Goal: Information Seeking & Learning: Learn about a topic

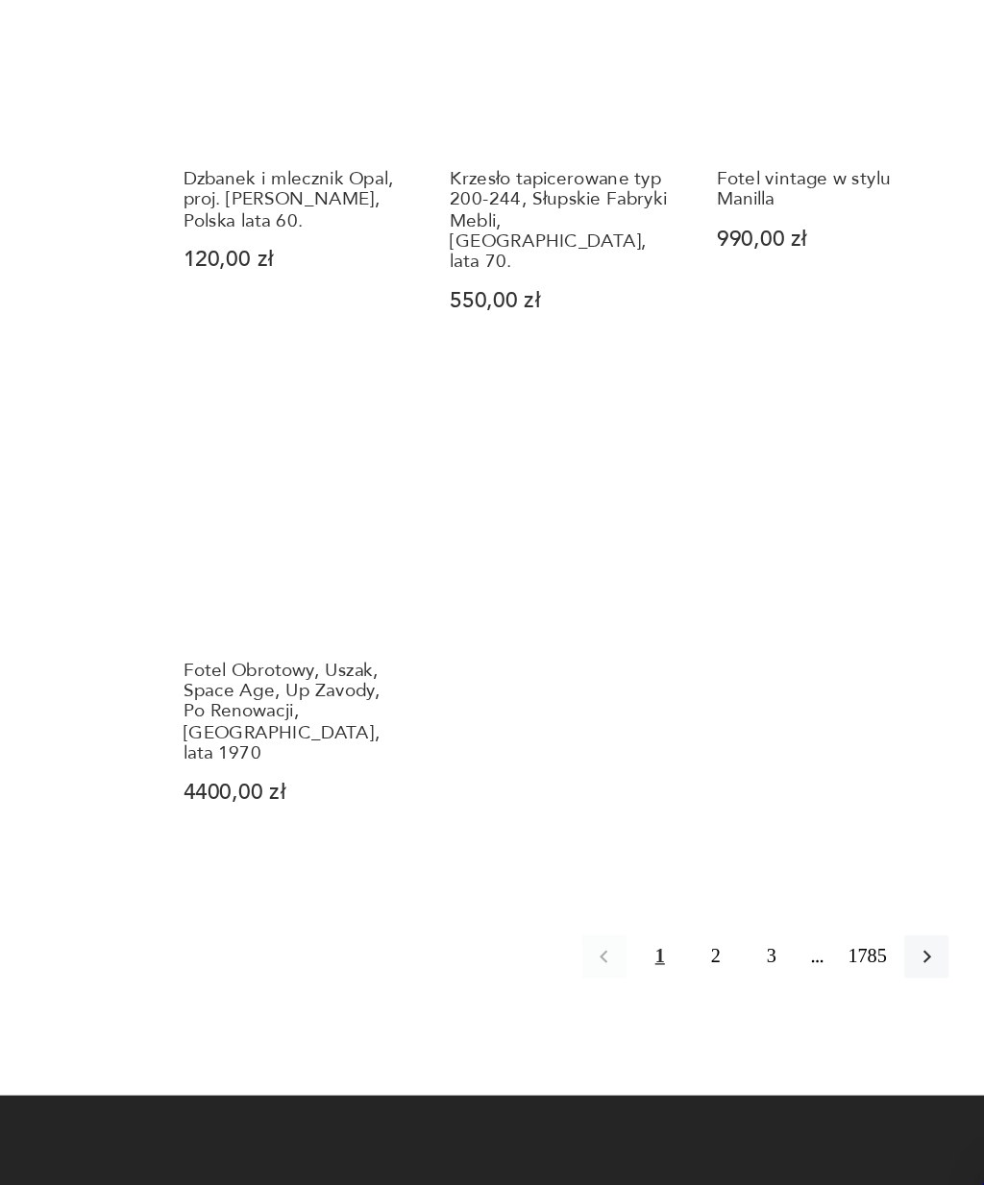
scroll to position [1779, 0]
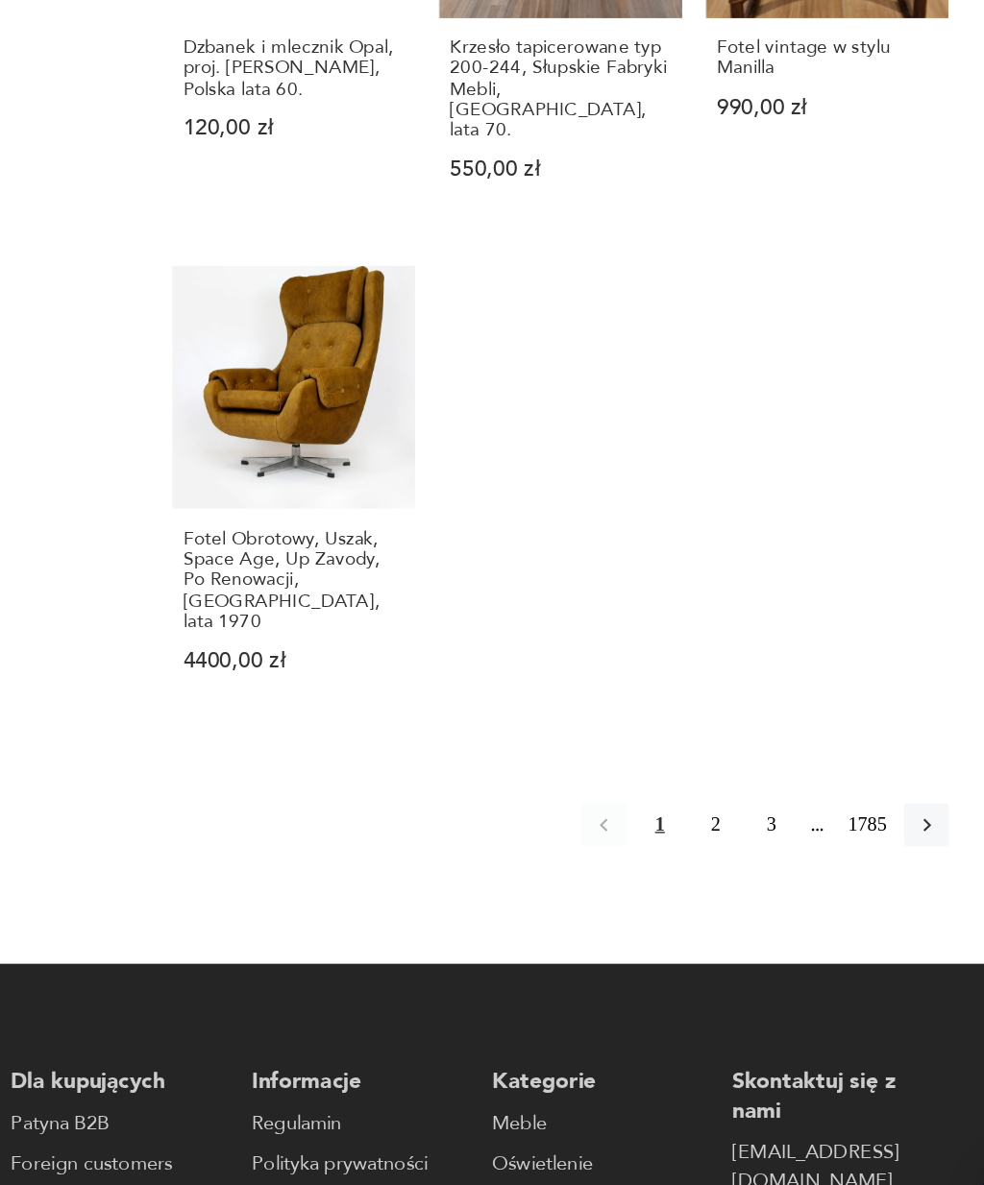
click at [714, 856] on button "2" at bounding box center [729, 871] width 31 height 31
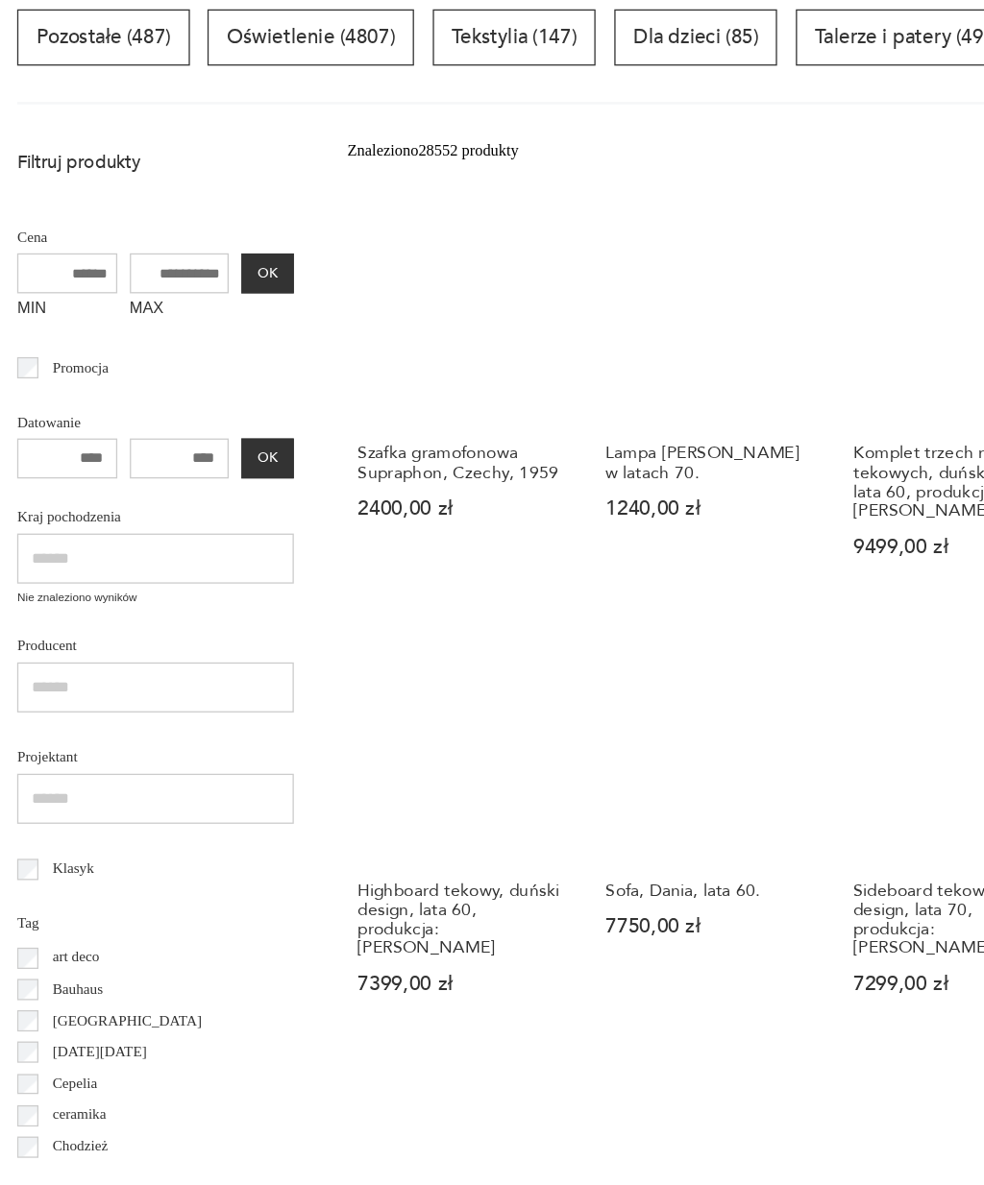
scroll to position [146, 0]
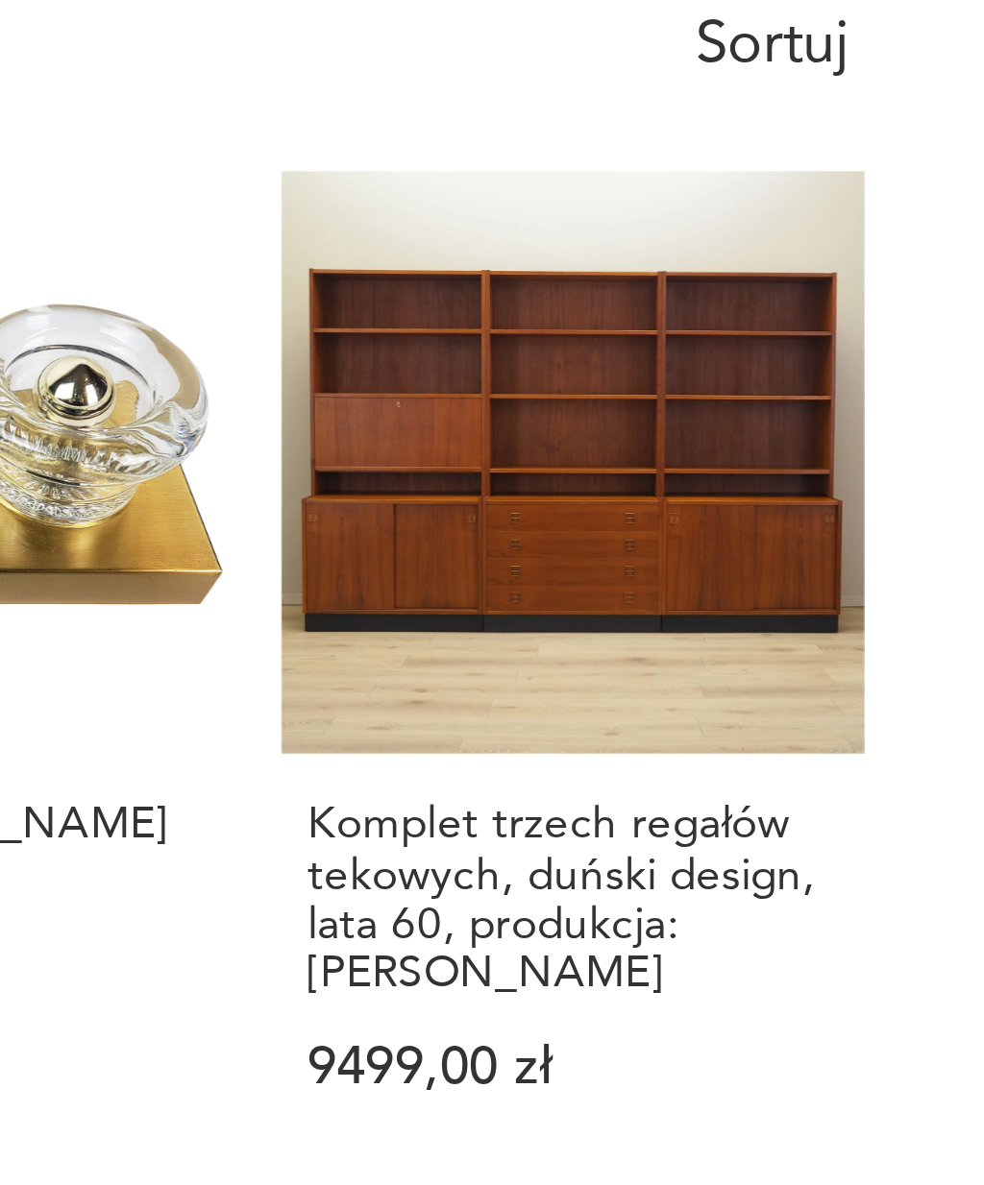
click at [730, 542] on h3 "Komplet trzech regałów tekowych, duński design, lata 60, produkcja: [PERSON_NAM…" at bounding box center [809, 571] width 158 height 59
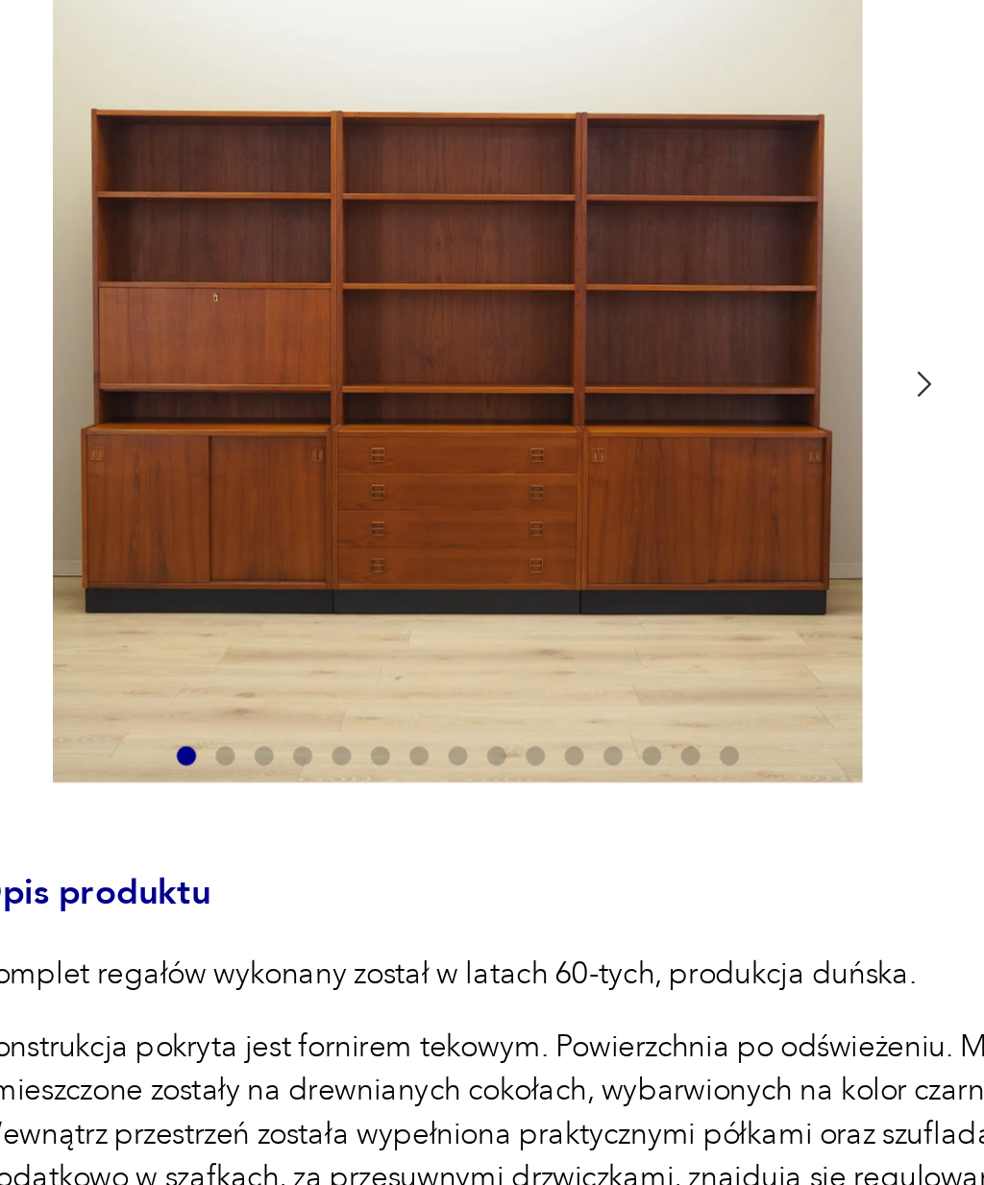
click at [458, 414] on icon "button" at bounding box center [465, 421] width 14 height 14
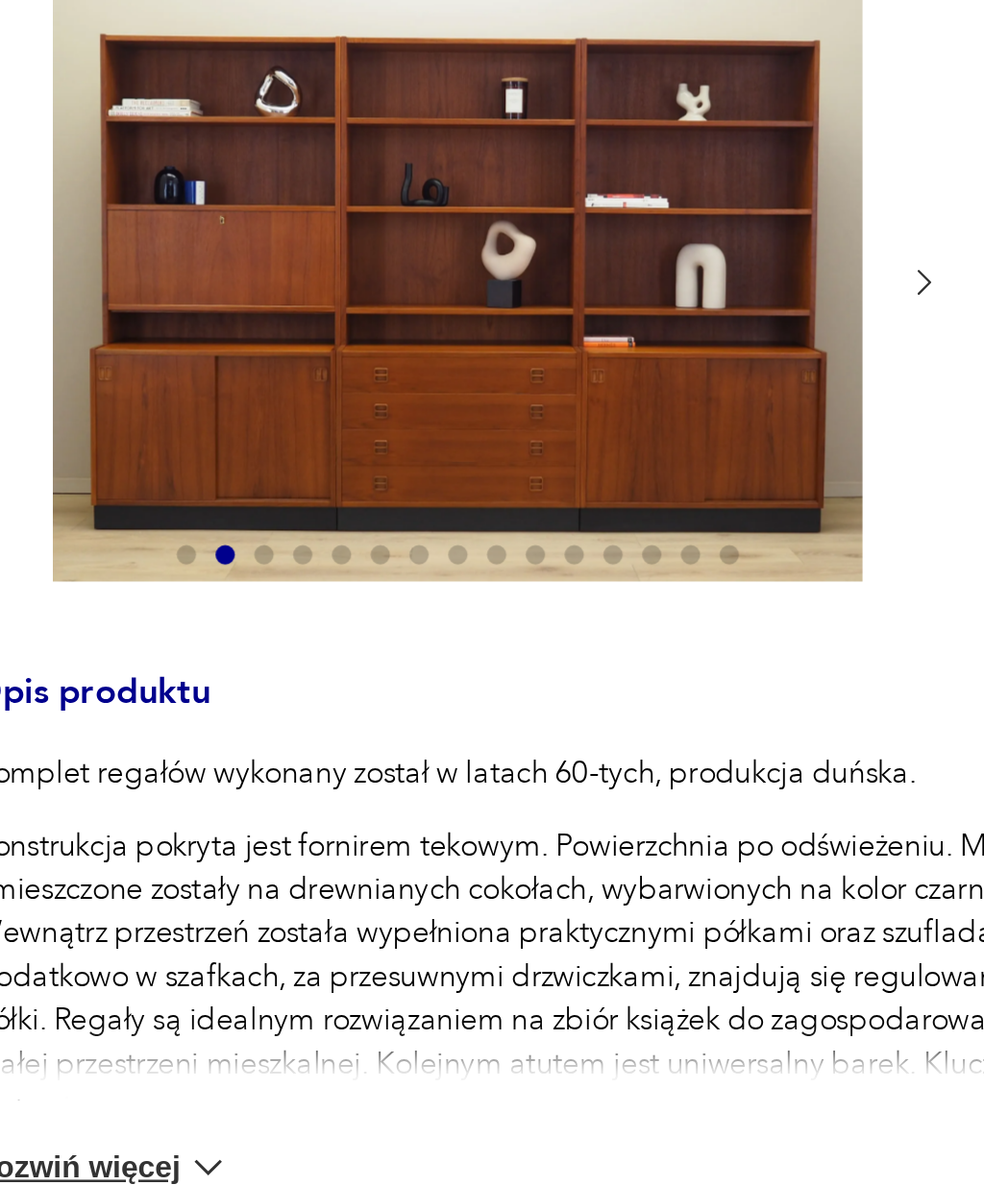
click at [458, 374] on icon "button" at bounding box center [465, 381] width 14 height 14
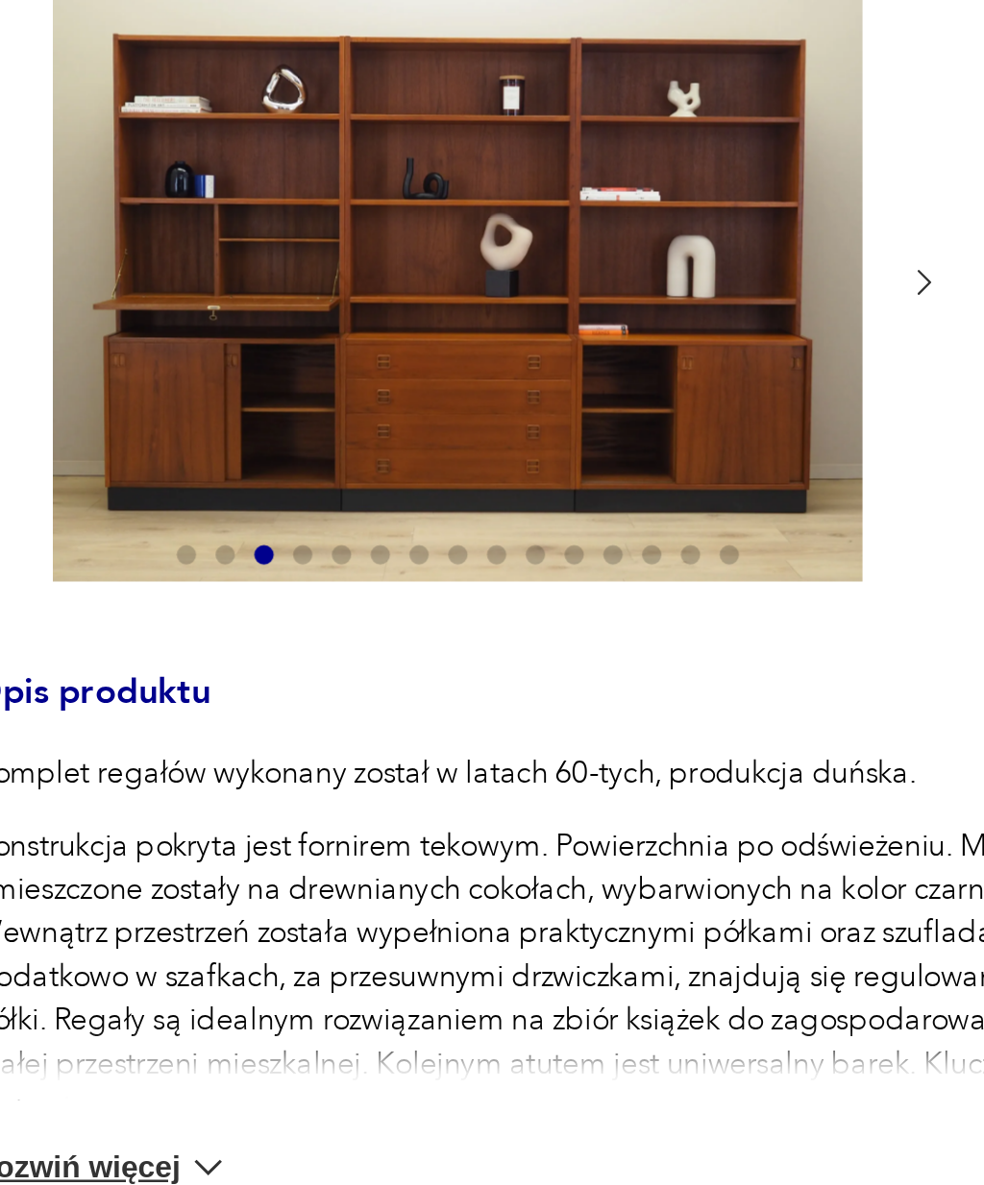
click at [458, 374] on icon "button" at bounding box center [465, 381] width 14 height 14
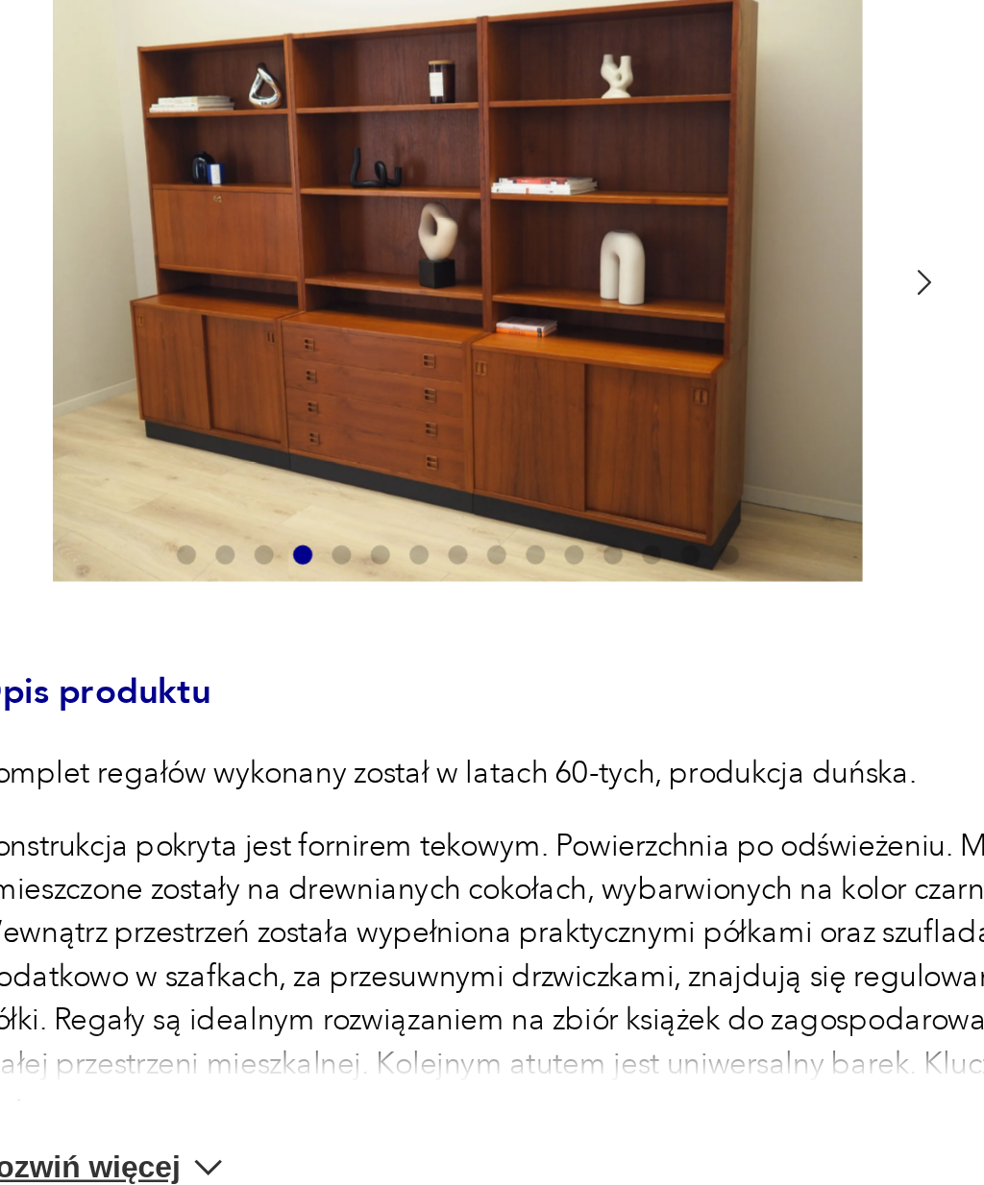
click at [458, 374] on icon "button" at bounding box center [465, 381] width 14 height 14
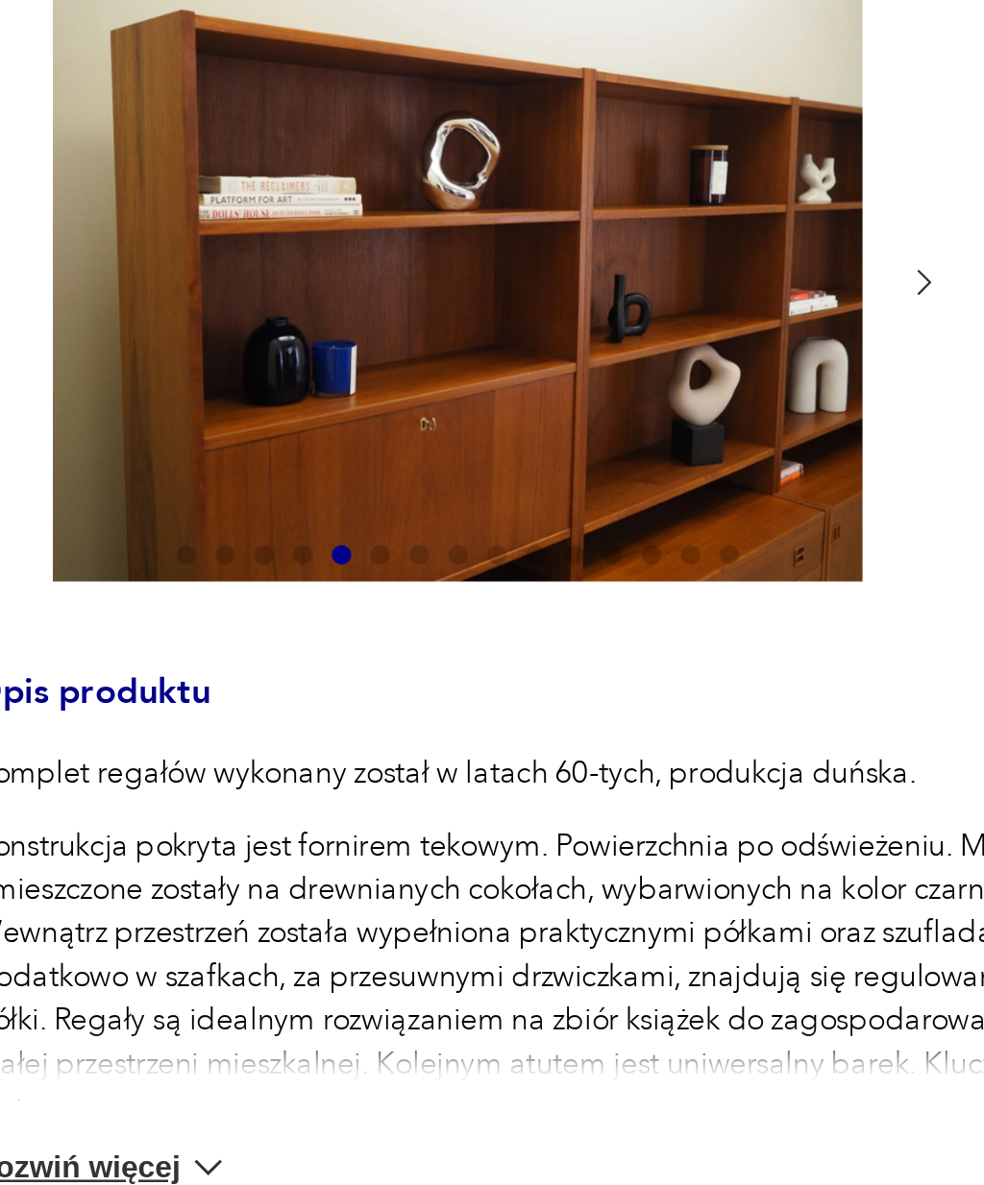
click at [458, 374] on icon "button" at bounding box center [465, 381] width 14 height 14
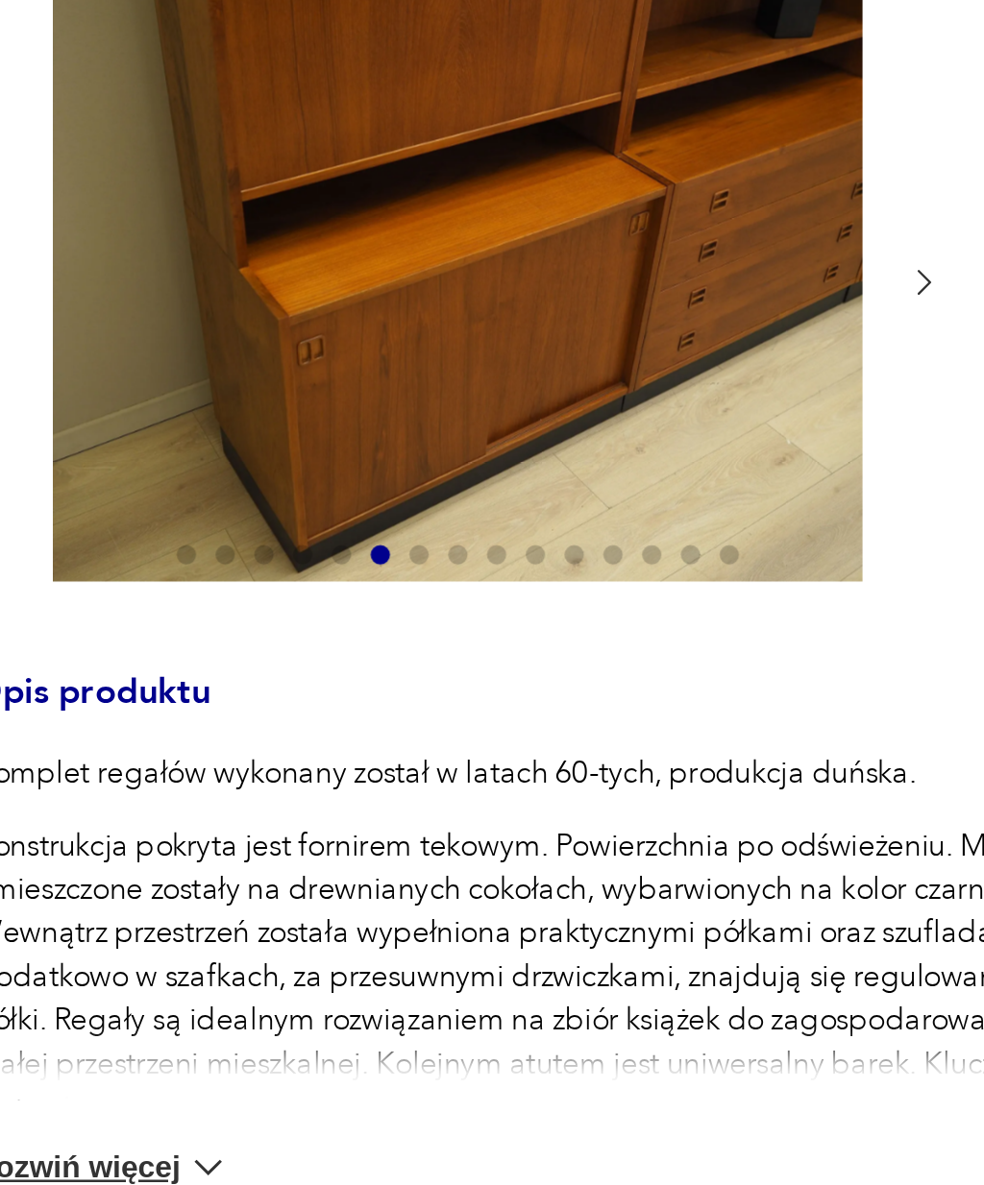
click at [458, 374] on icon "button" at bounding box center [465, 381] width 14 height 14
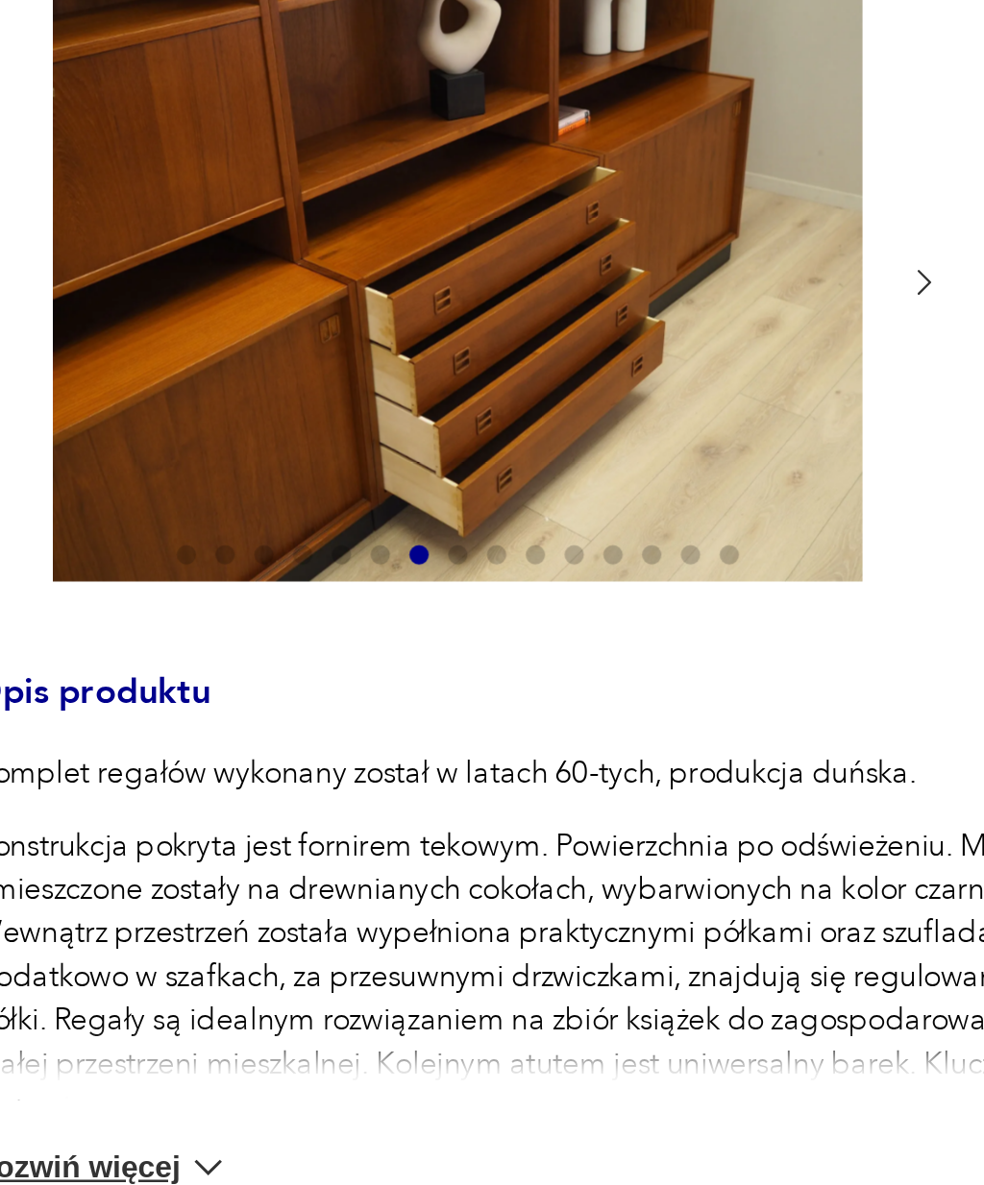
click at [458, 374] on icon "button" at bounding box center [465, 381] width 14 height 14
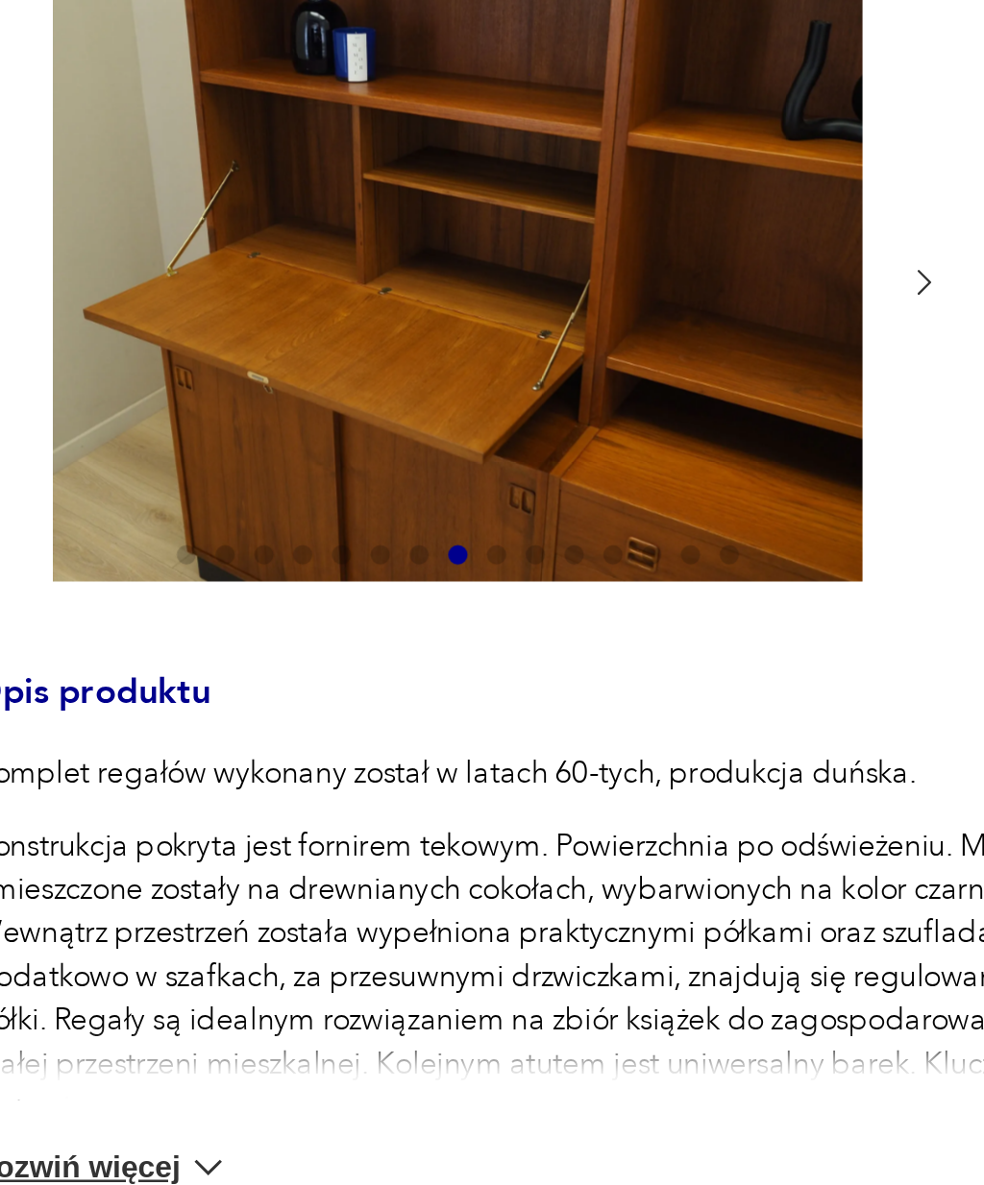
click at [458, 374] on icon "button" at bounding box center [465, 381] width 14 height 14
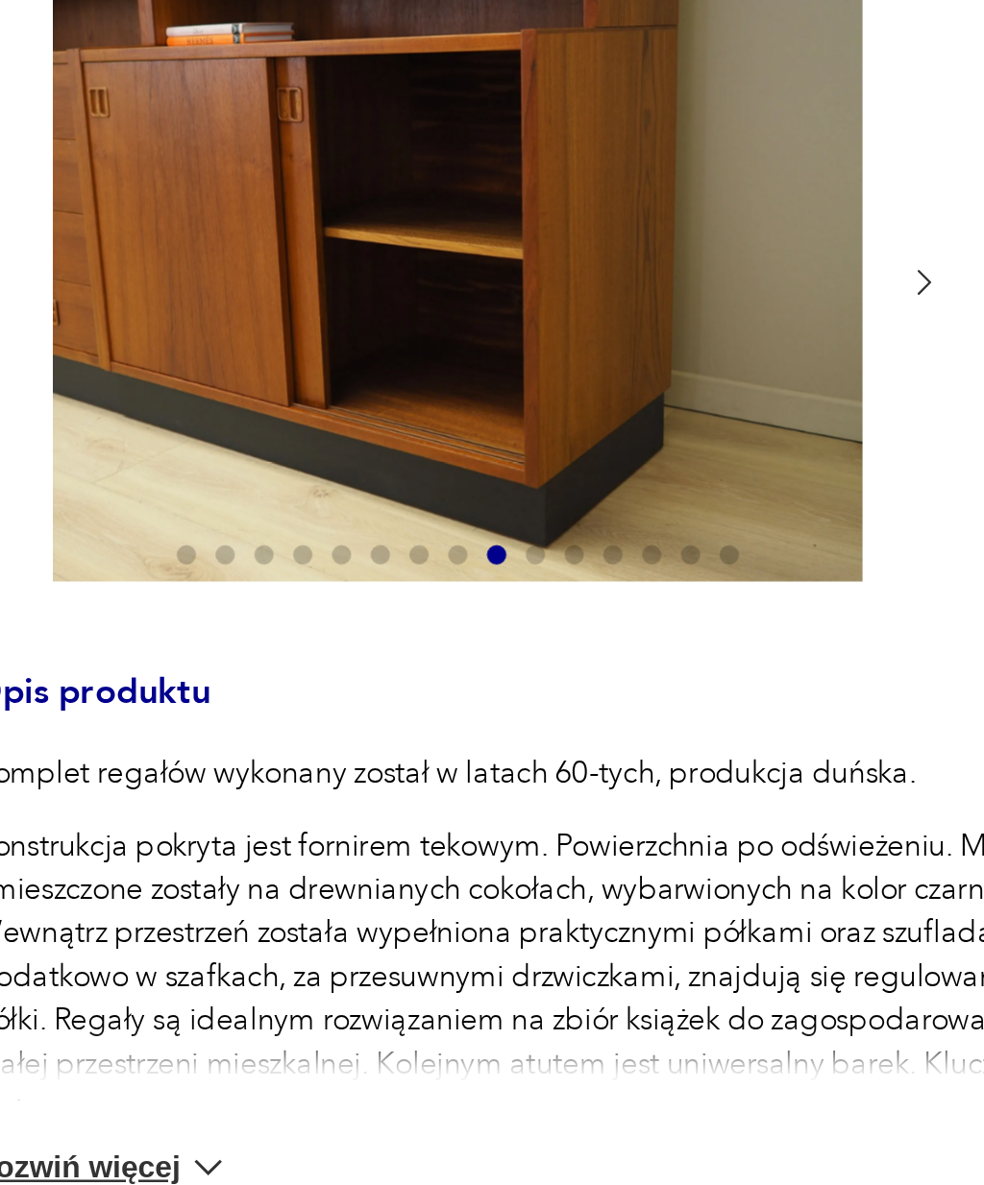
click at [458, 374] on icon "button" at bounding box center [465, 381] width 14 height 14
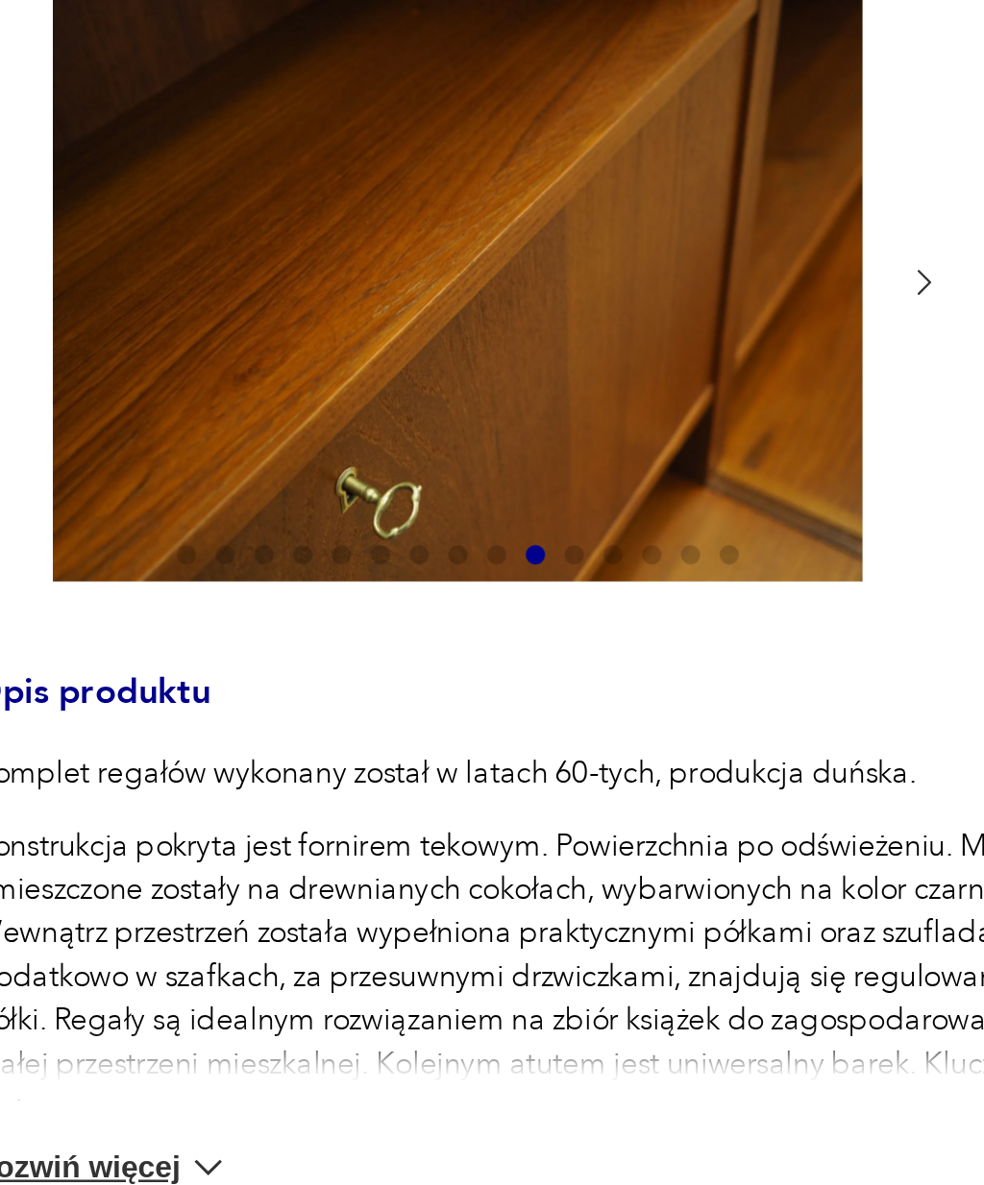
click at [458, 374] on icon "button" at bounding box center [465, 381] width 14 height 14
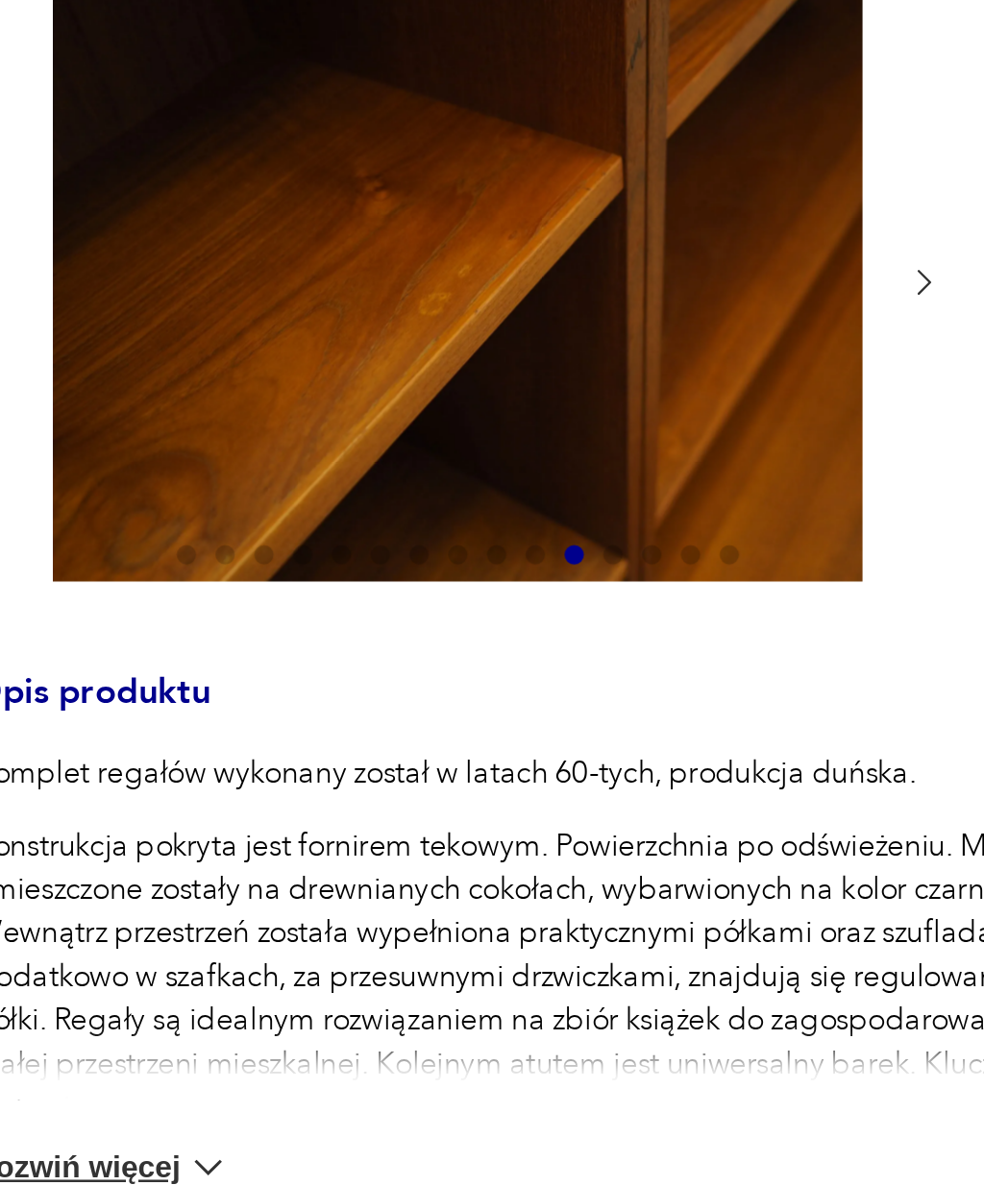
click at [458, 374] on icon "button" at bounding box center [465, 381] width 14 height 14
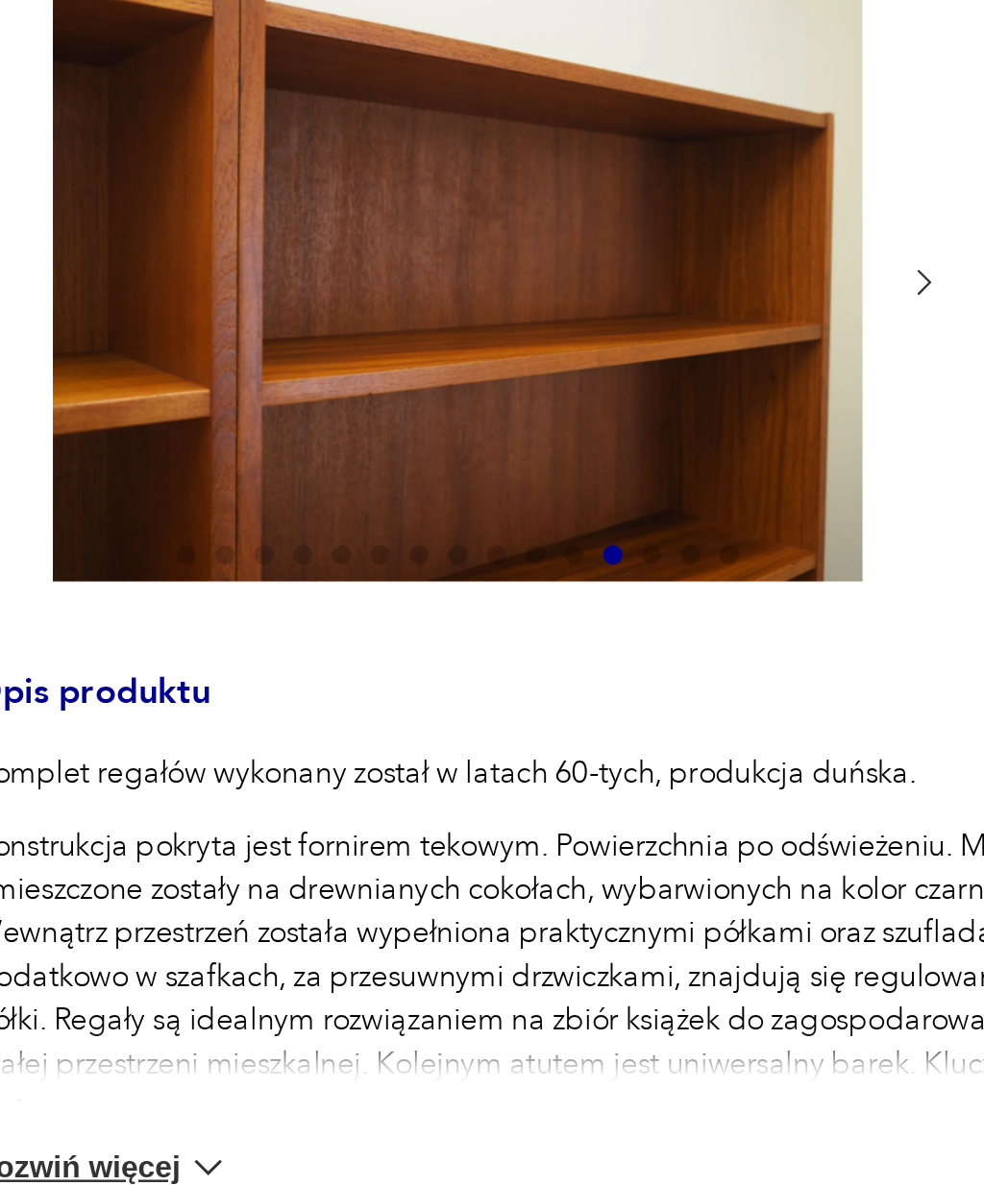
click at [458, 374] on icon "button" at bounding box center [465, 381] width 14 height 14
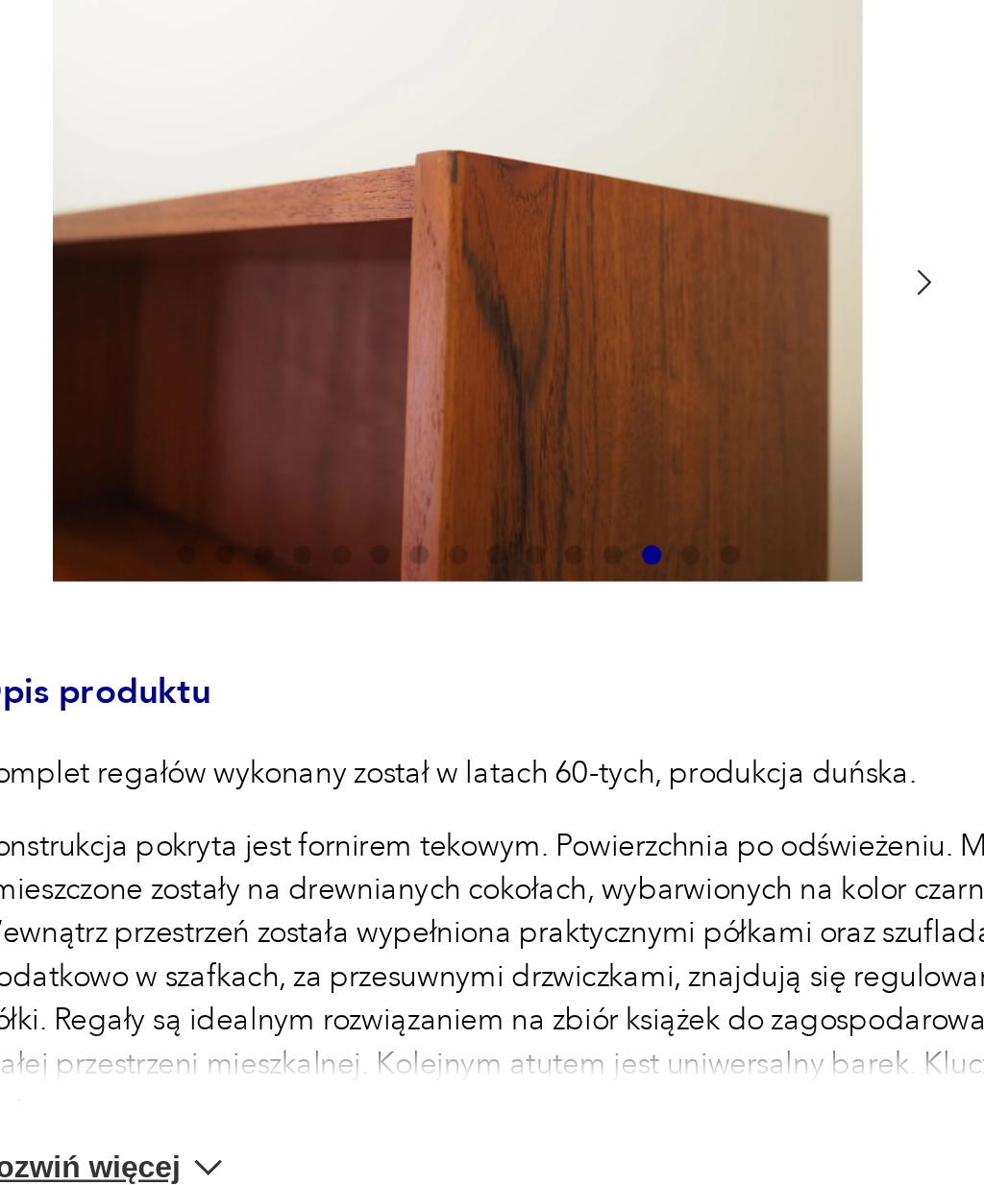
click at [458, 374] on icon "button" at bounding box center [465, 381] width 14 height 14
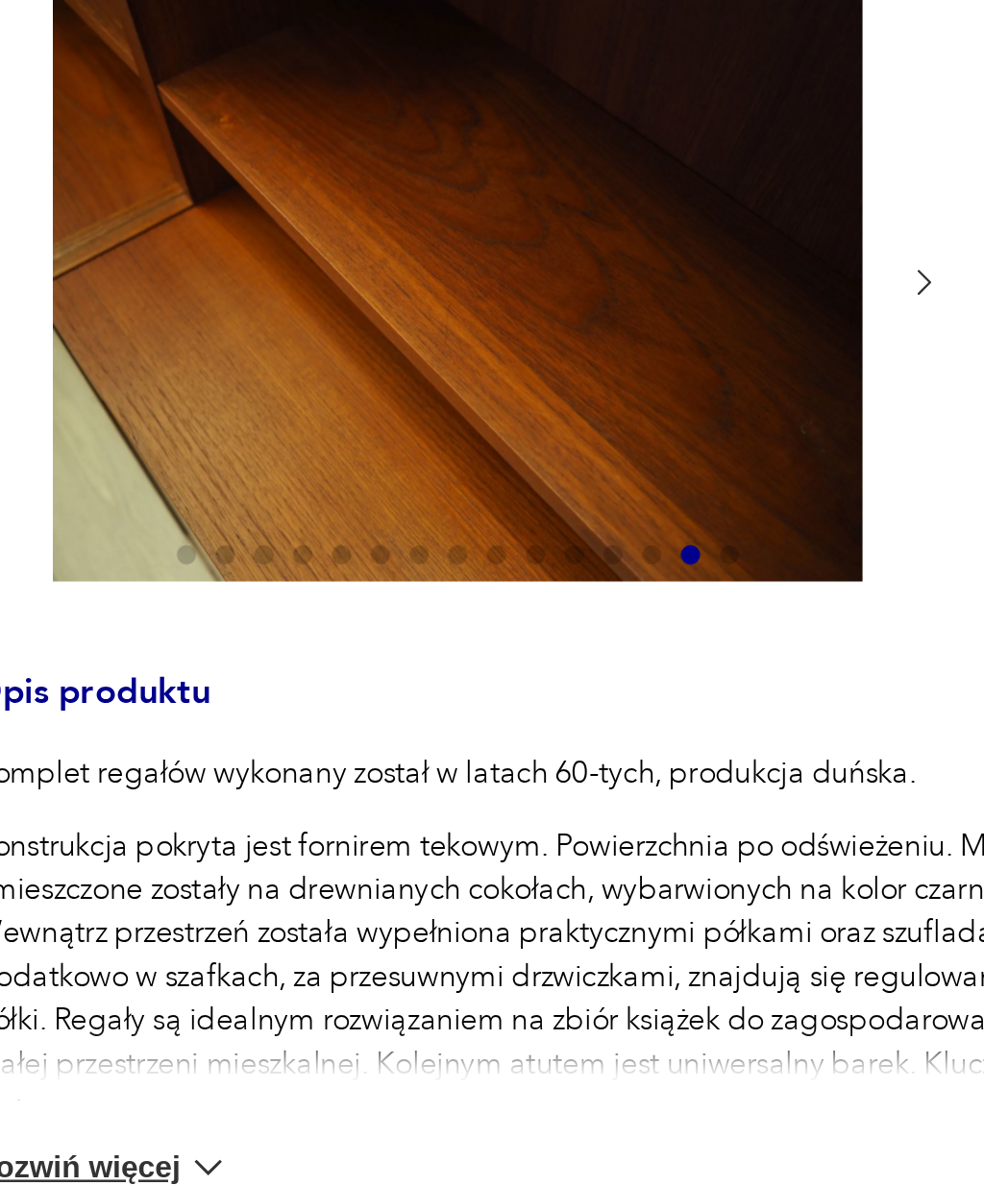
click at [458, 374] on icon "button" at bounding box center [465, 381] width 14 height 14
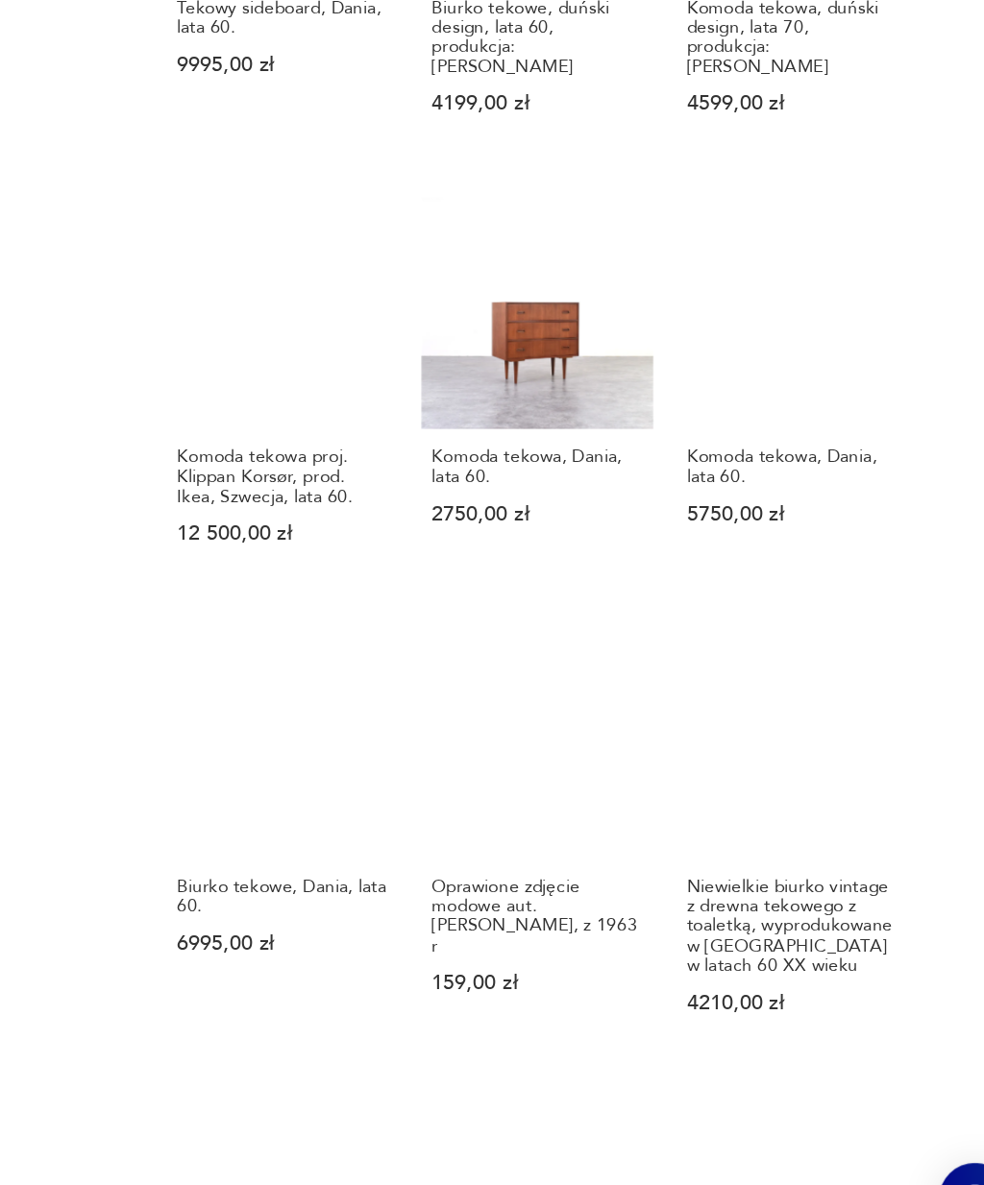
scroll to position [1181, 0]
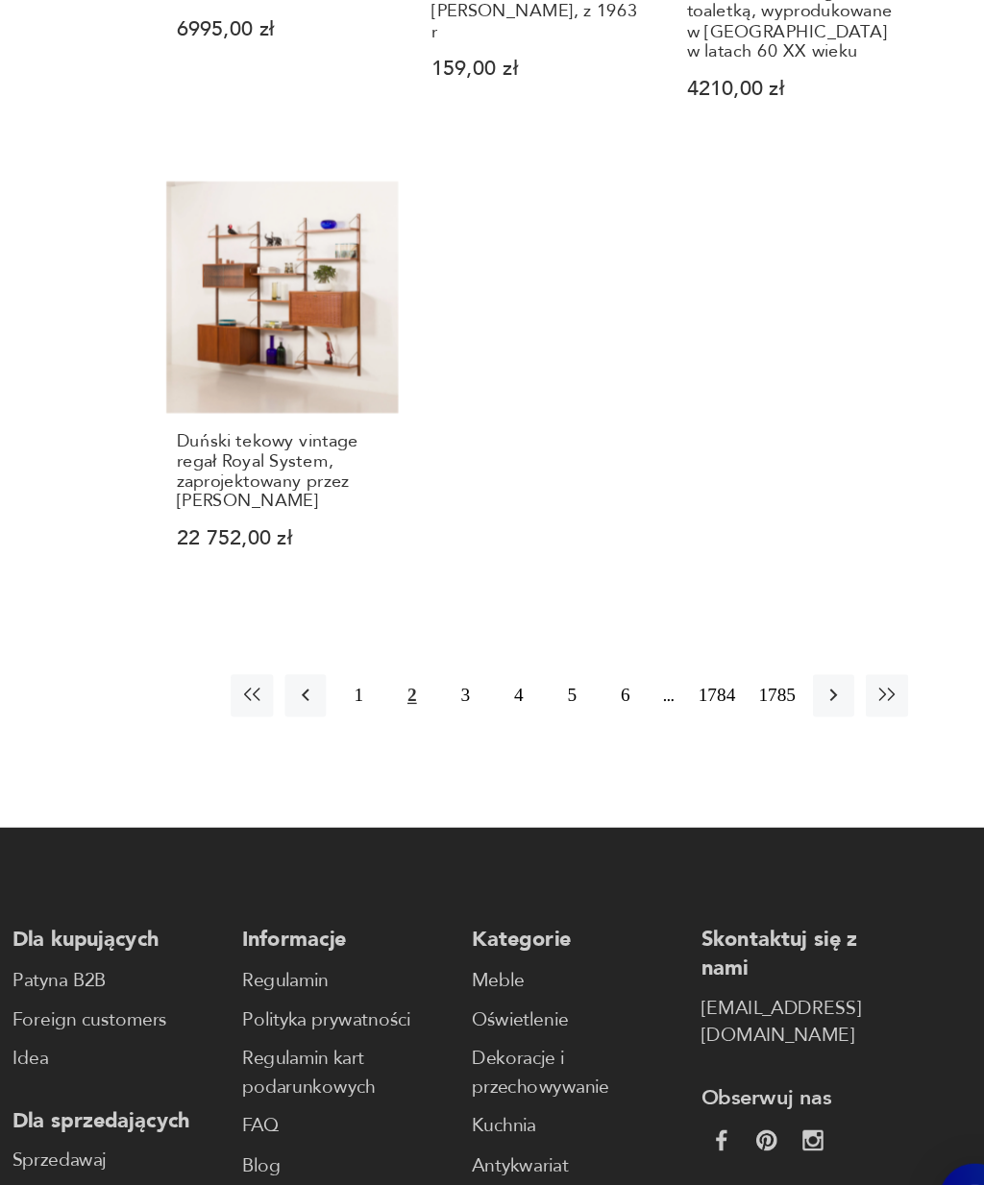
click at [549, 744] on button "3" at bounding box center [564, 759] width 31 height 31
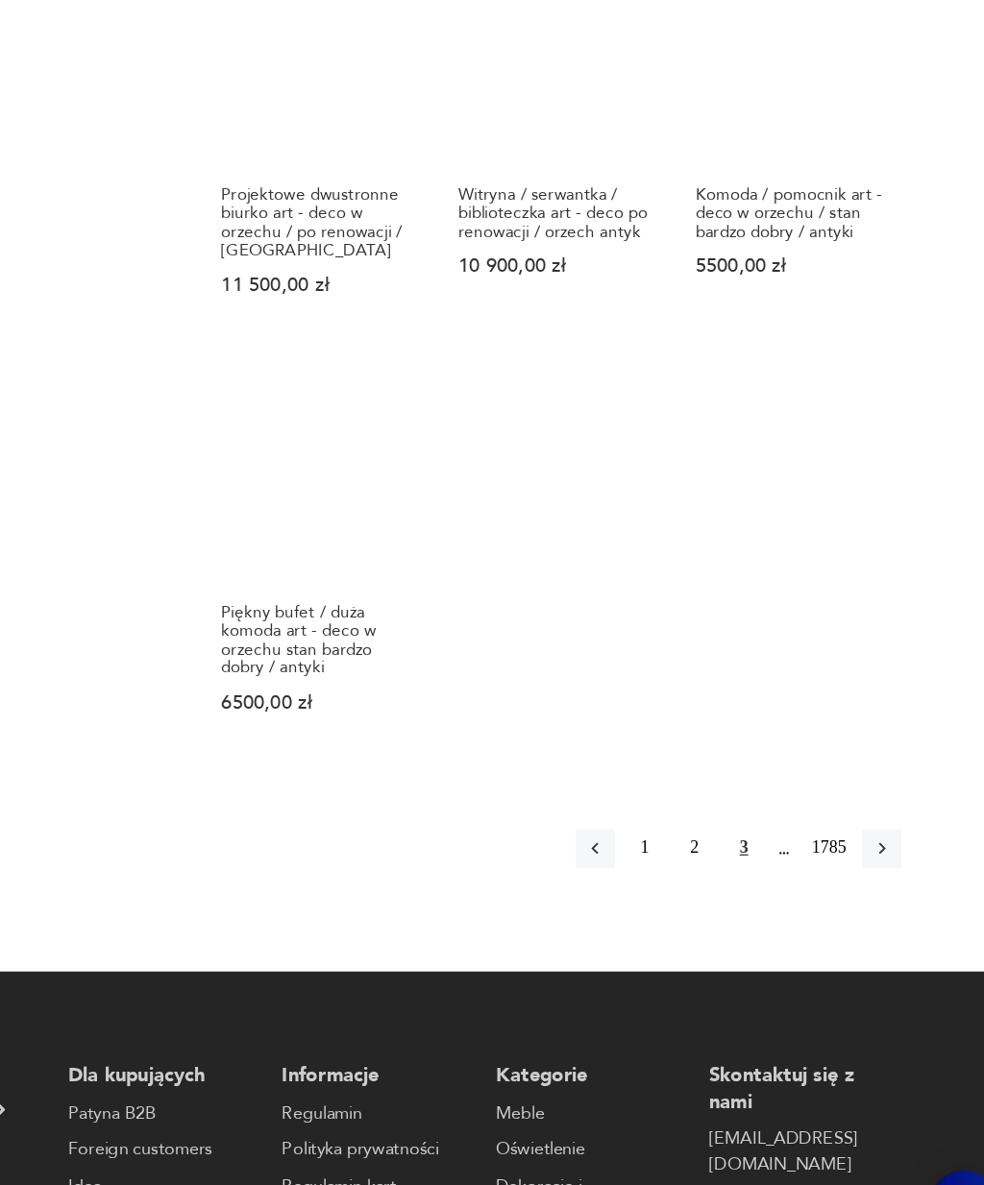
scroll to position [1737, 0]
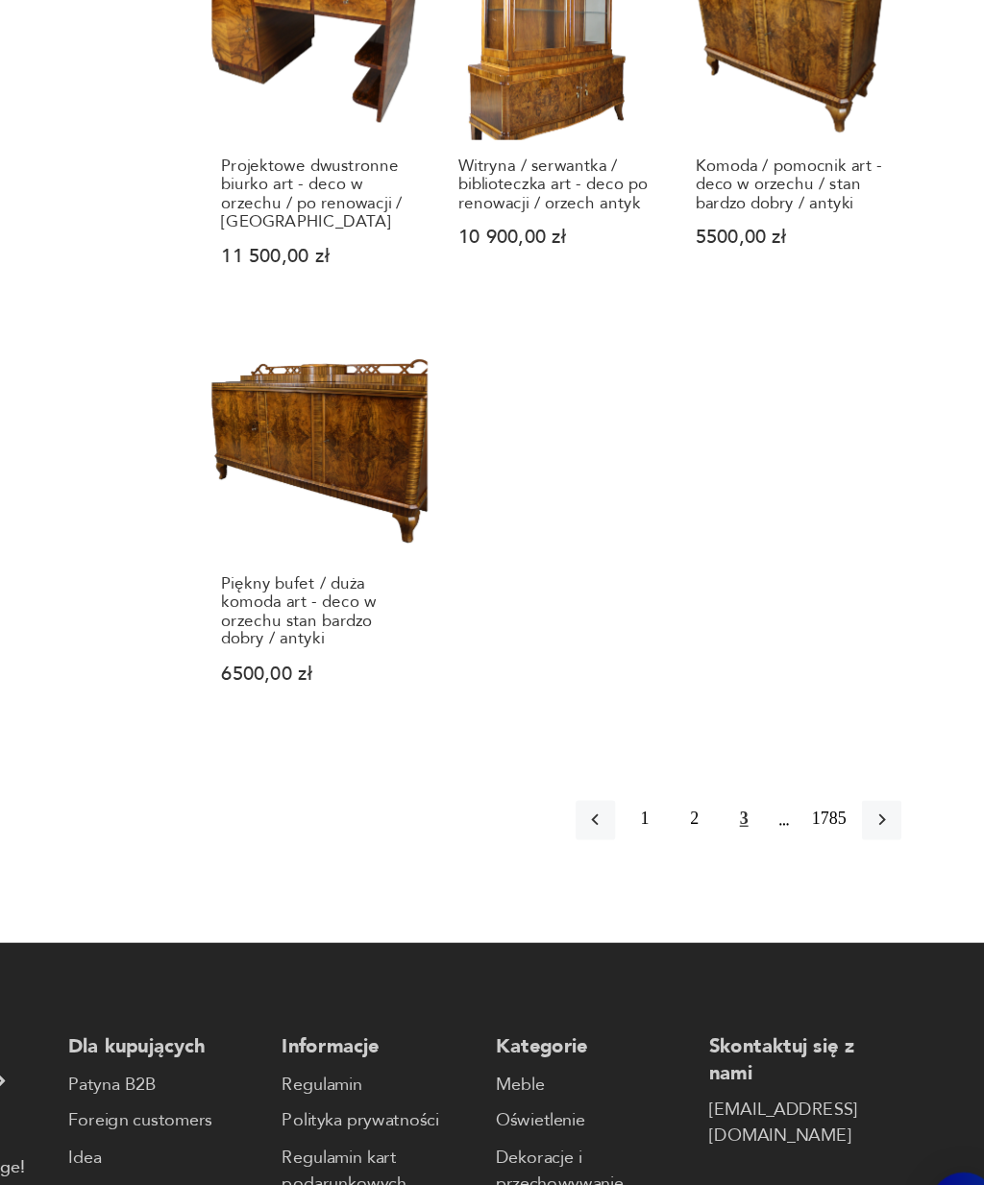
click at [864, 810] on button "button" at bounding box center [879, 825] width 31 height 31
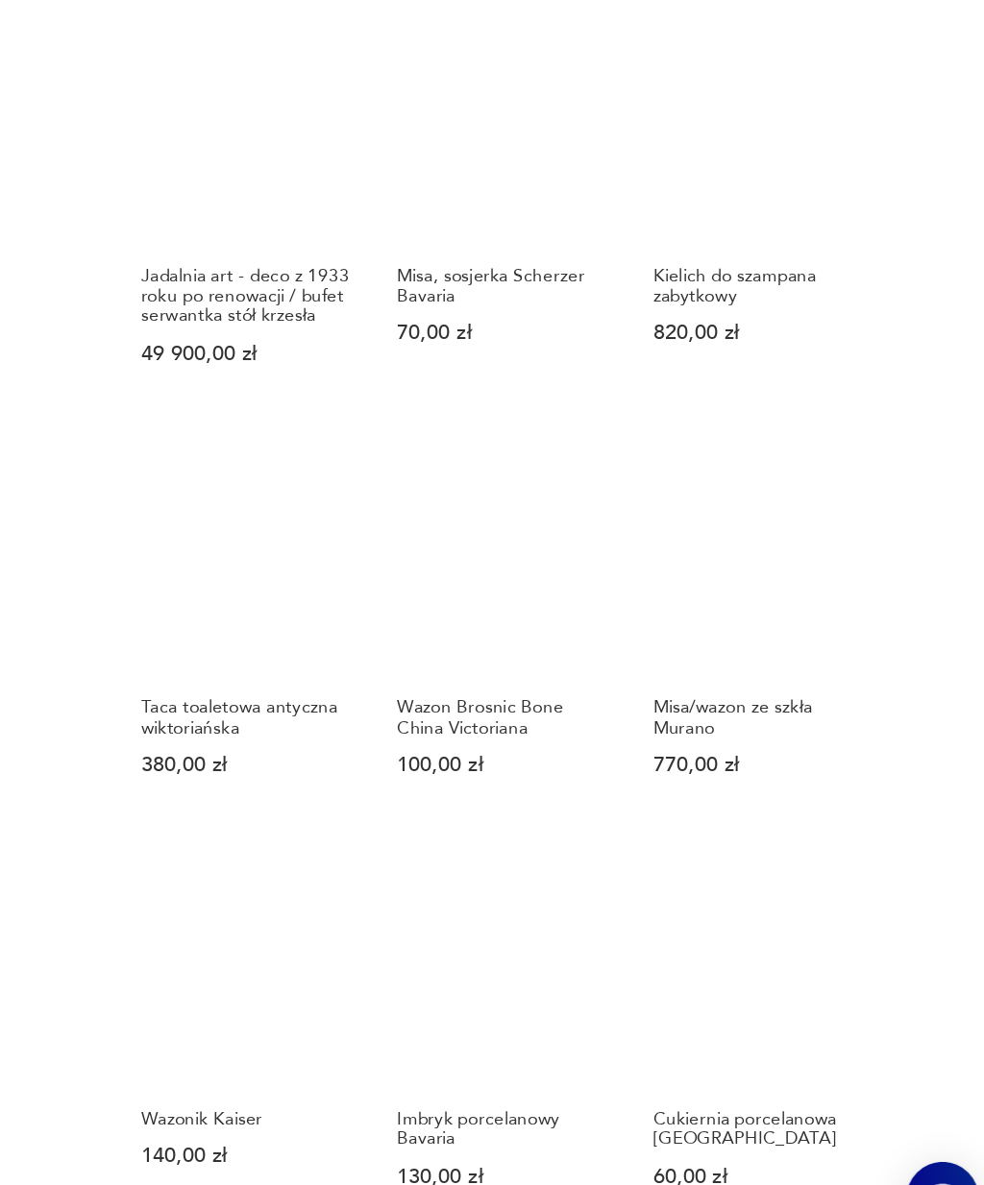
scroll to position [902, 0]
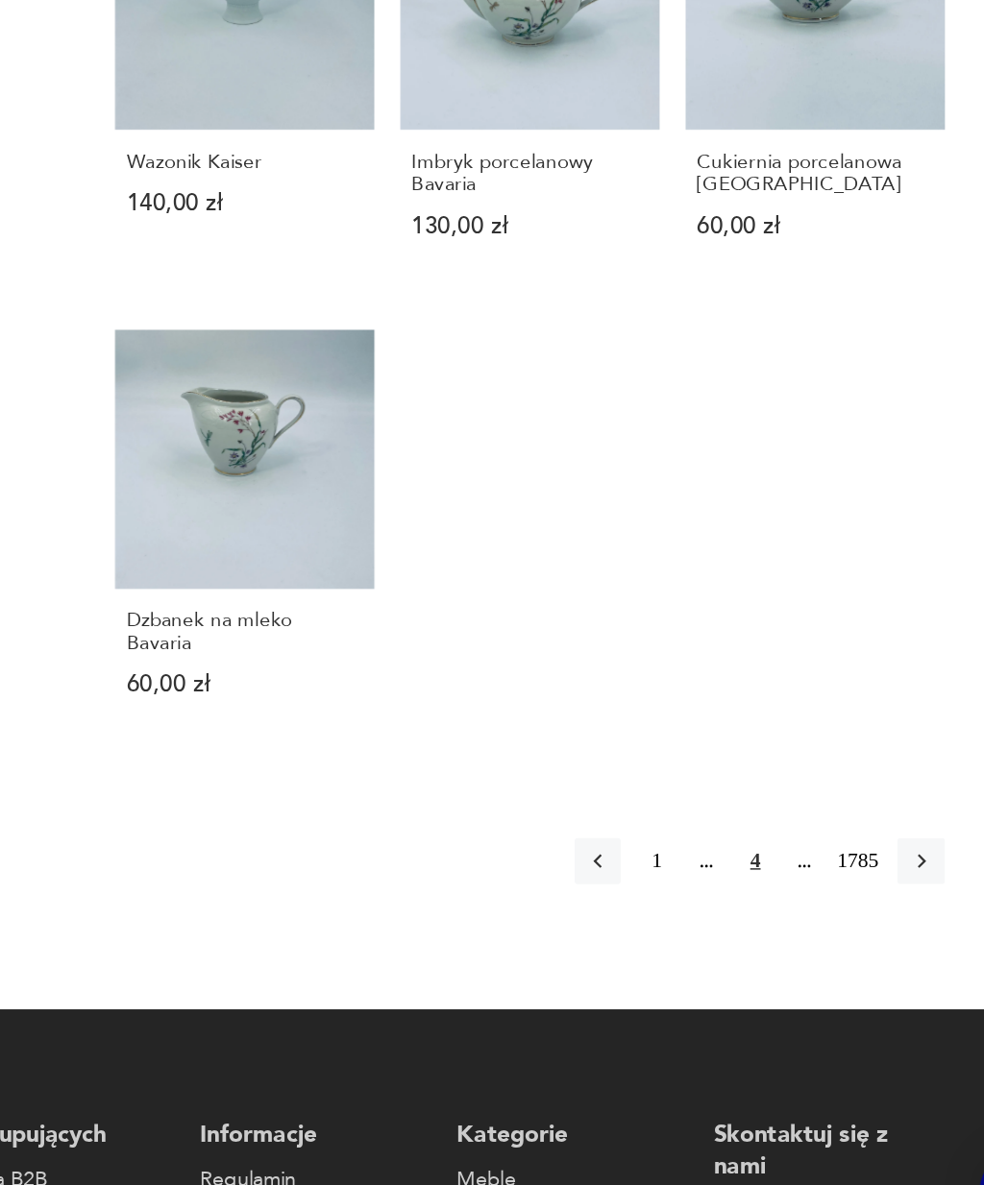
click at [871, 907] on icon "button" at bounding box center [879, 915] width 17 height 17
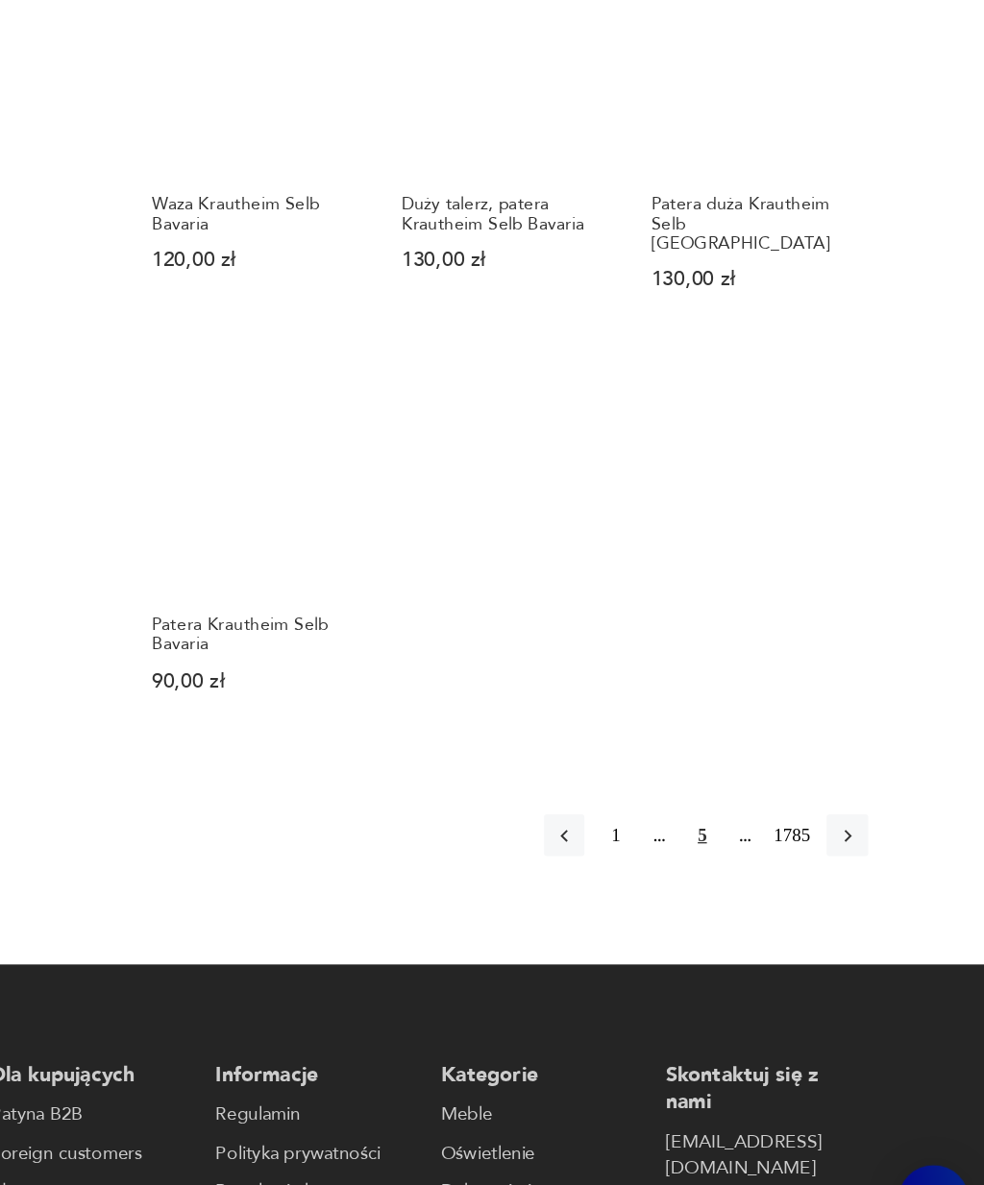
scroll to position [1573, 0]
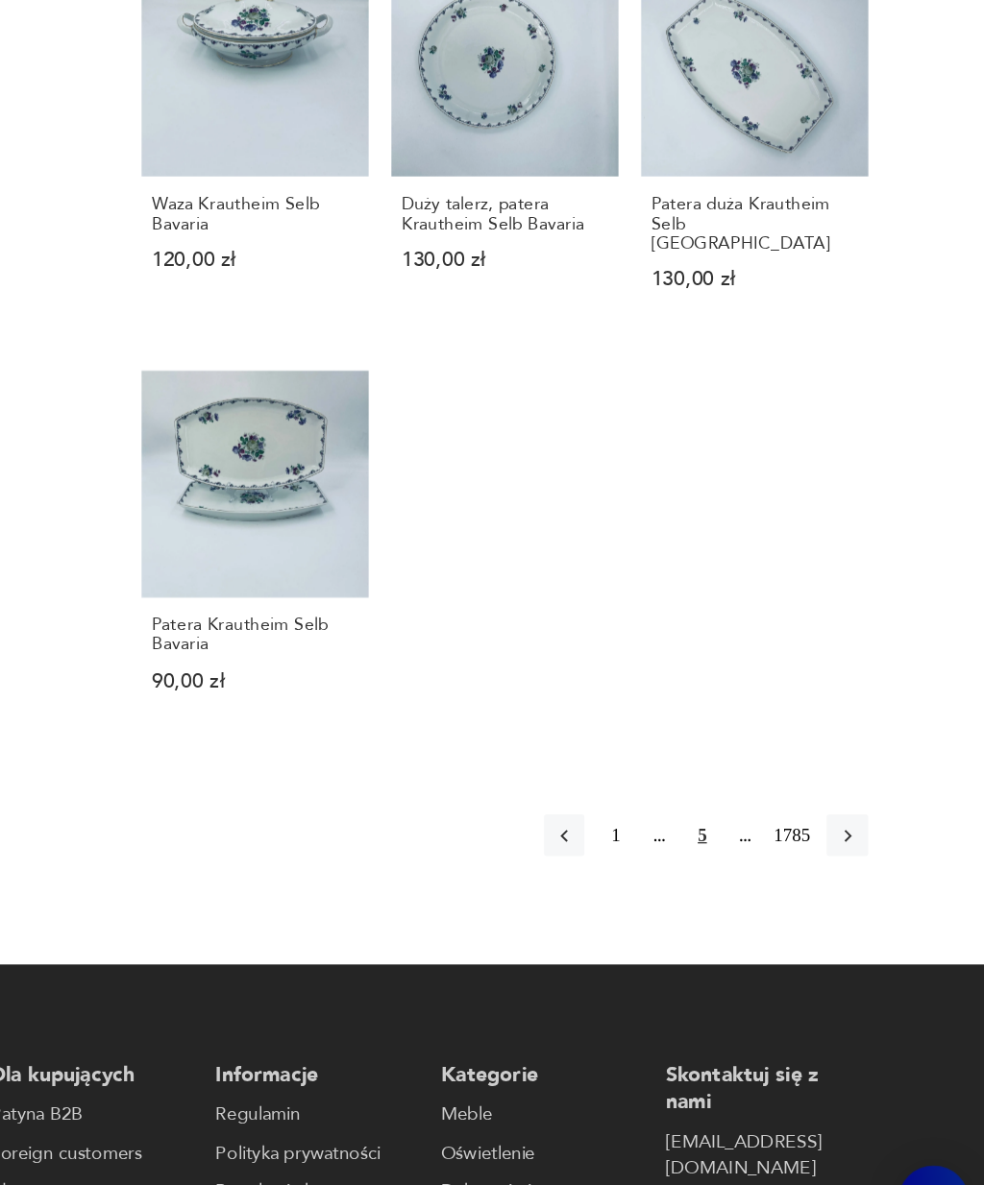
click at [871, 849] on icon "button" at bounding box center [879, 857] width 17 height 17
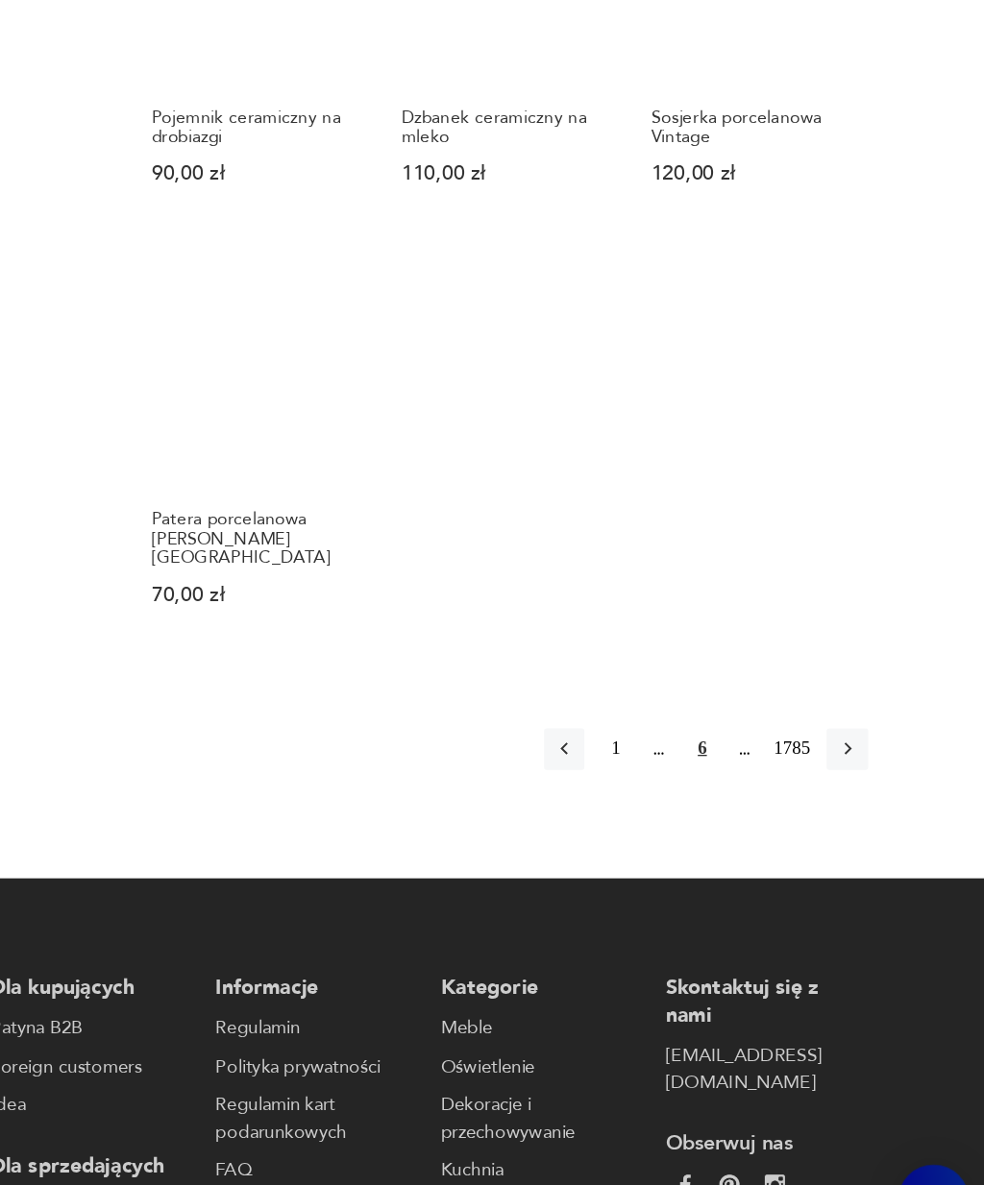
scroll to position [1626, 0]
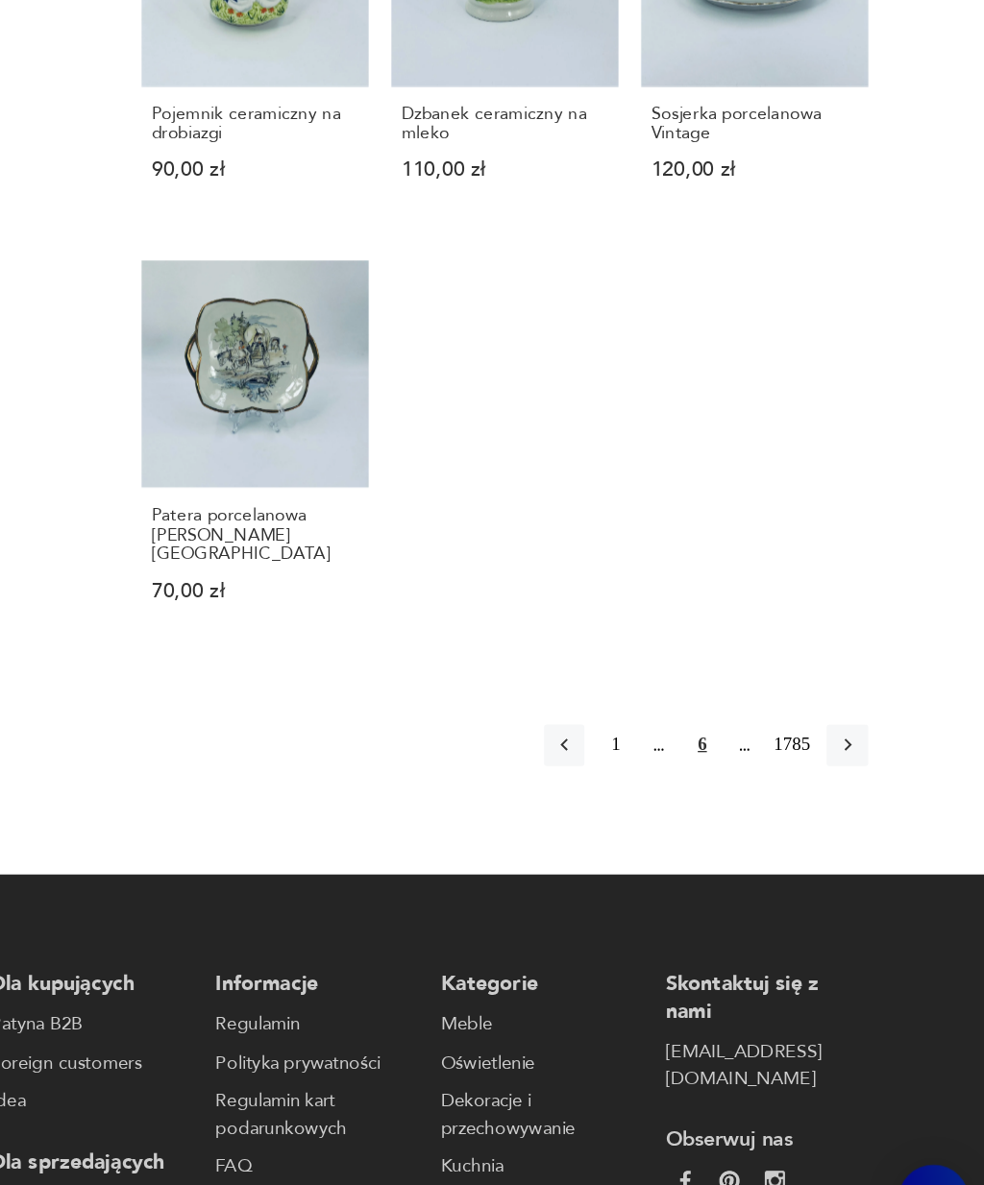
click at [871, 780] on icon "button" at bounding box center [879, 788] width 17 height 17
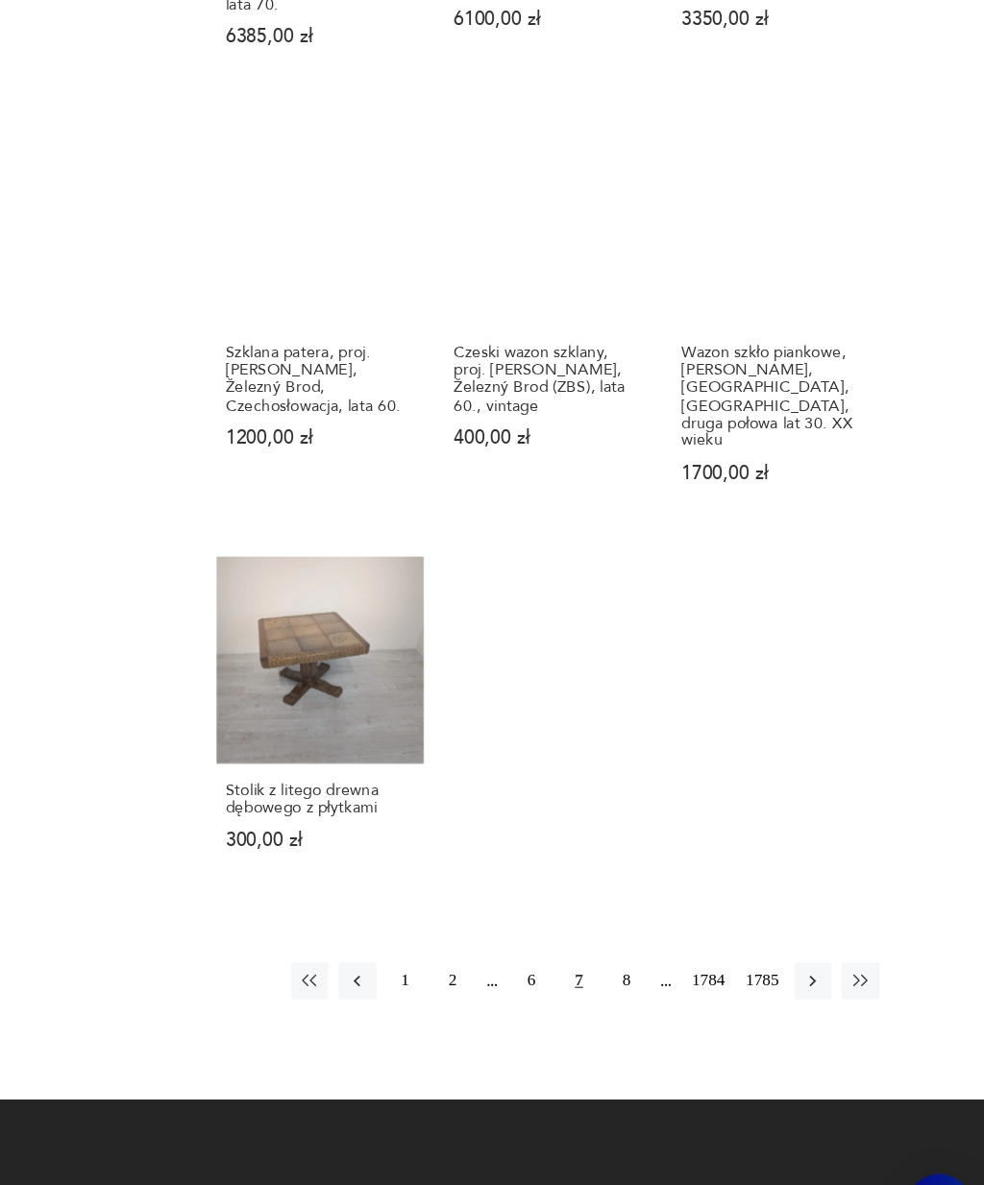
scroll to position [1848, 0]
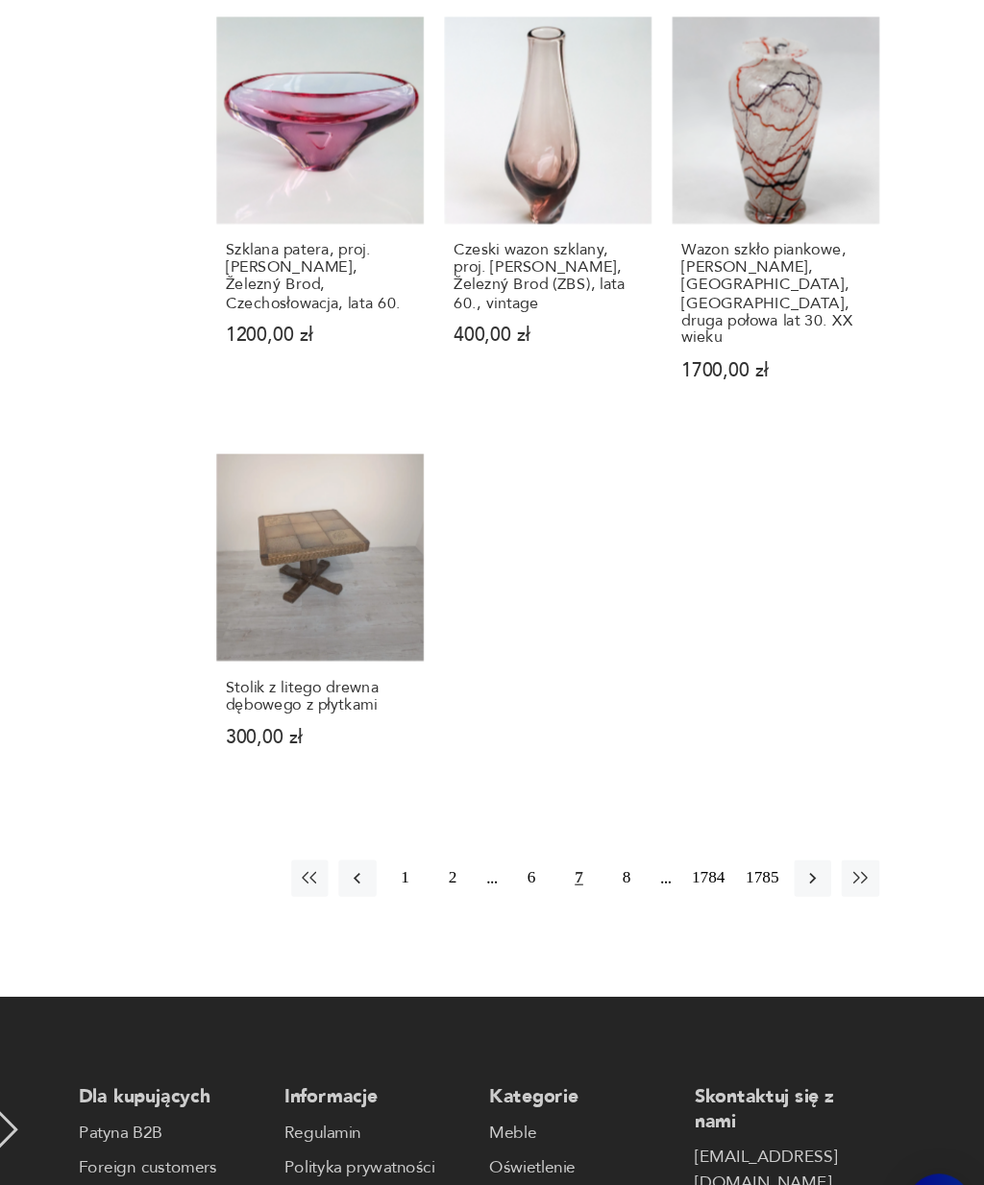
click at [831, 853] on icon "button" at bounding box center [839, 861] width 17 height 17
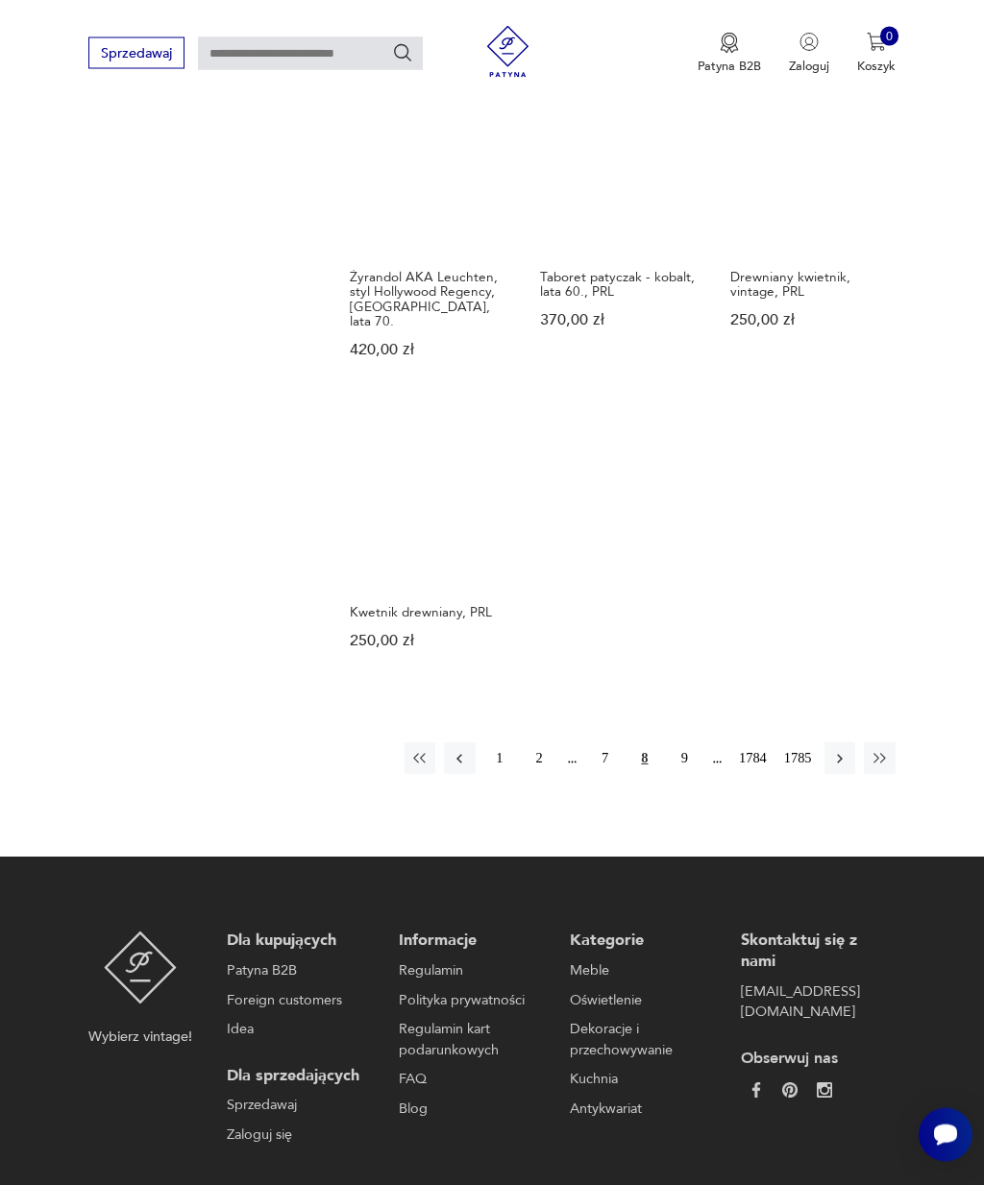
scroll to position [1819, 0]
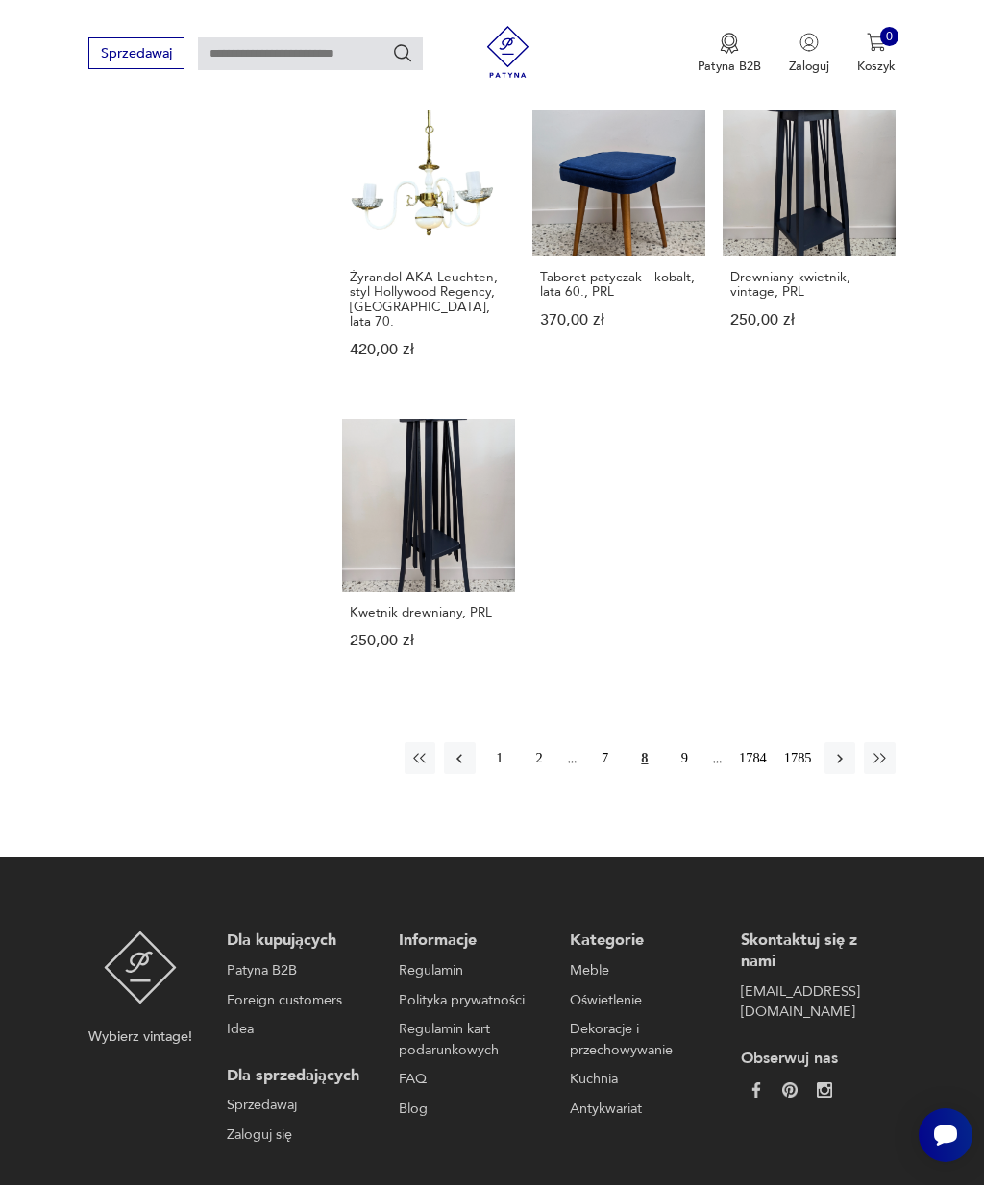
click at [843, 768] on icon "button" at bounding box center [839, 758] width 17 height 17
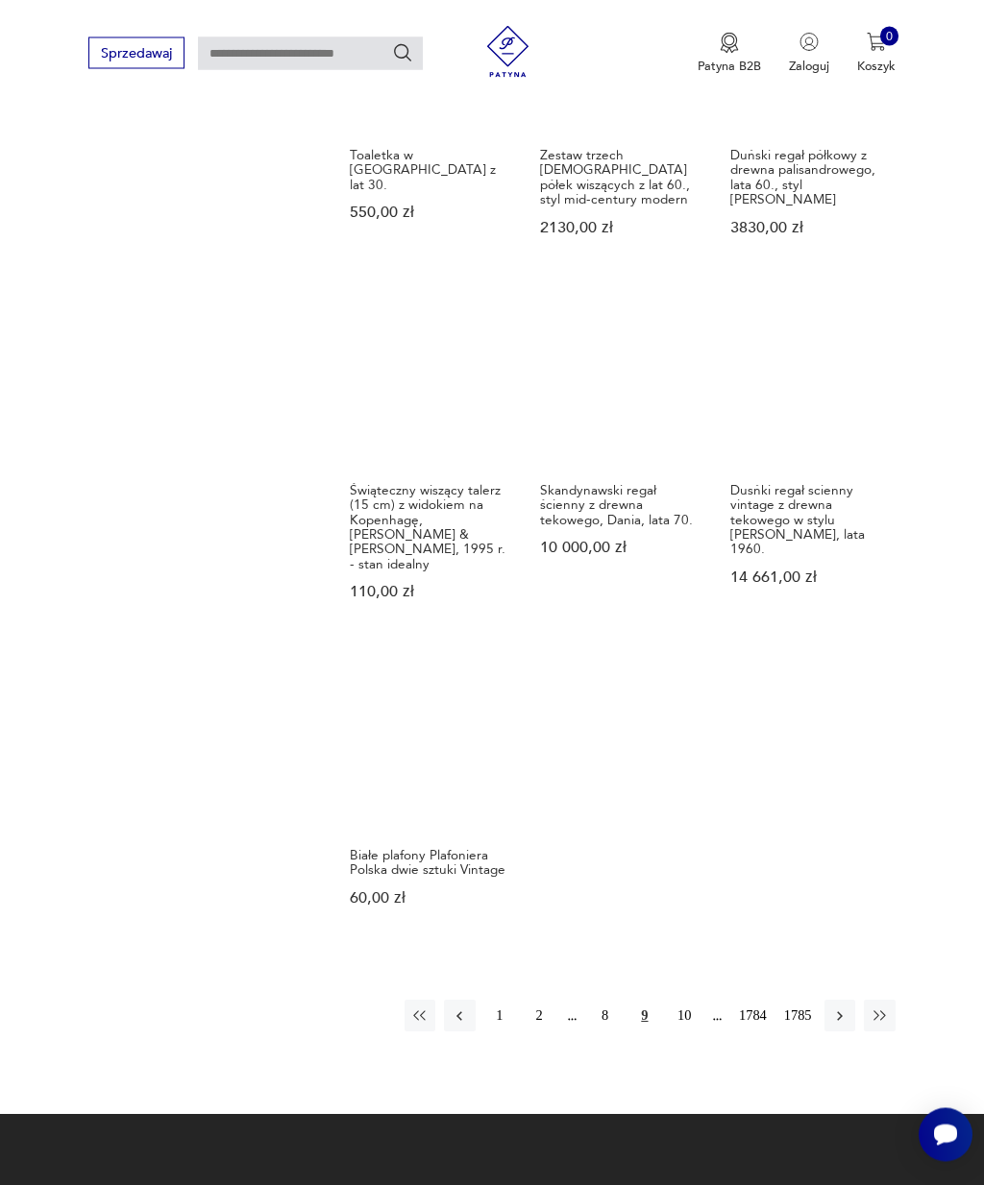
scroll to position [1596, 0]
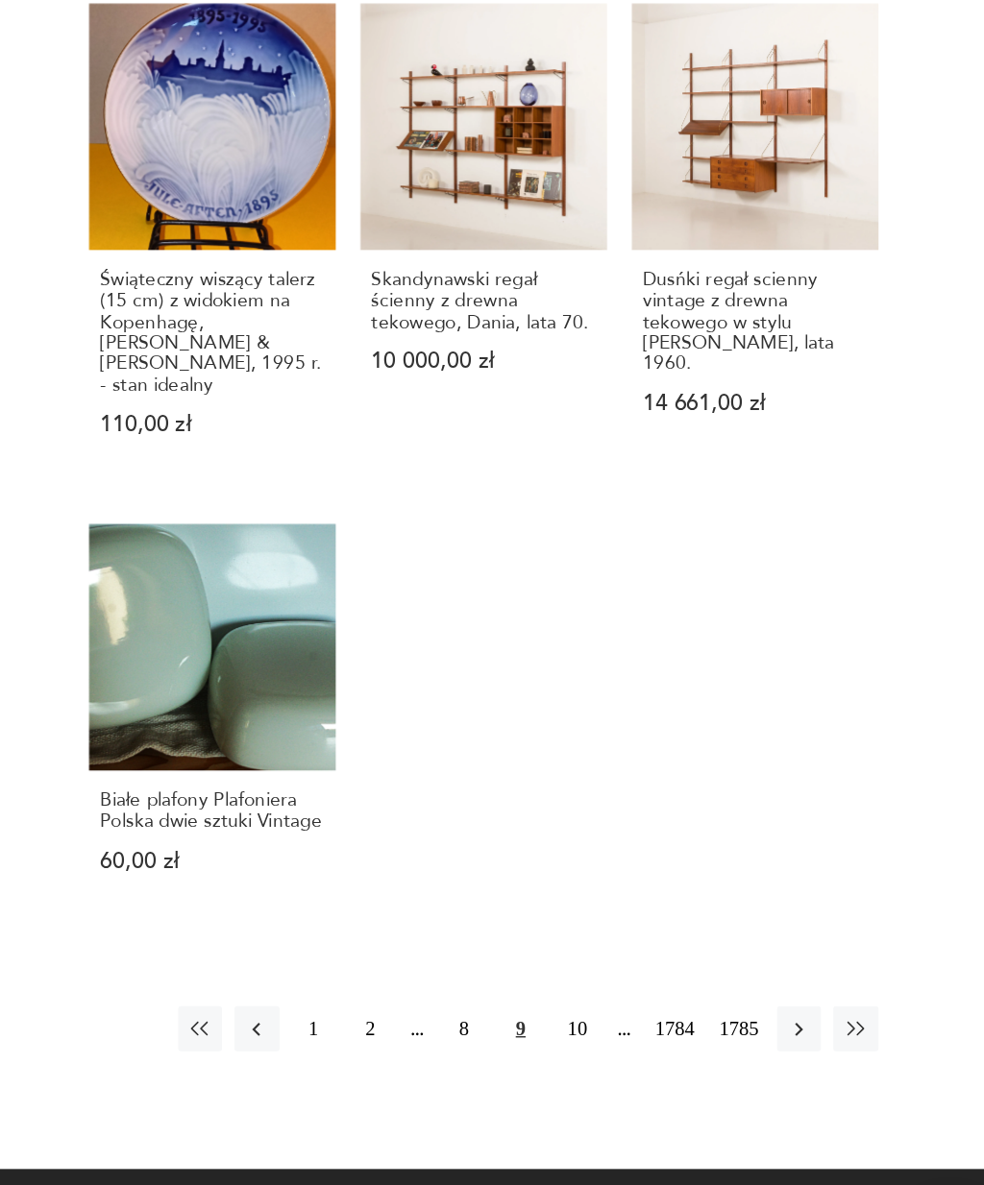
click at [669, 966] on button "10" at bounding box center [684, 981] width 31 height 31
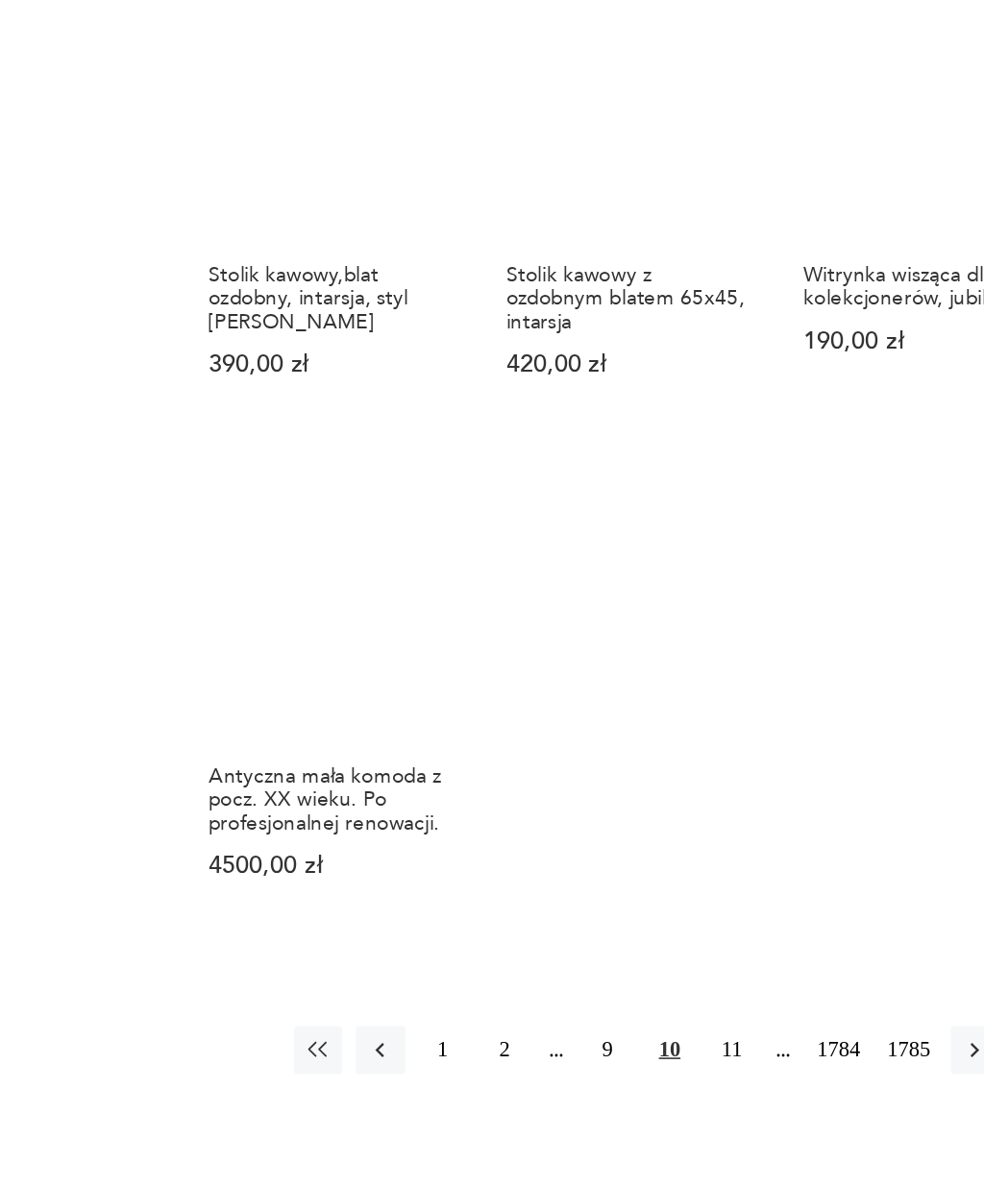
scroll to position [1580, 0]
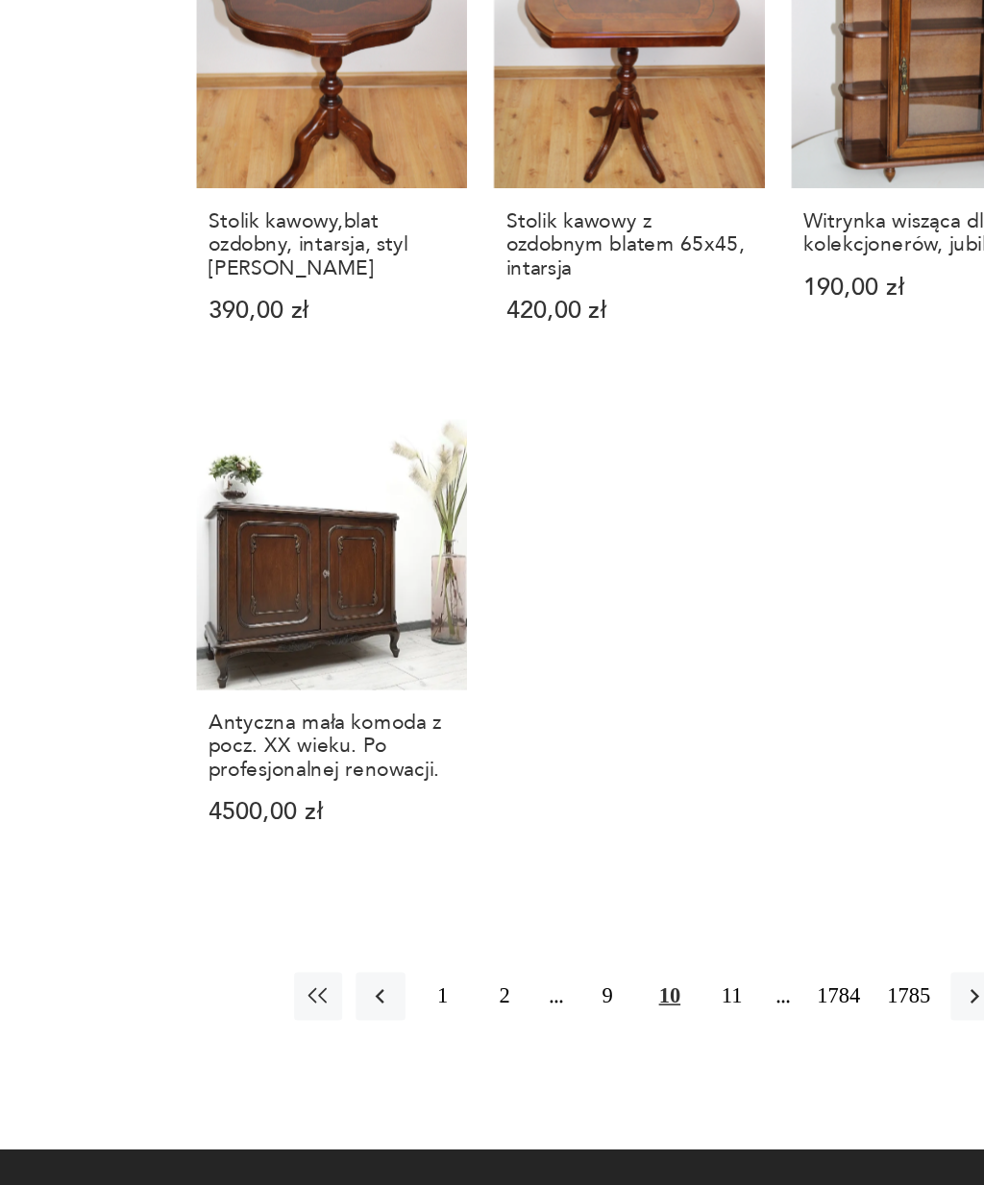
click at [669, 997] on button "11" at bounding box center [684, 1012] width 31 height 31
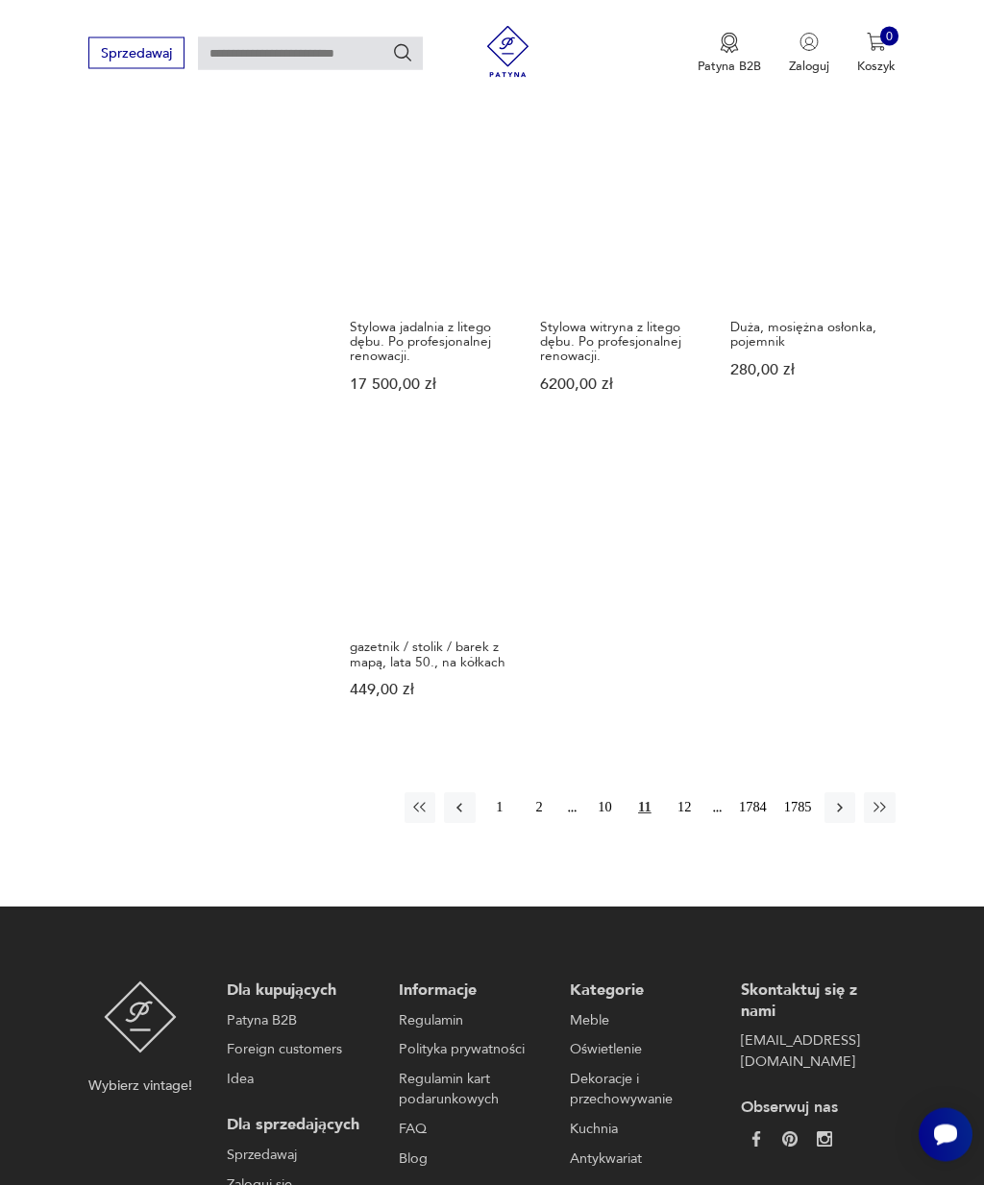
scroll to position [1880, 0]
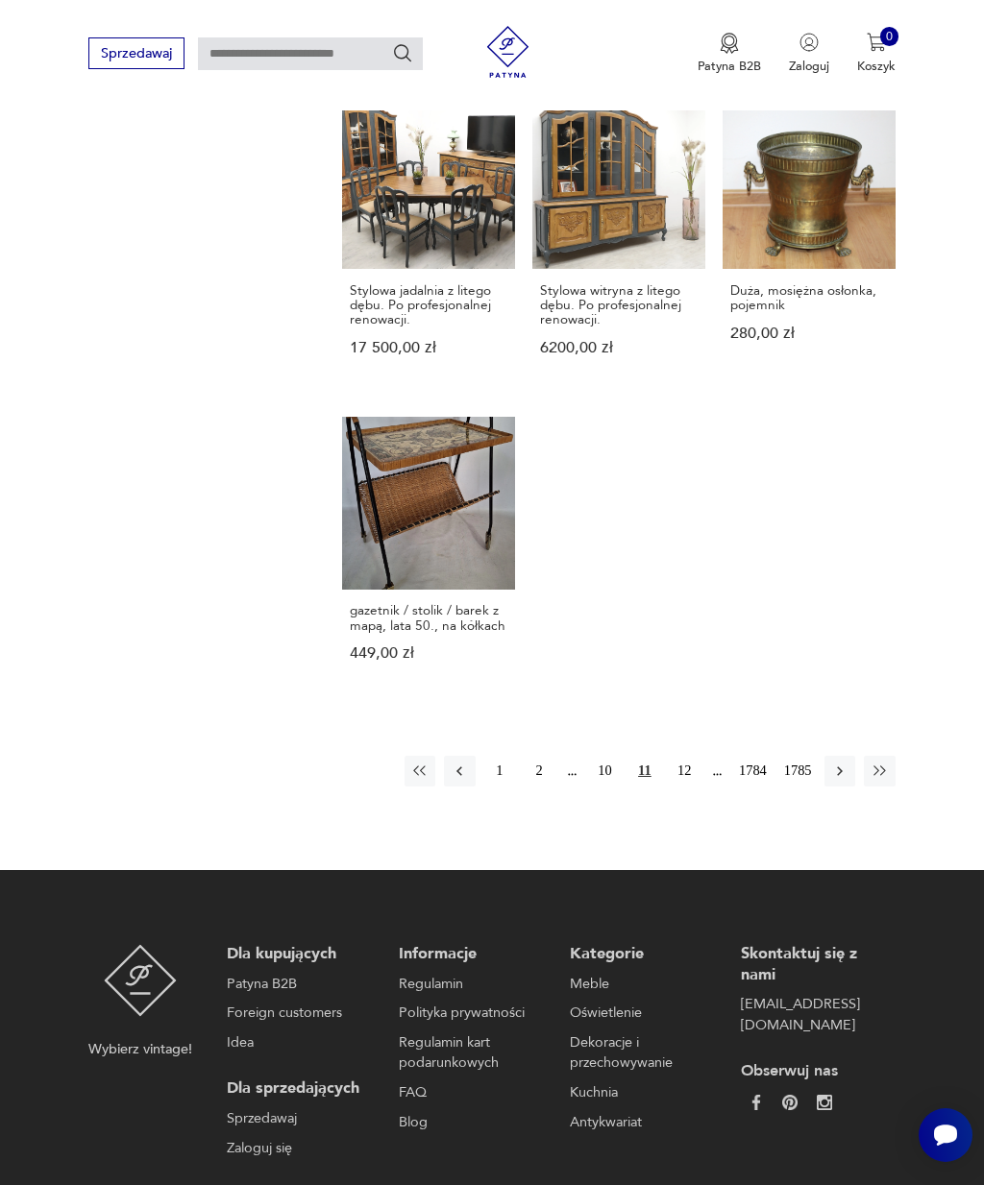
click at [845, 780] on icon "button" at bounding box center [839, 771] width 17 height 17
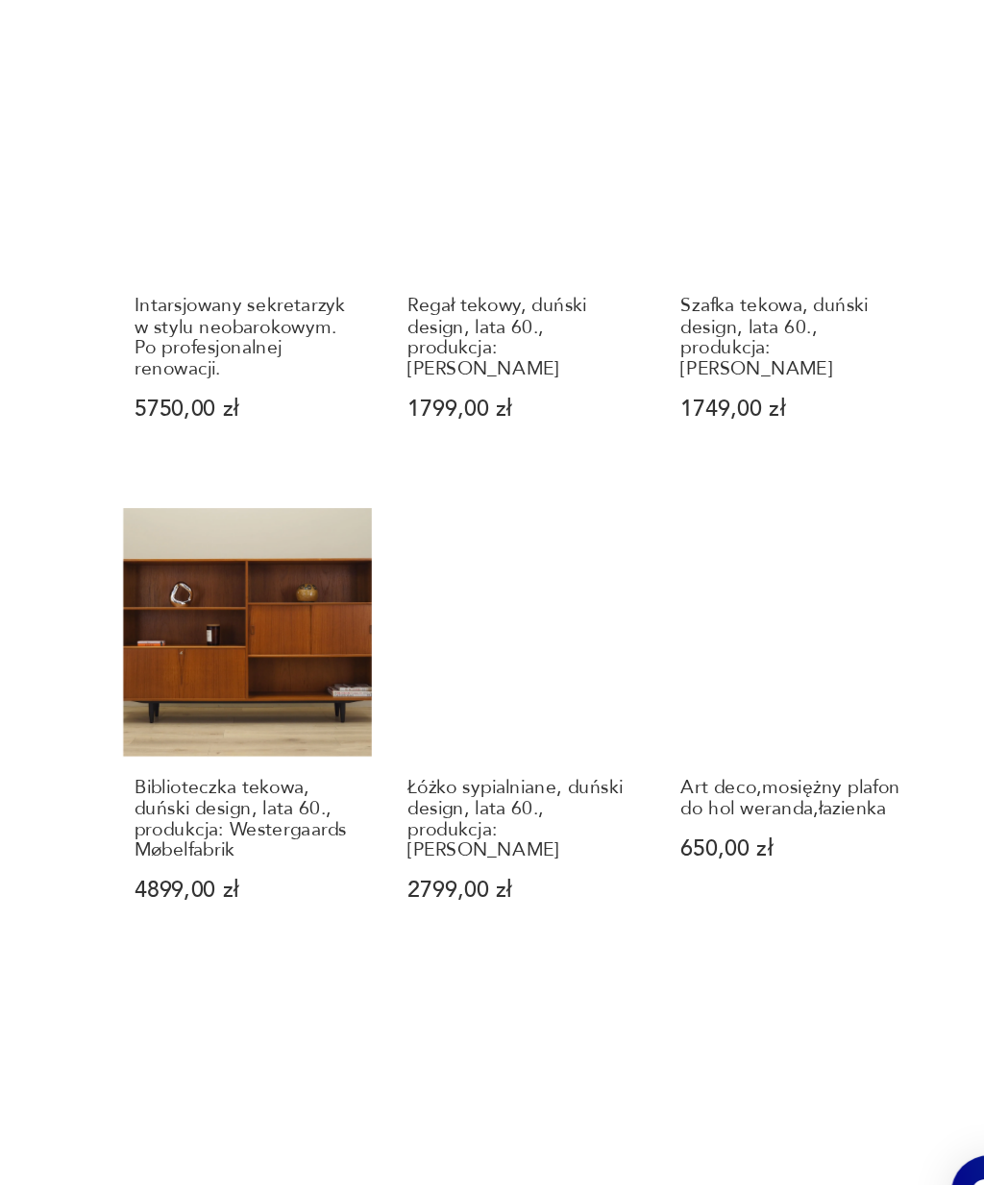
scroll to position [1214, 0]
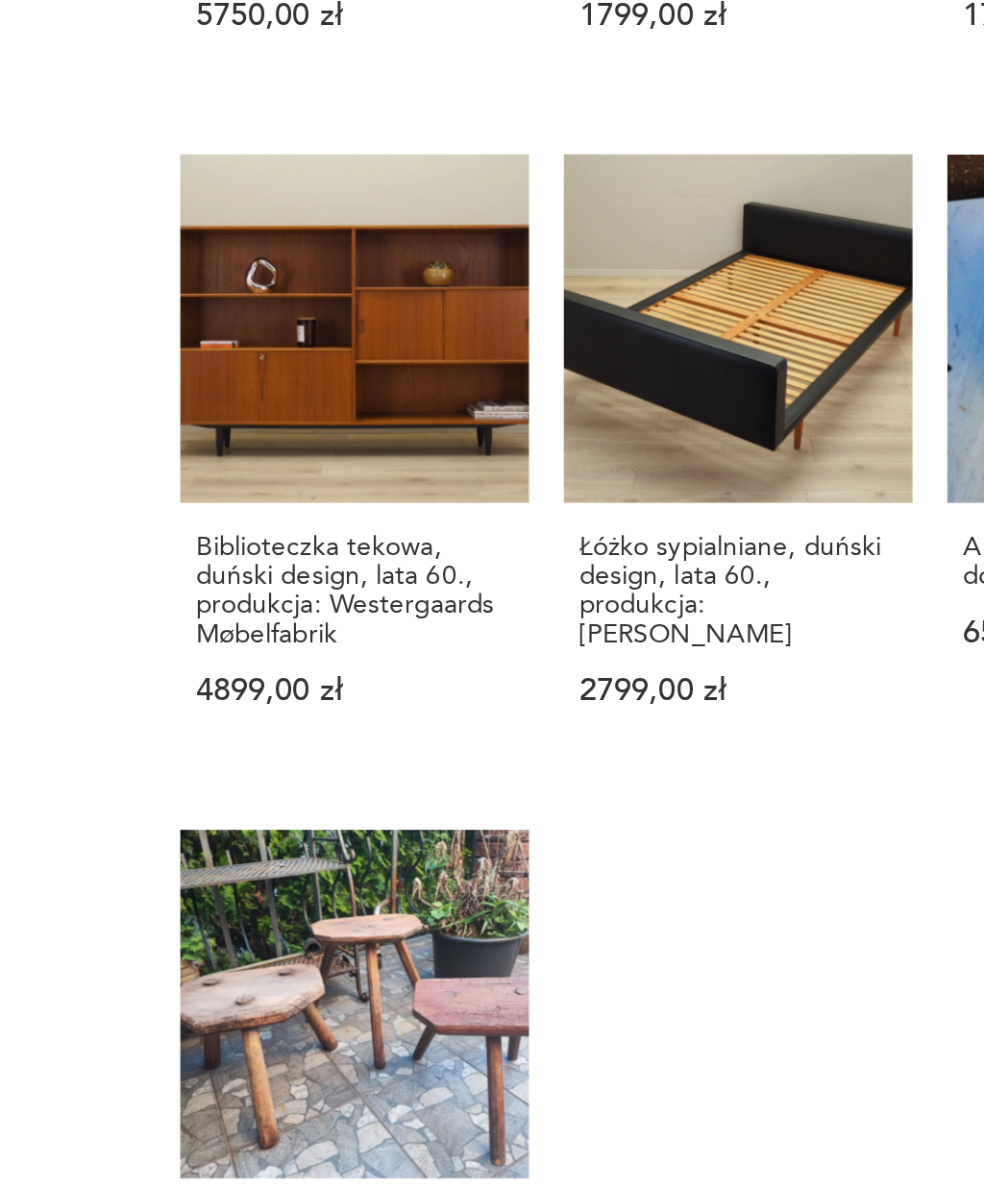
click at [350, 845] on h3 "Biblioteczka tekowa, duński design, lata 60., produkcja: Westergaards Møbelfabr…" at bounding box center [429, 874] width 158 height 59
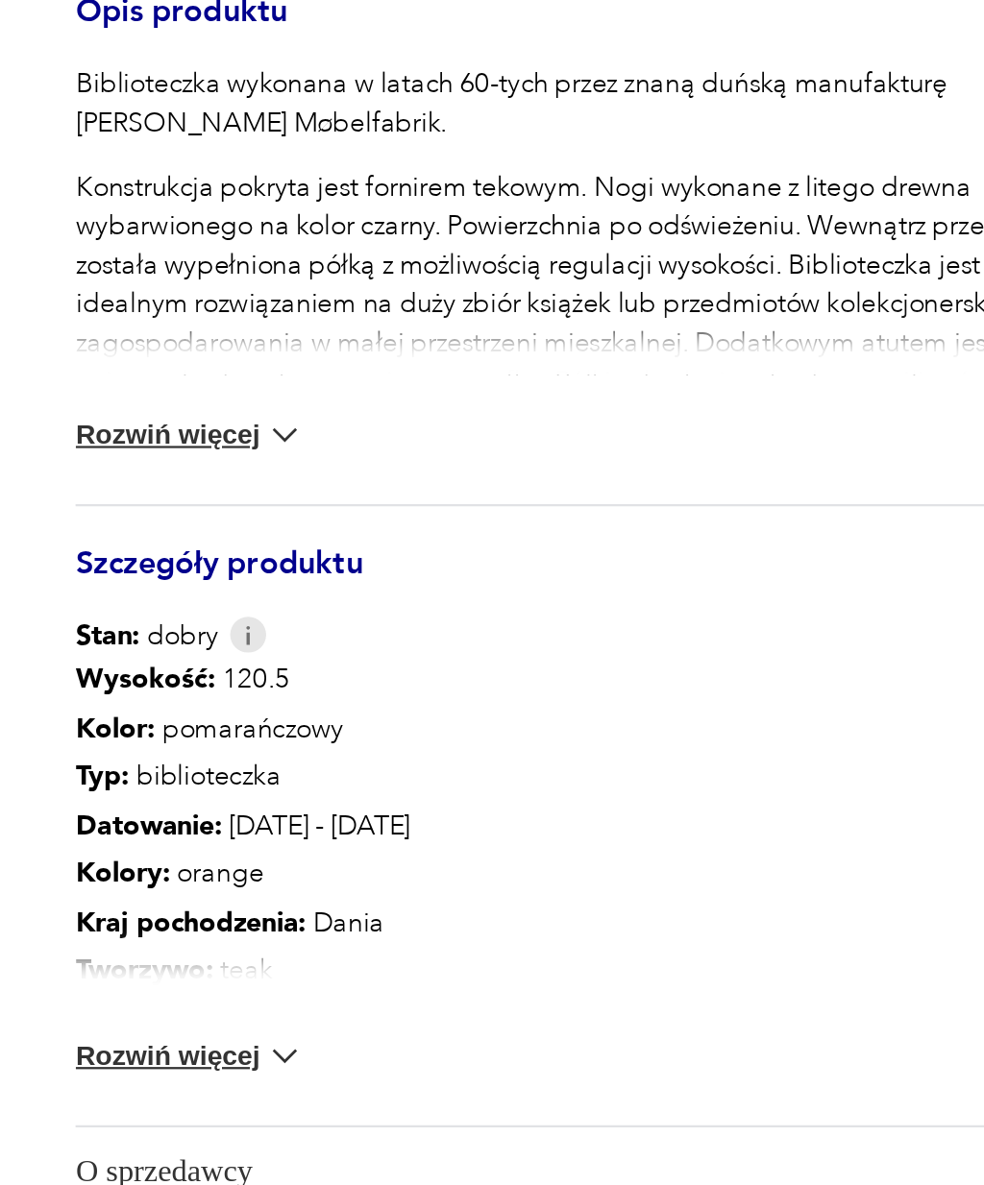
click at [172, 999] on img at bounding box center [181, 1008] width 19 height 19
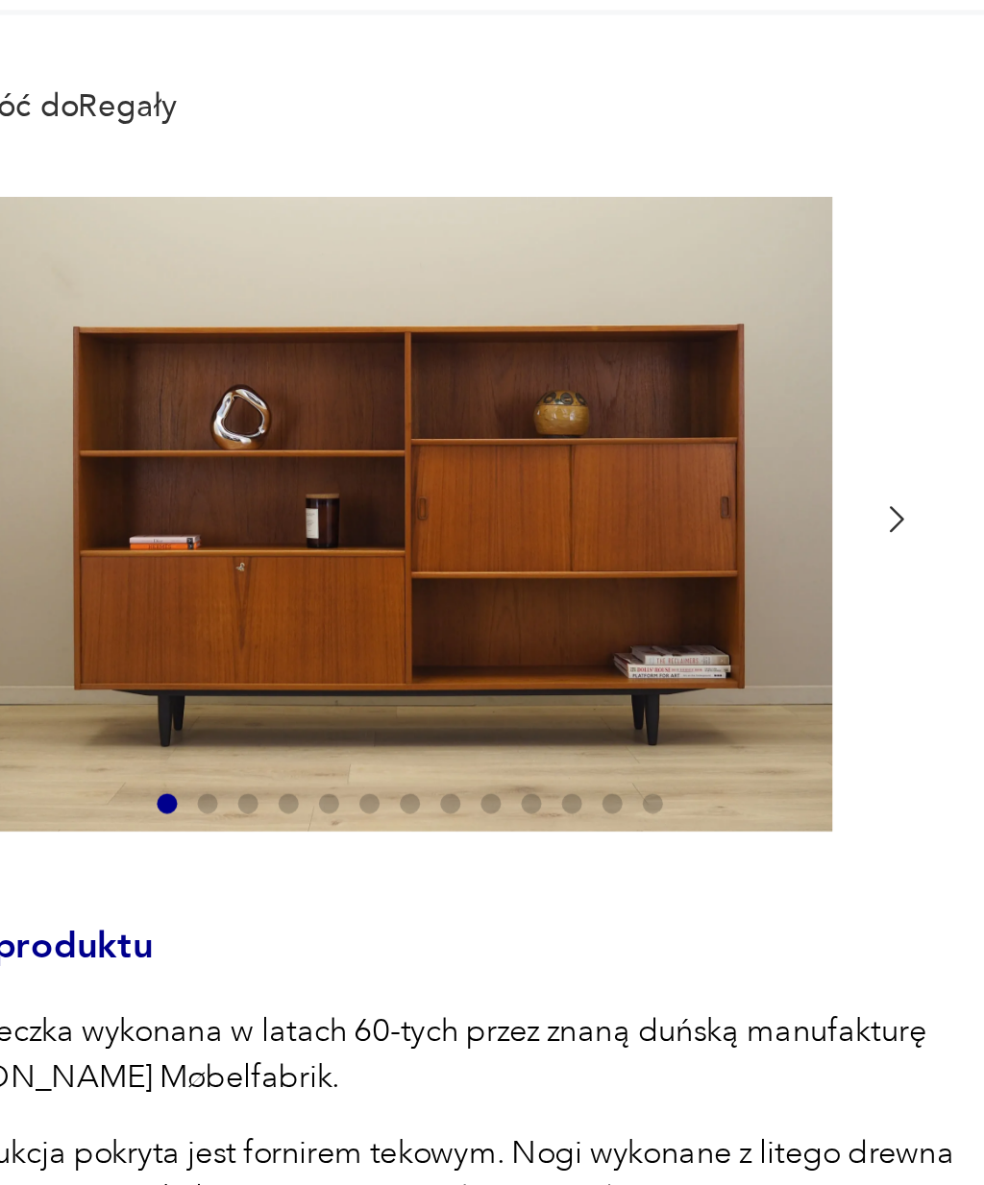
click at [458, 374] on icon "button" at bounding box center [465, 381] width 14 height 14
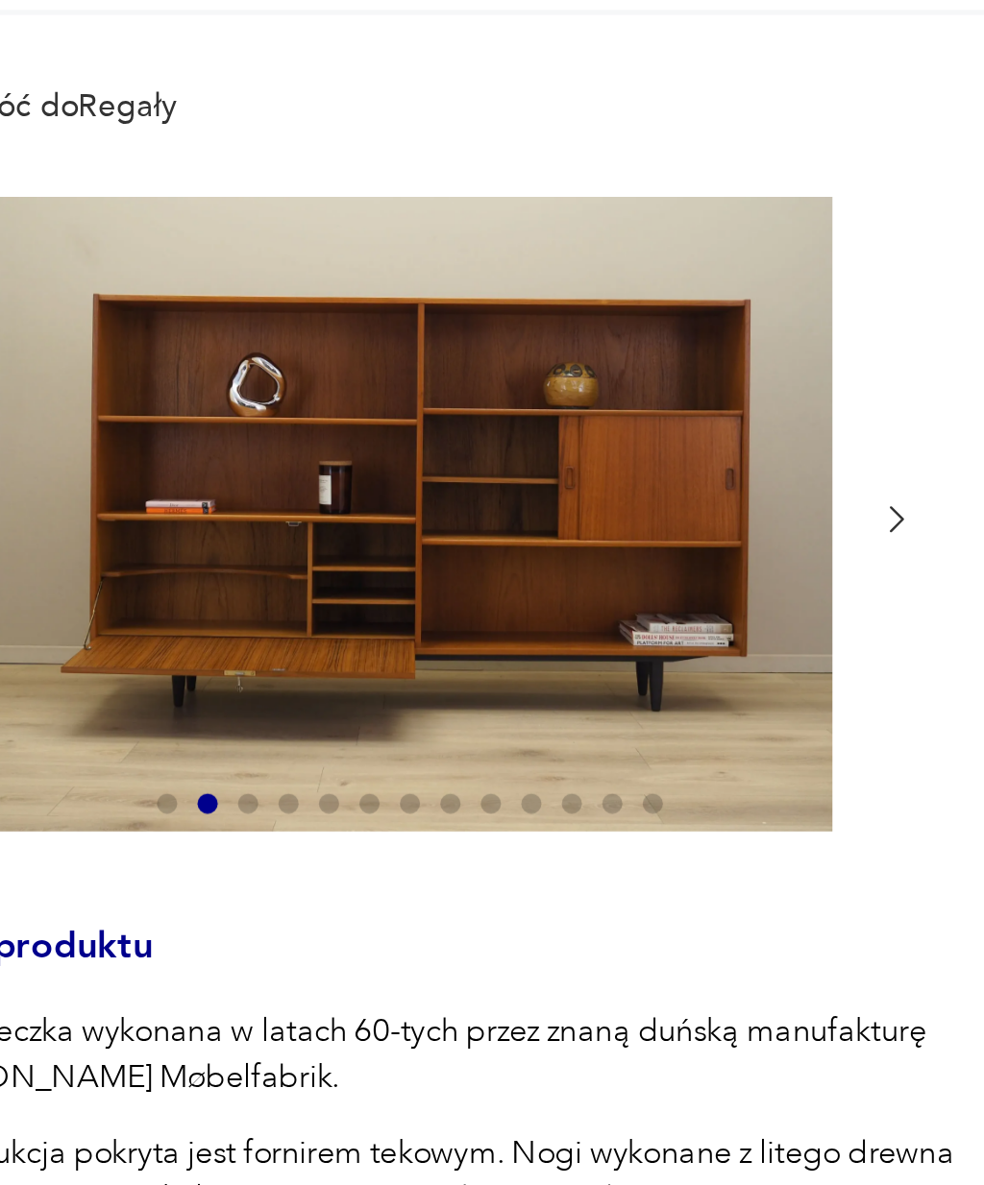
click at [458, 374] on icon "button" at bounding box center [465, 381] width 14 height 14
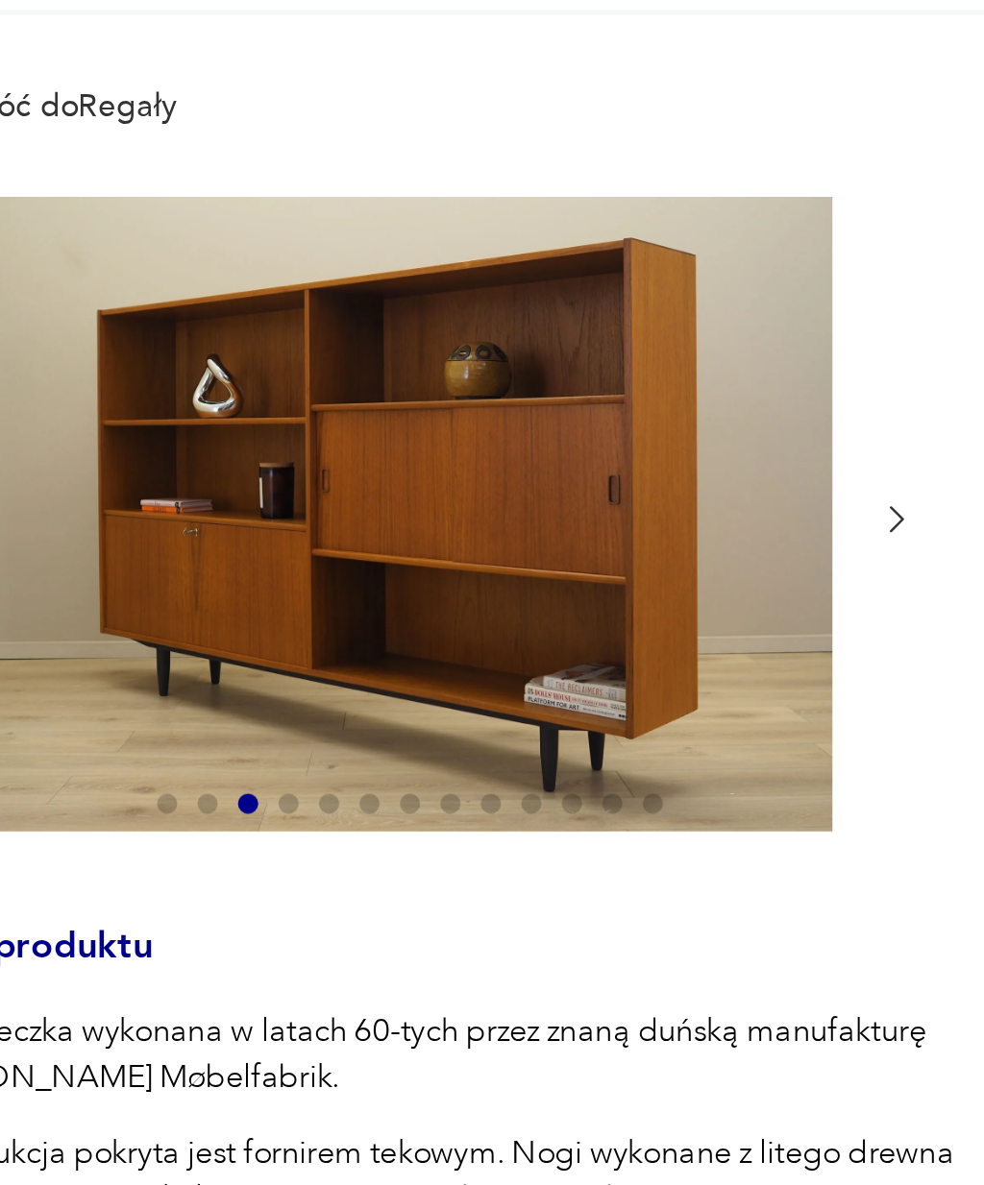
click at [458, 374] on icon "button" at bounding box center [465, 381] width 14 height 14
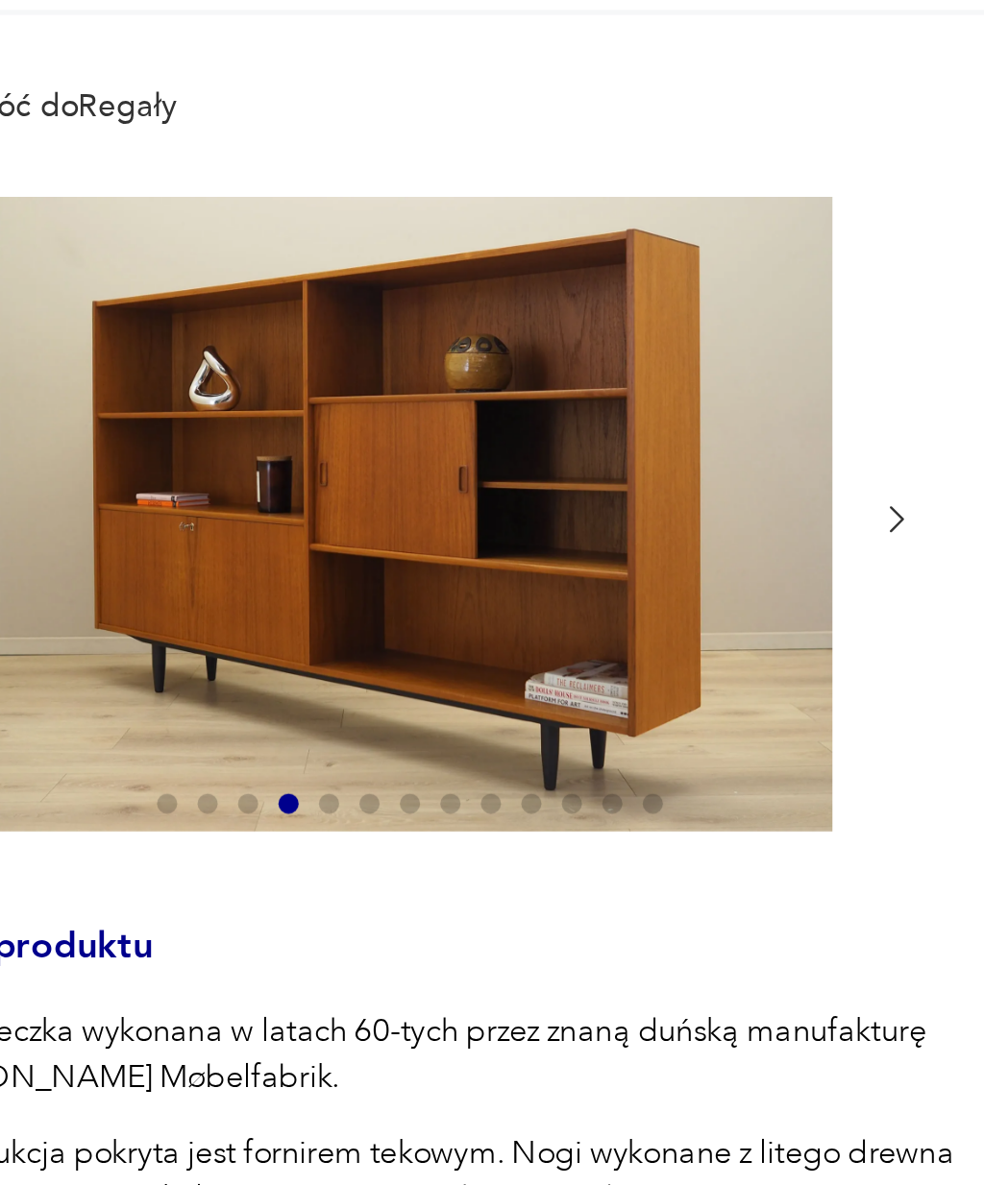
click at [458, 374] on icon "button" at bounding box center [465, 381] width 14 height 14
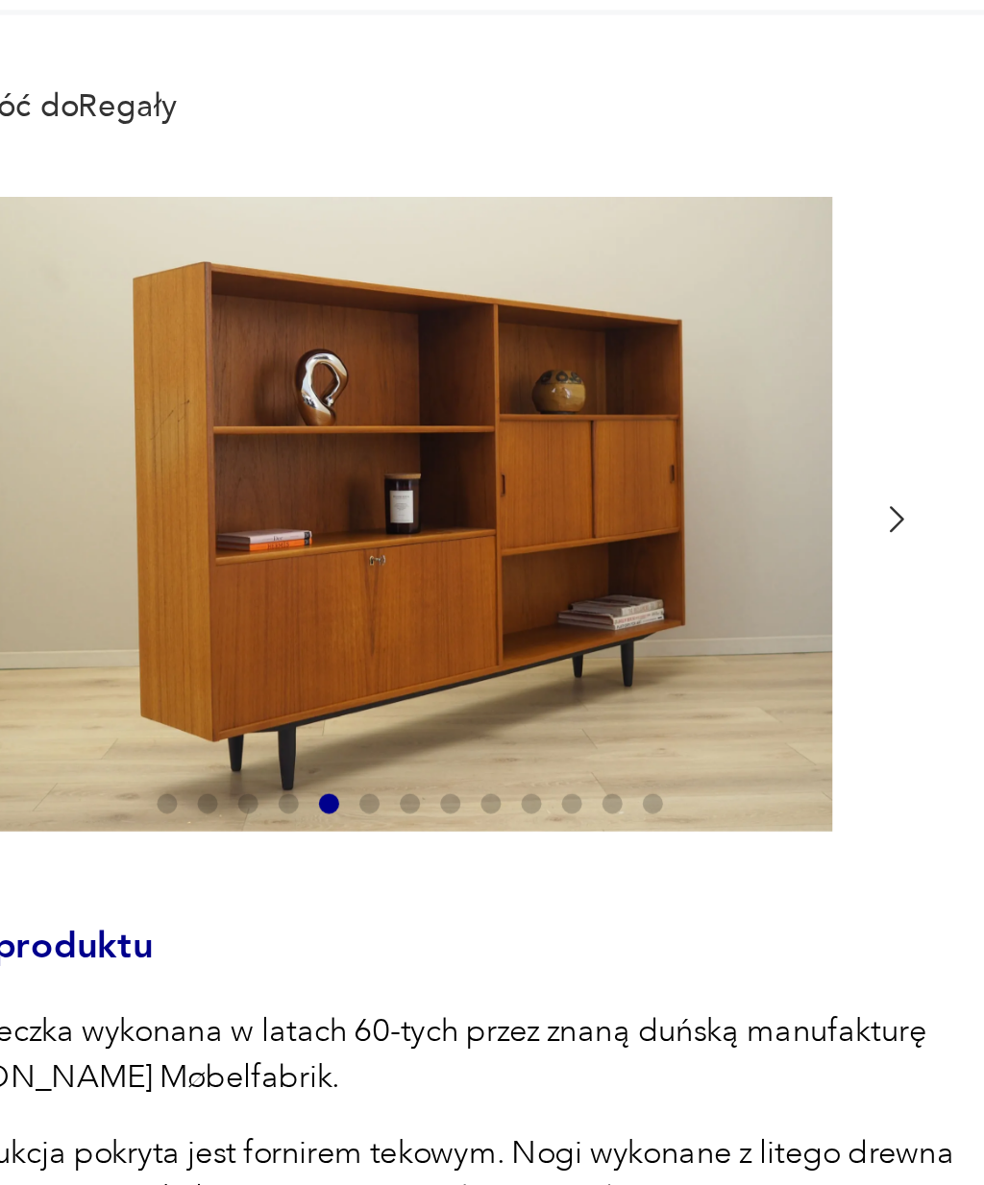
click at [458, 374] on icon "button" at bounding box center [465, 381] width 14 height 14
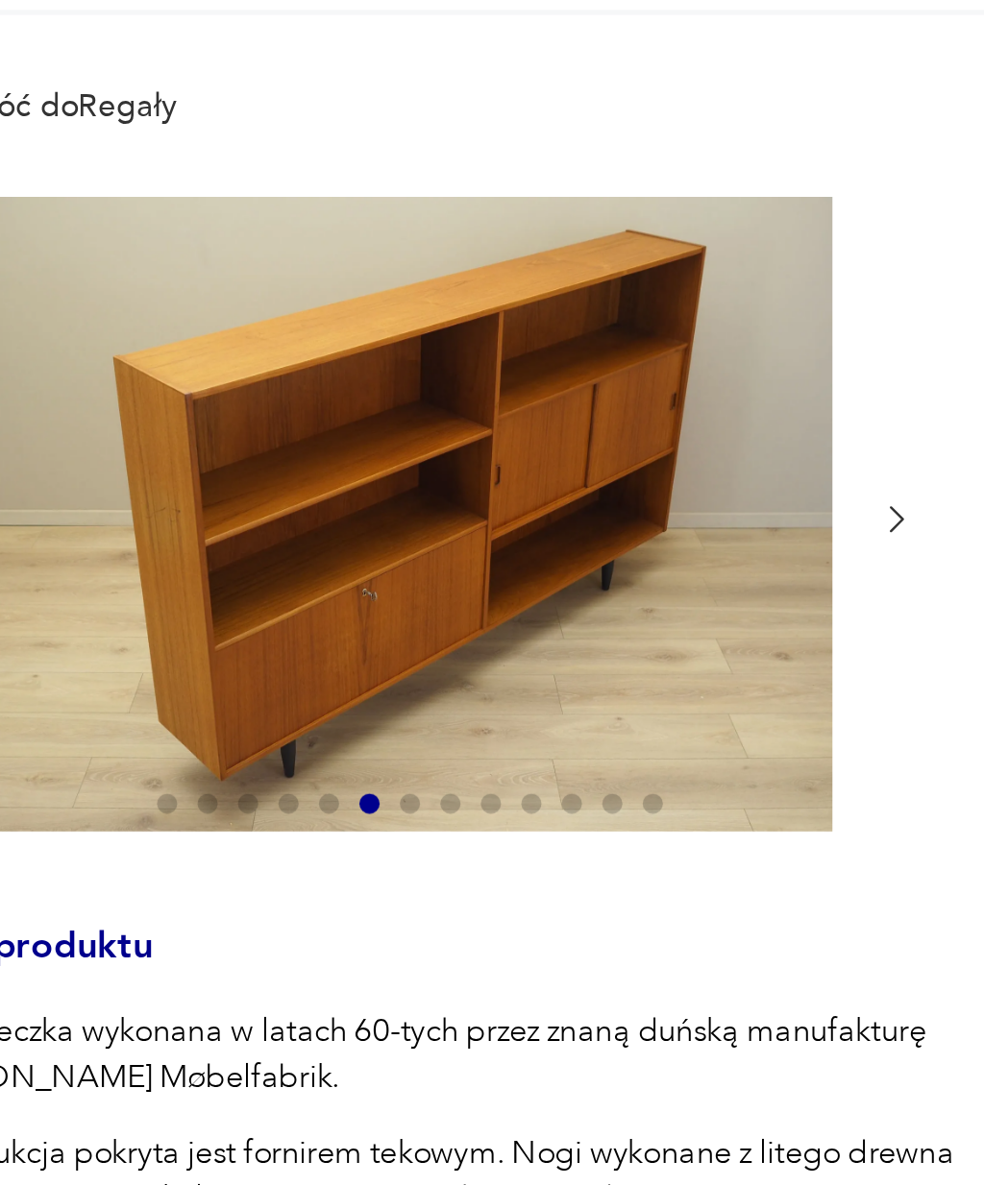
click at [458, 374] on icon "button" at bounding box center [465, 381] width 14 height 14
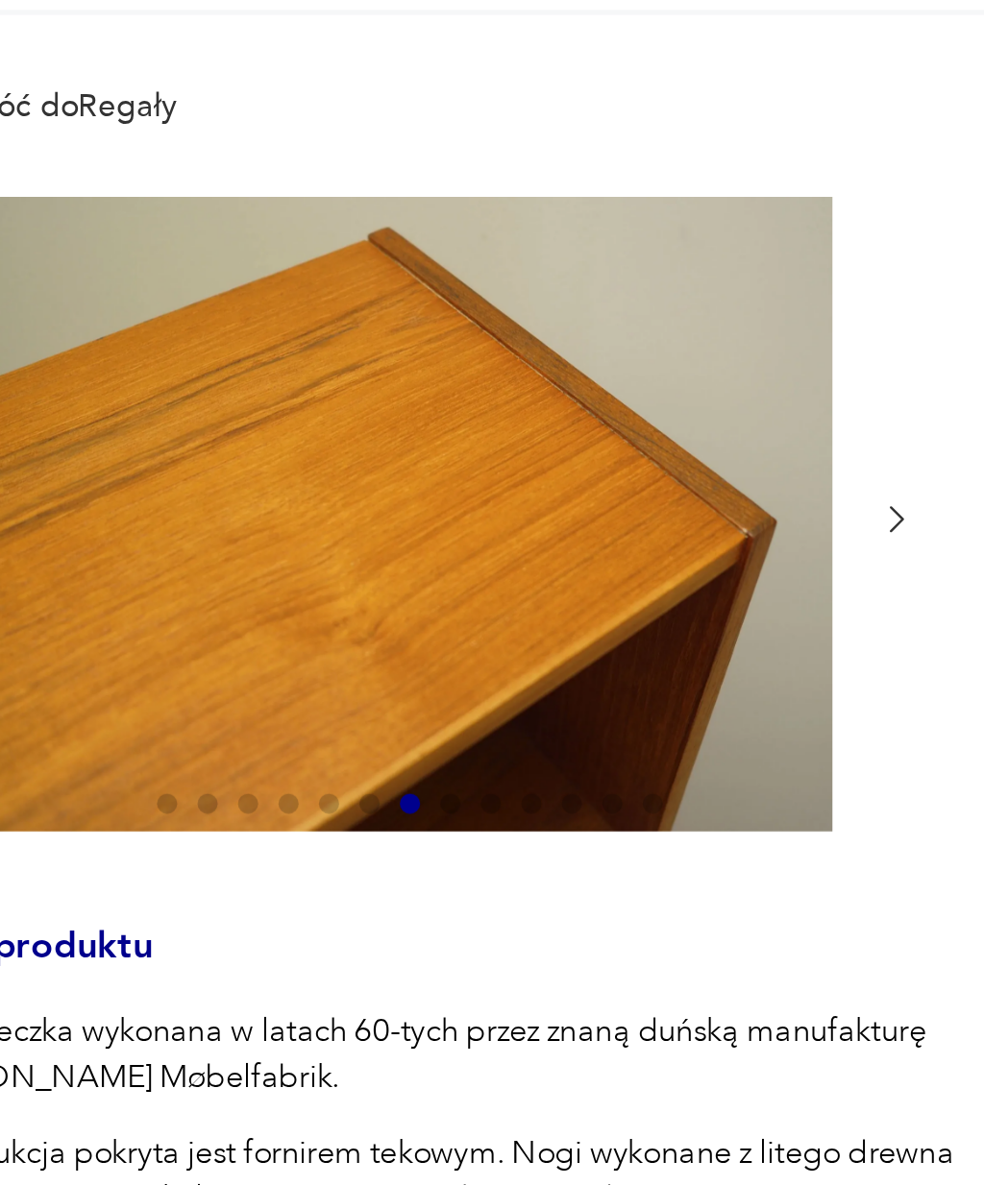
click at [458, 374] on icon "button" at bounding box center [465, 381] width 14 height 14
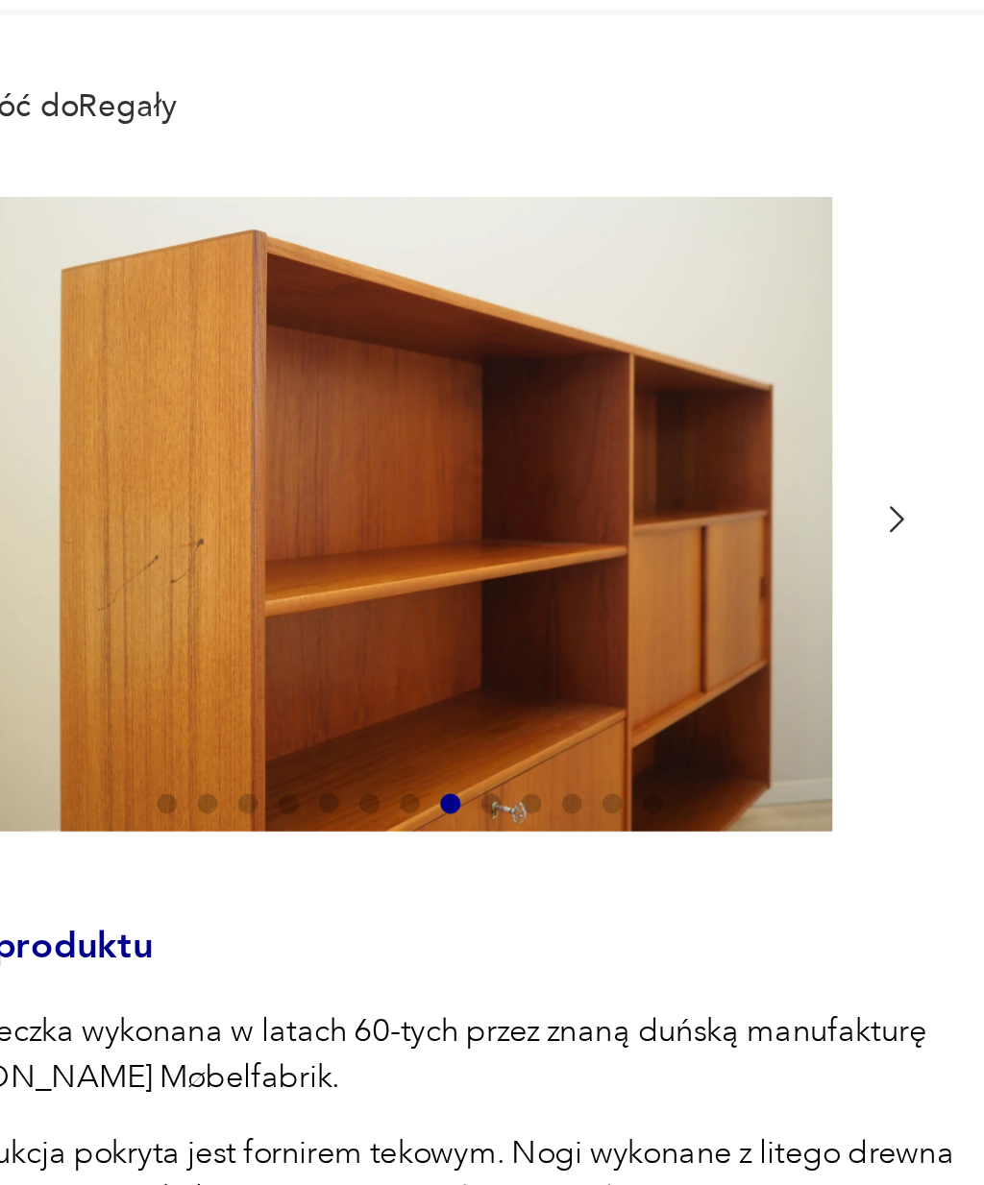
click at [458, 374] on icon "button" at bounding box center [465, 381] width 14 height 14
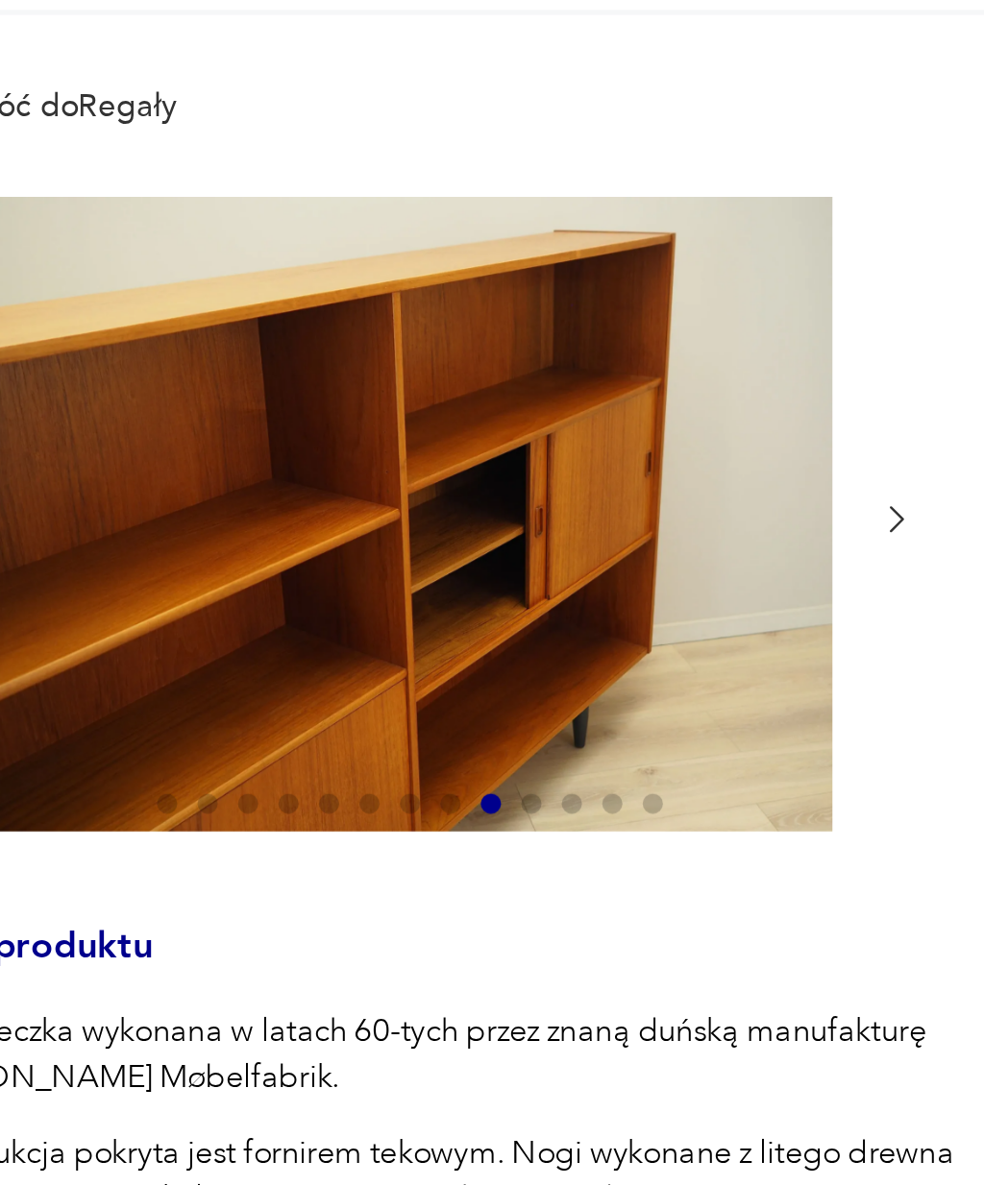
click at [458, 374] on icon "button" at bounding box center [465, 381] width 14 height 14
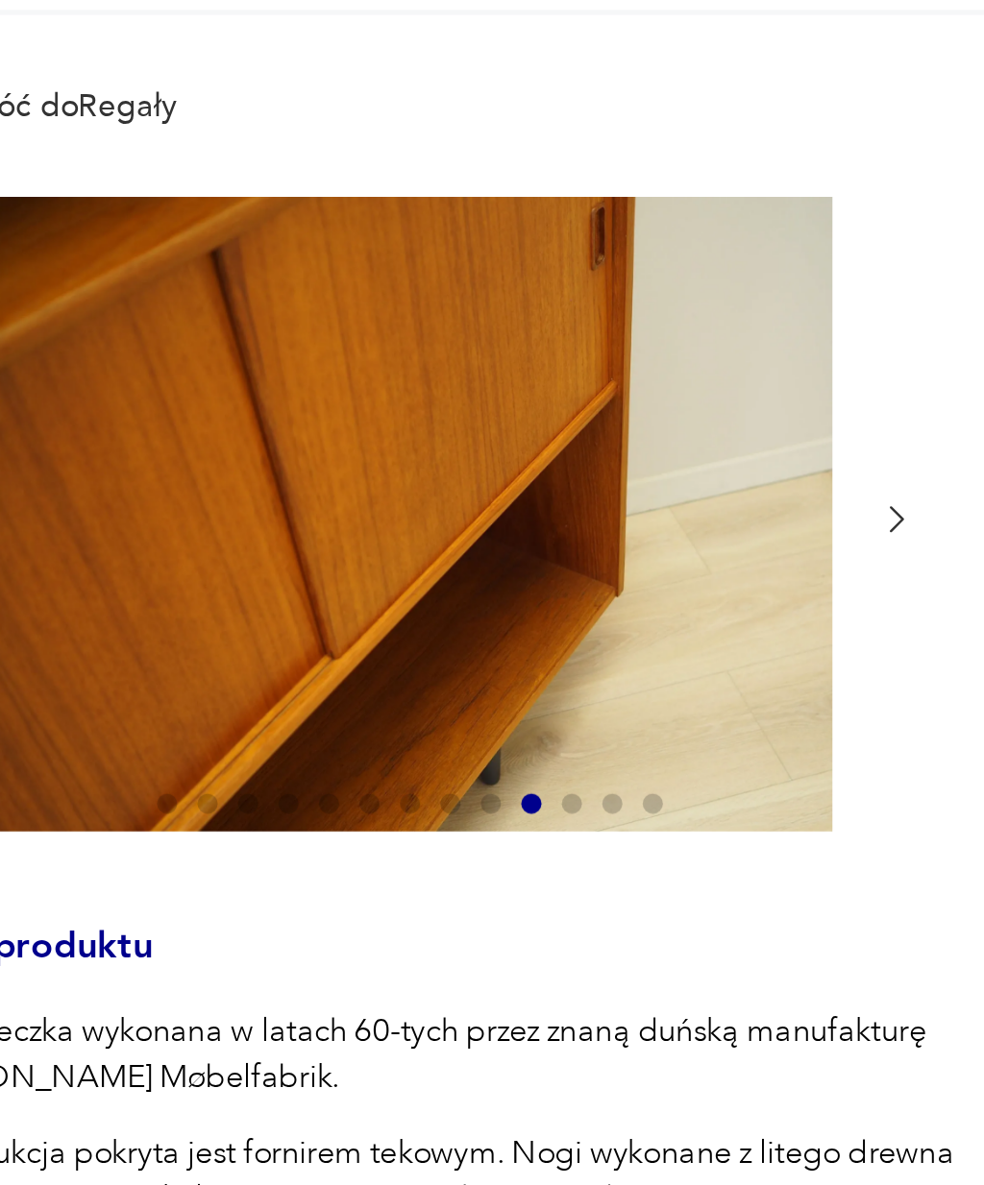
click at [458, 374] on icon "button" at bounding box center [465, 381] width 14 height 14
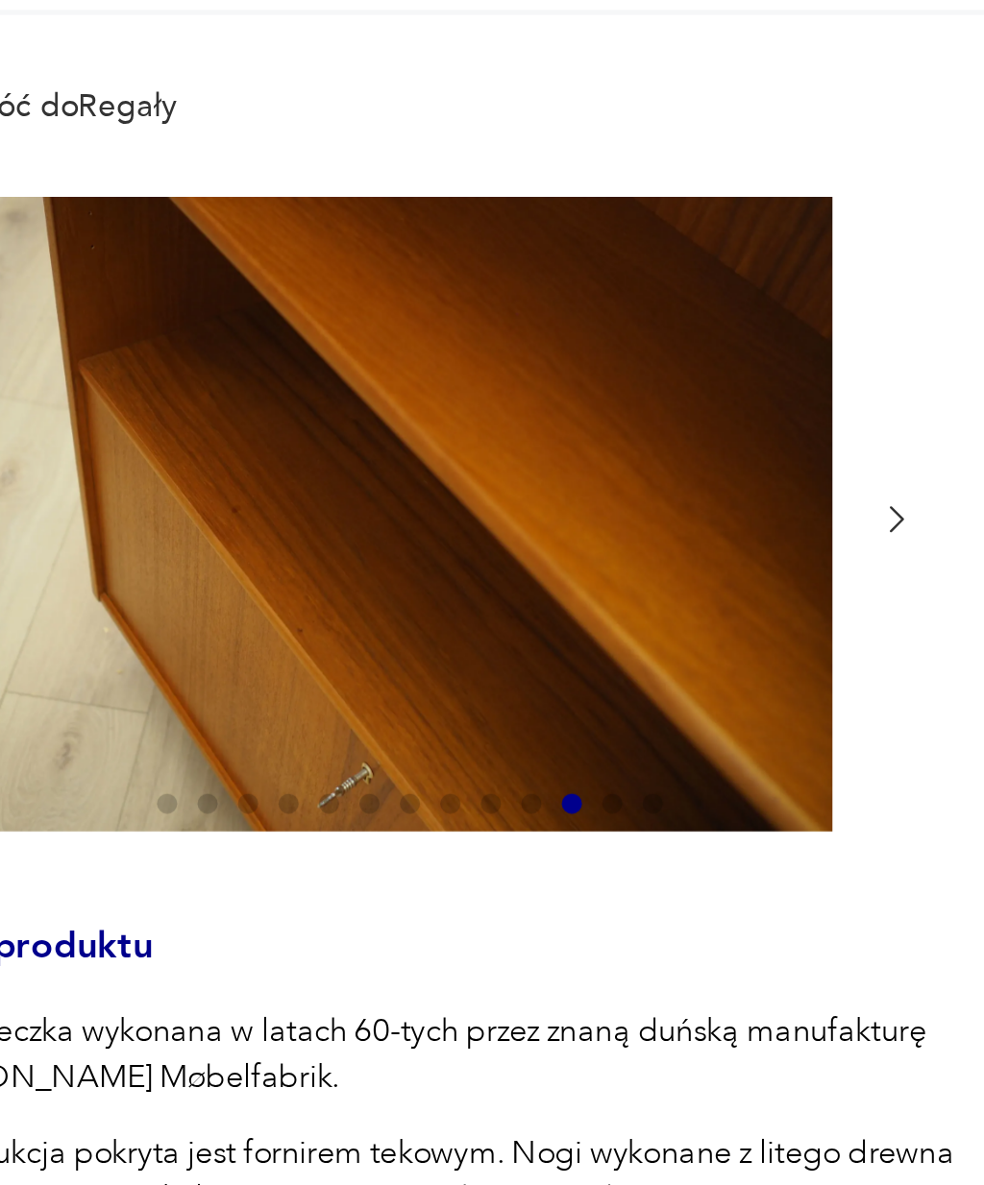
click at [458, 374] on icon "button" at bounding box center [465, 381] width 14 height 14
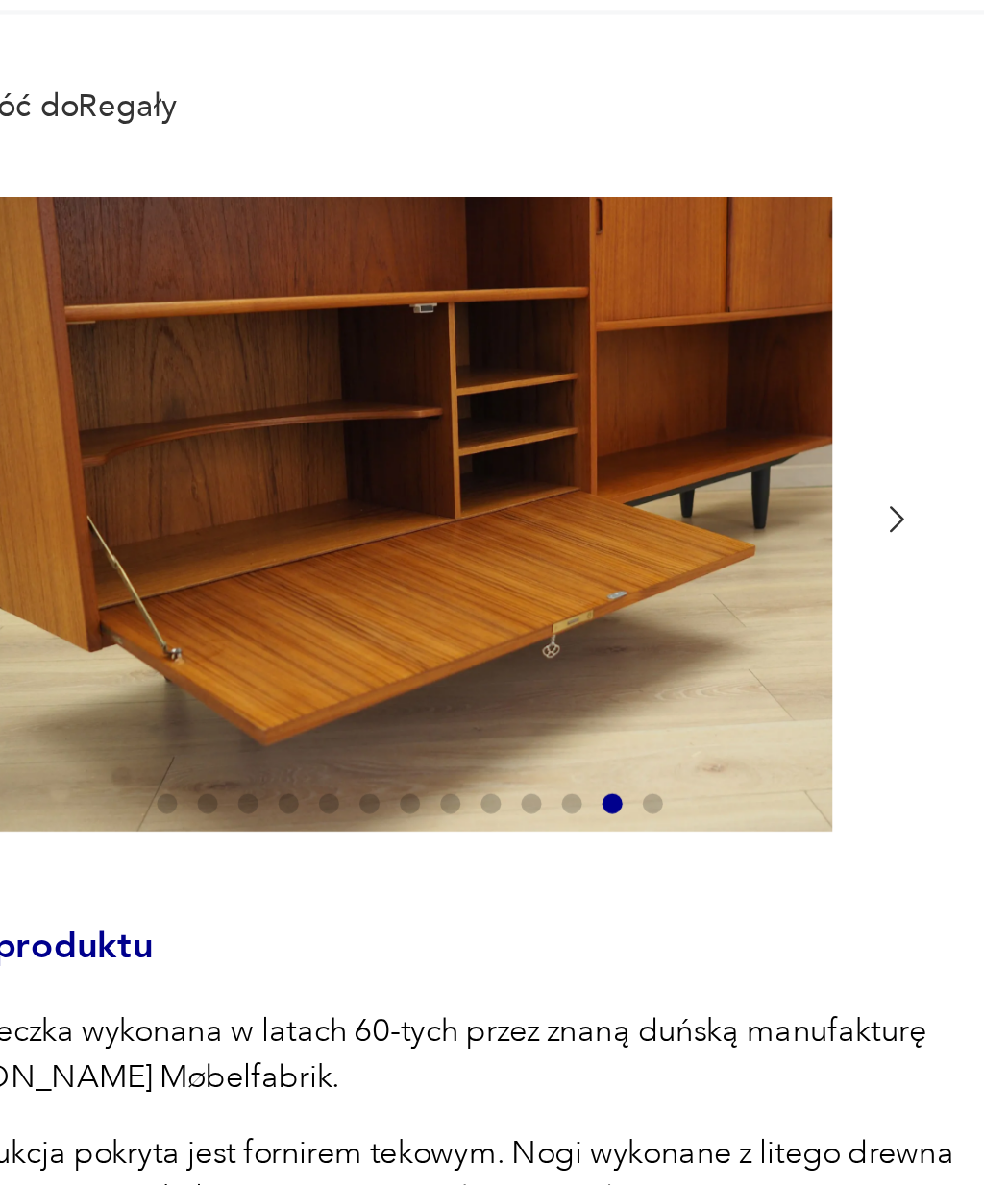
click at [458, 374] on icon "button" at bounding box center [465, 381] width 14 height 14
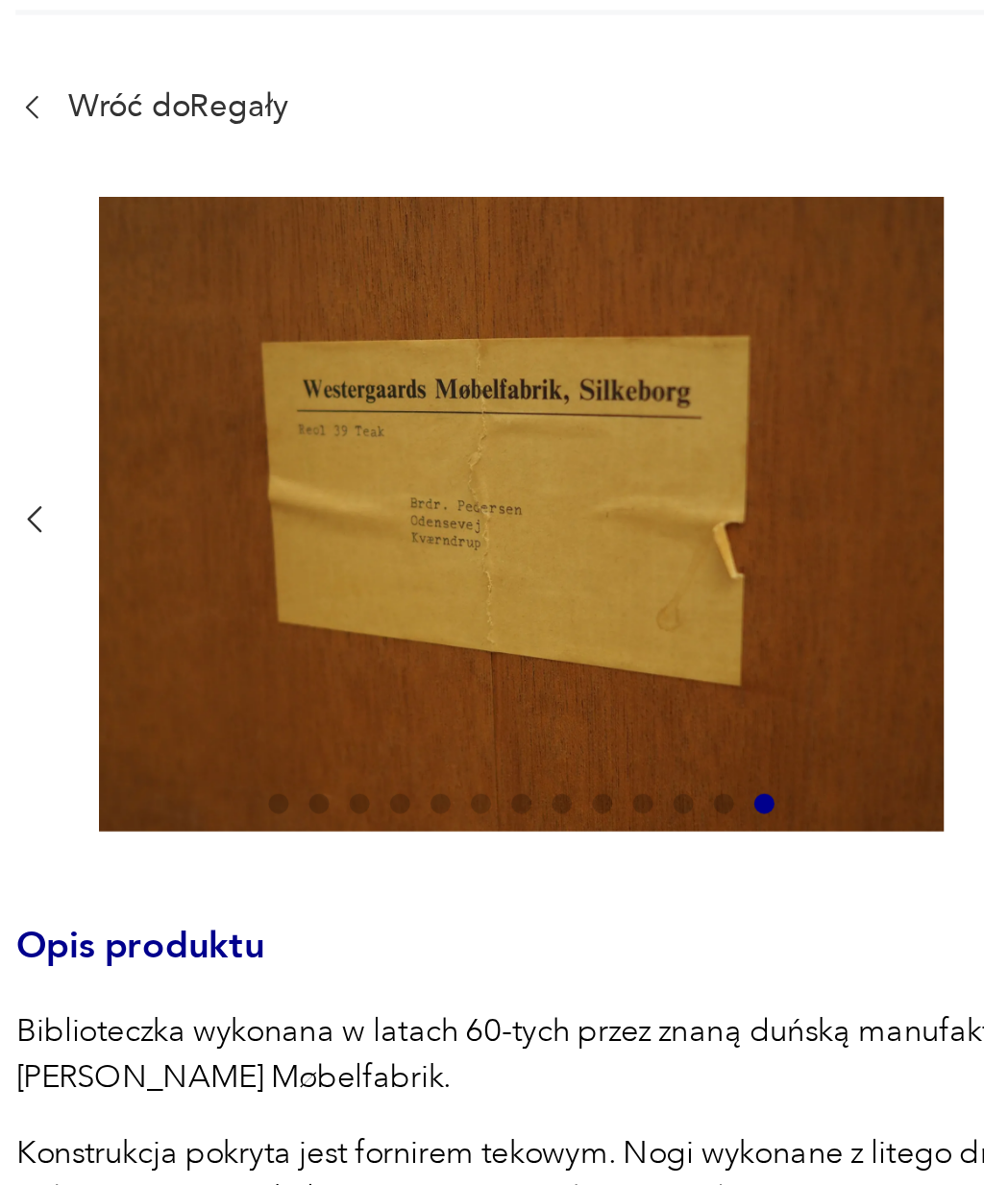
click at [93, 377] on icon "button" at bounding box center [96, 382] width 6 height 10
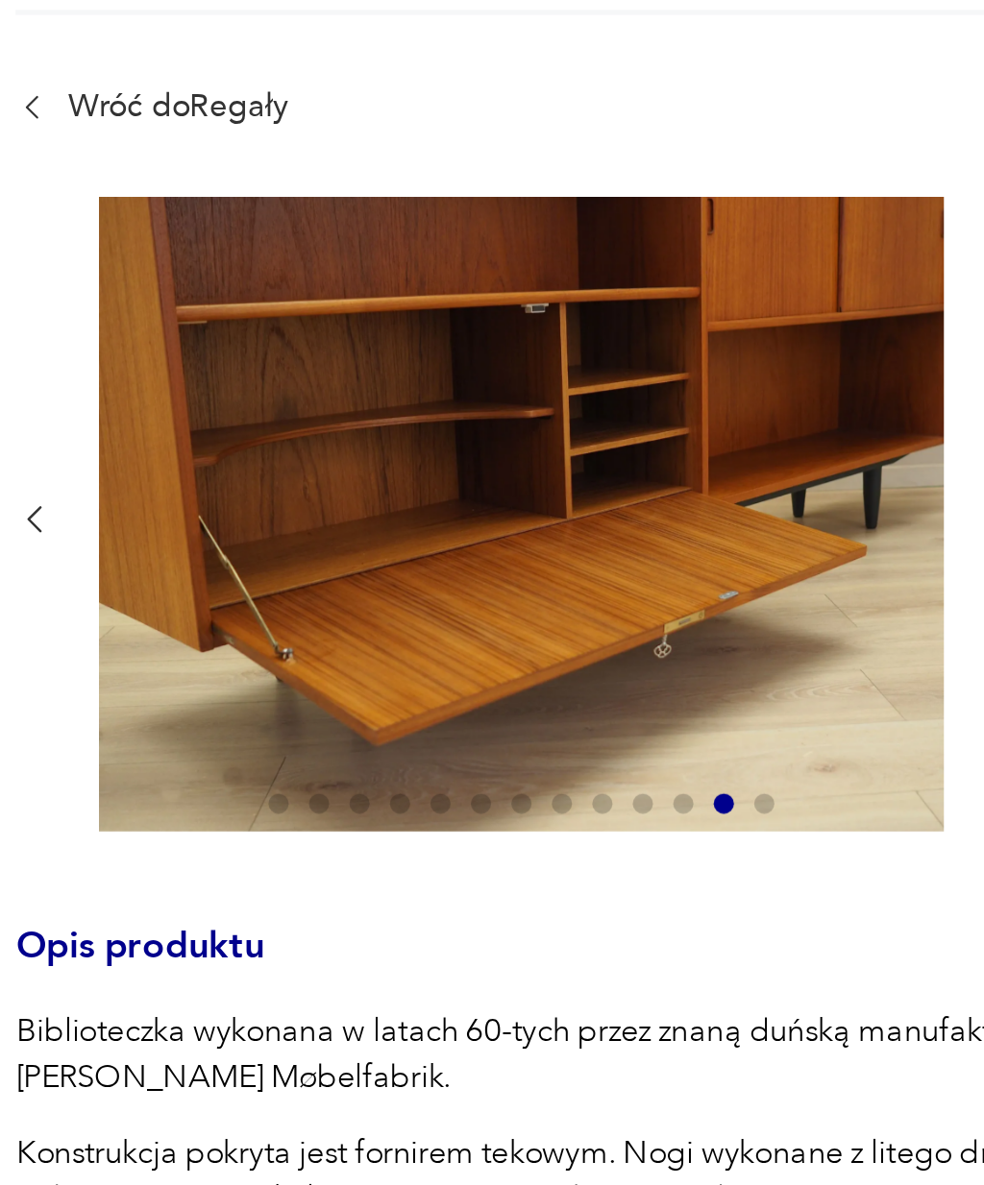
click at [3, 258] on section "Opis produktu Biblioteczka wykonana w latach 60-tych przez znaną duńską manufak…" at bounding box center [492, 766] width 984 height 1016
click at [88, 374] on icon "button" at bounding box center [95, 381] width 14 height 14
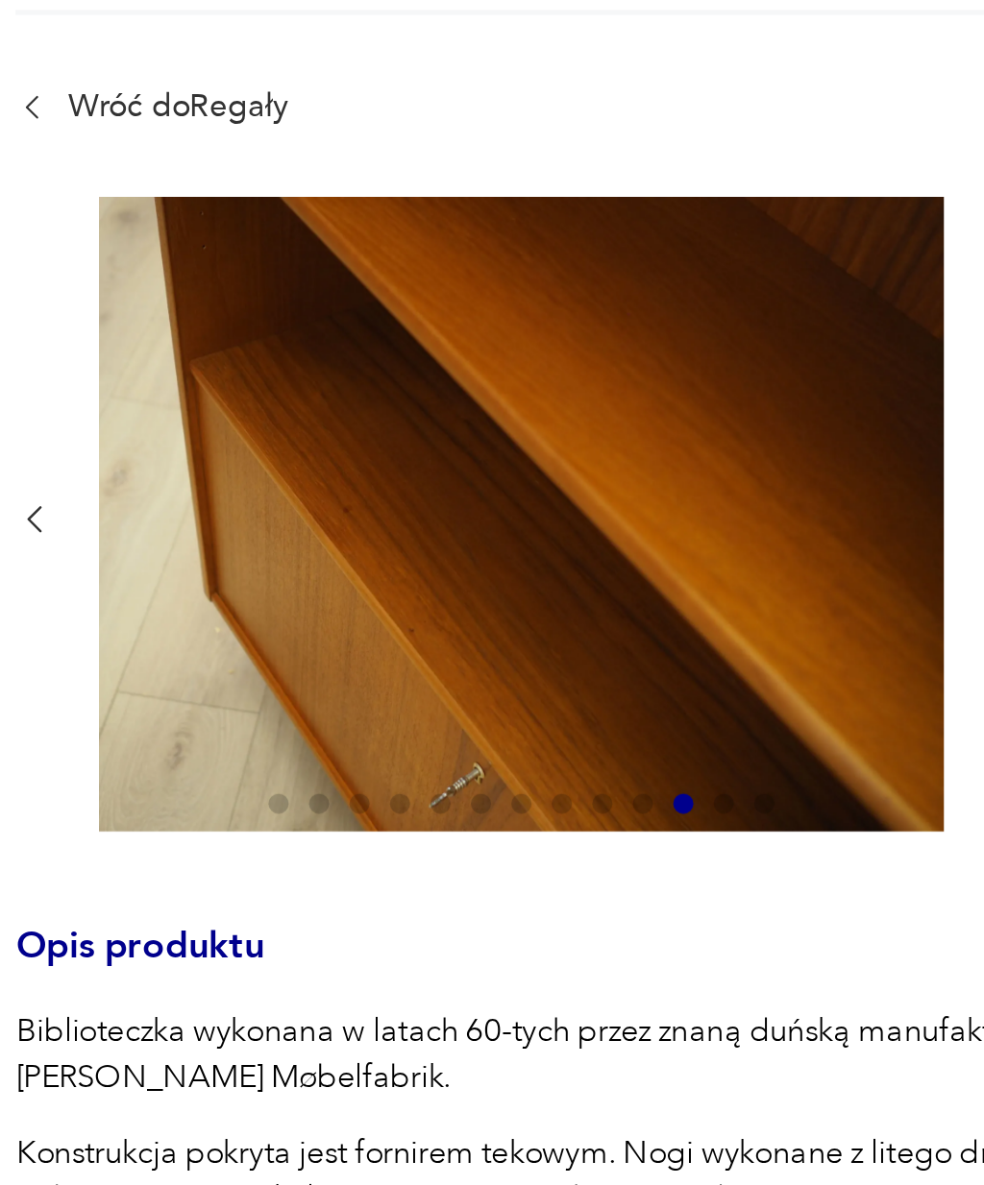
click at [88, 374] on icon "button" at bounding box center [95, 381] width 14 height 14
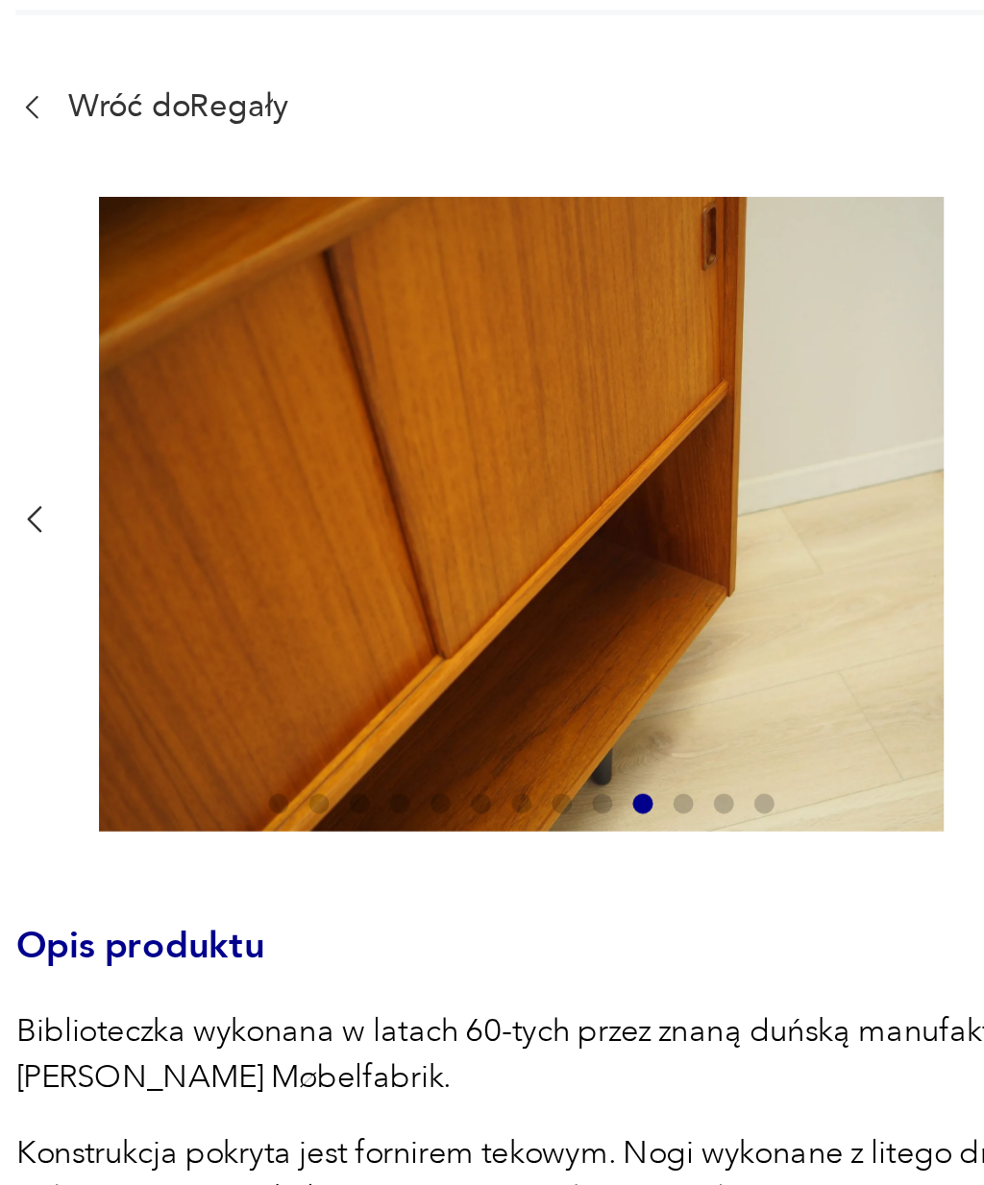
click at [88, 374] on icon "button" at bounding box center [95, 381] width 14 height 14
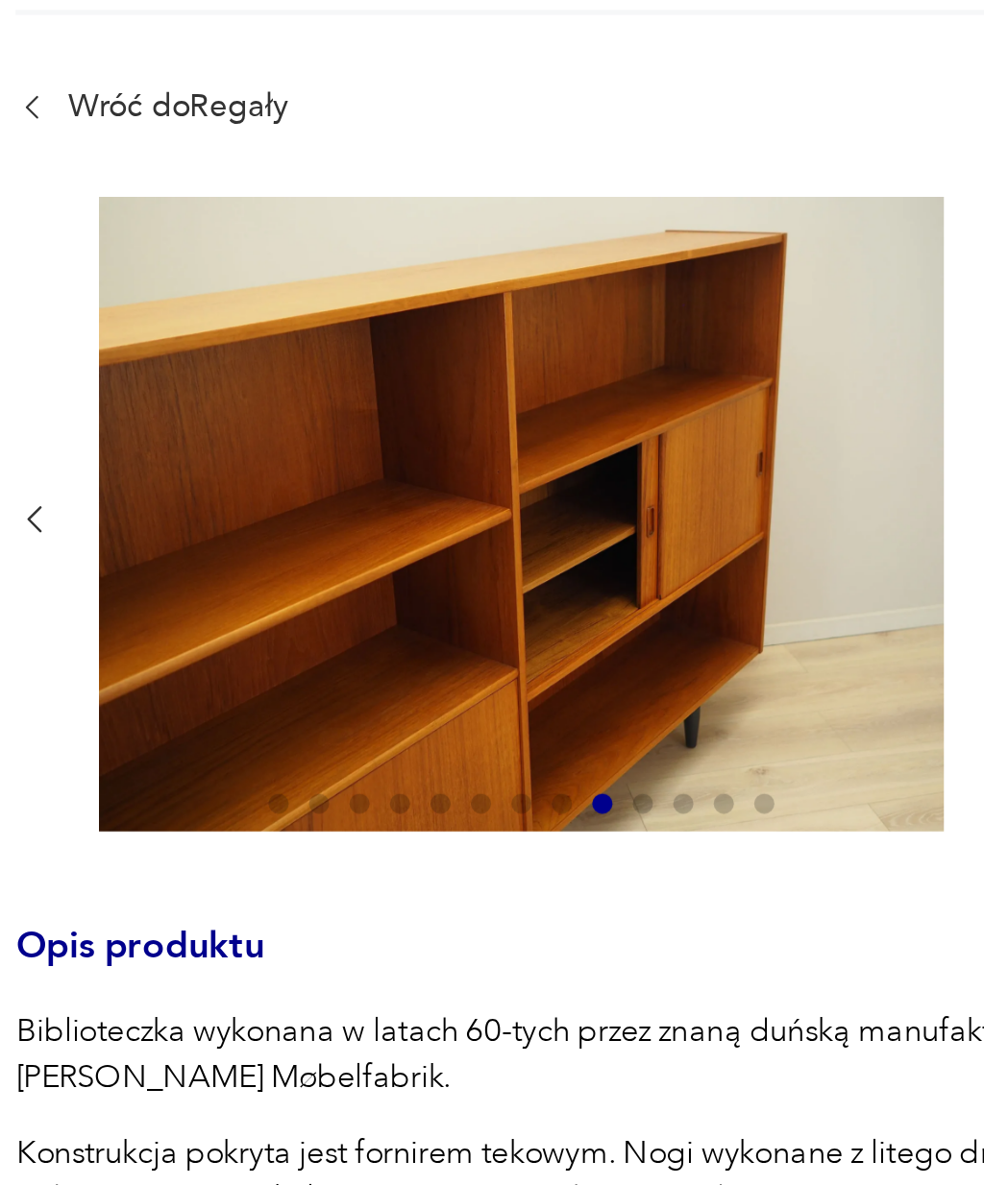
click at [88, 374] on icon "button" at bounding box center [95, 381] width 14 height 14
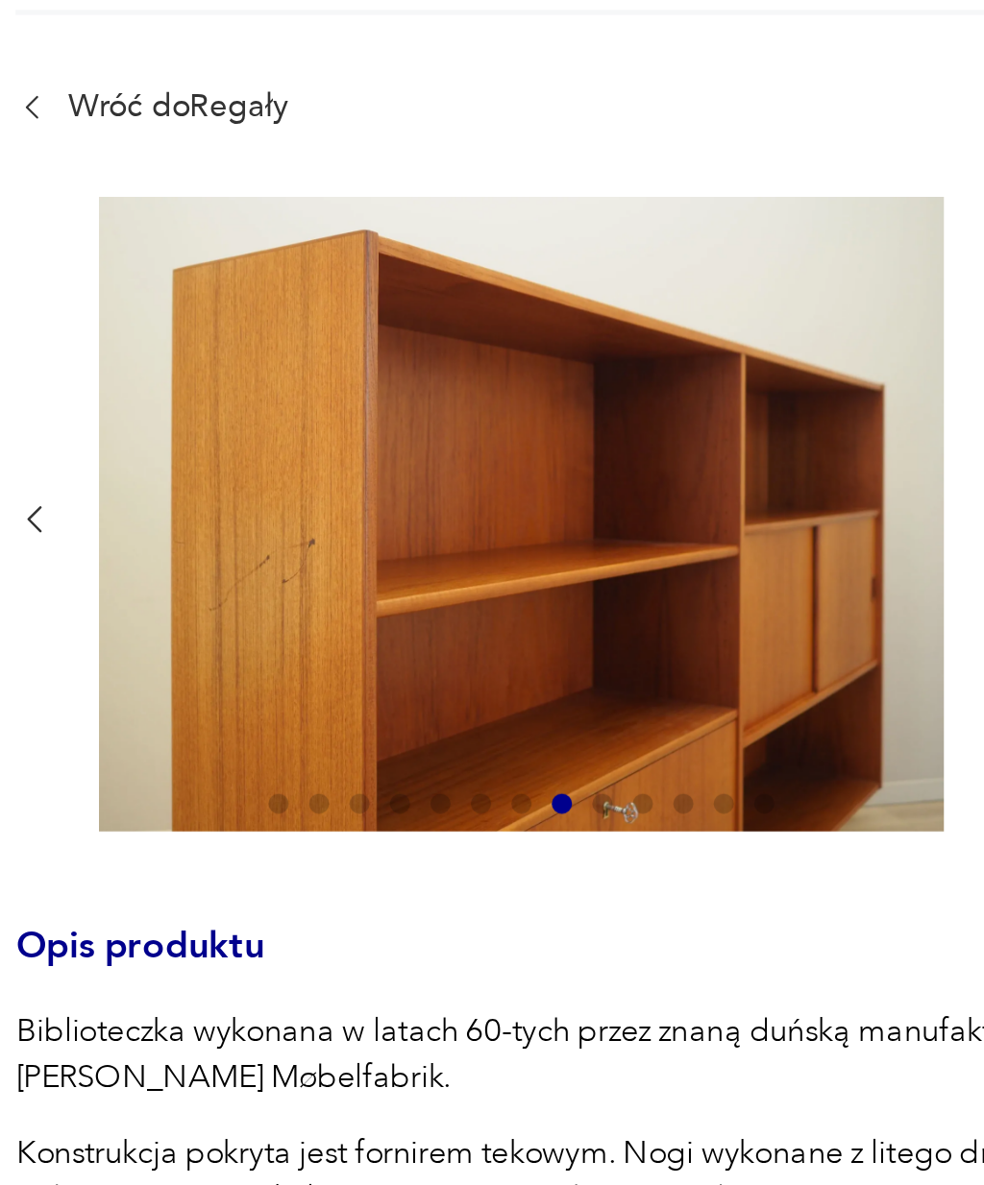
click at [88, 374] on icon "button" at bounding box center [95, 381] width 14 height 14
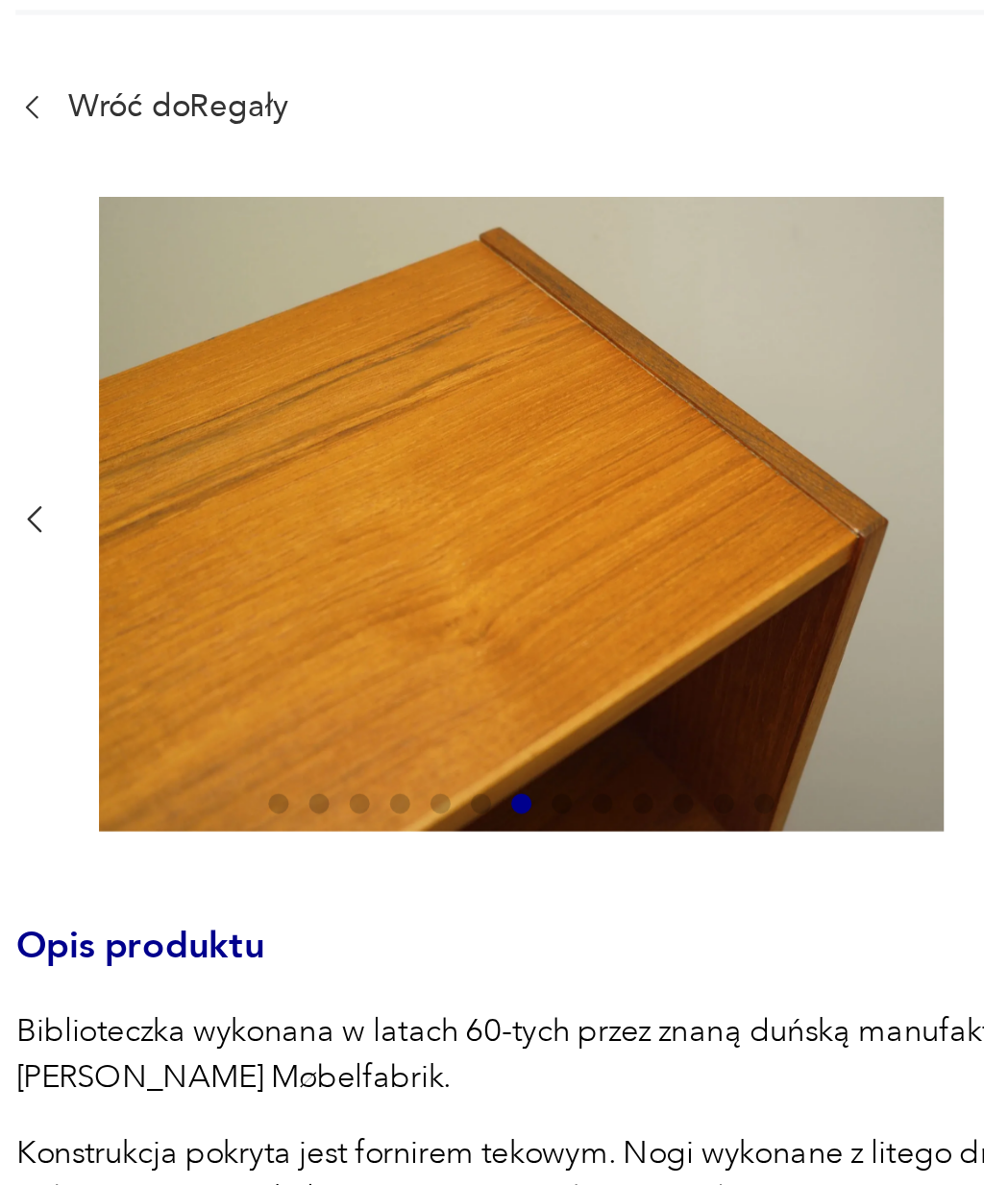
click at [88, 374] on icon "button" at bounding box center [95, 381] width 14 height 14
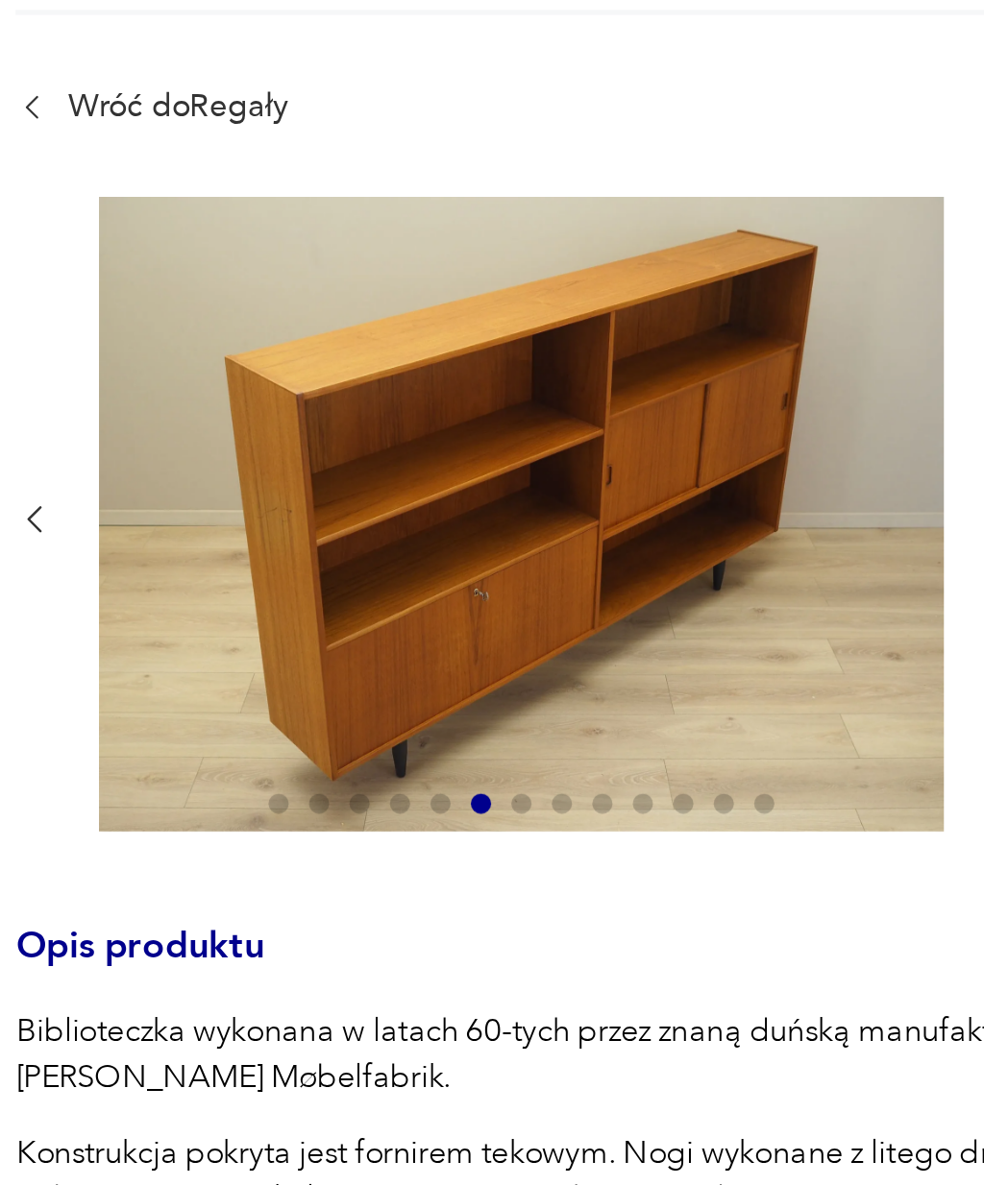
click at [88, 374] on icon "button" at bounding box center [95, 381] width 14 height 14
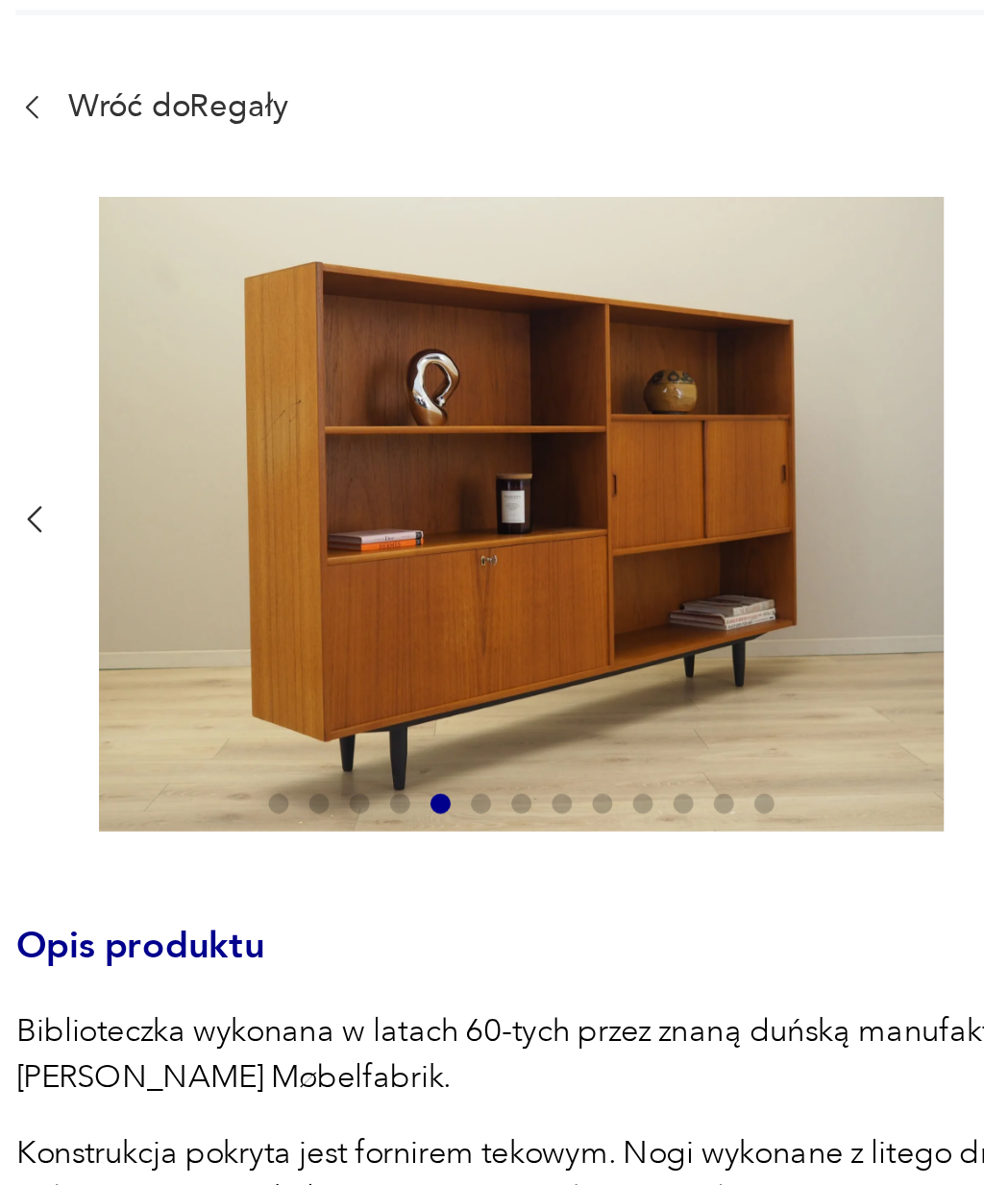
click at [88, 374] on icon "button" at bounding box center [95, 381] width 14 height 14
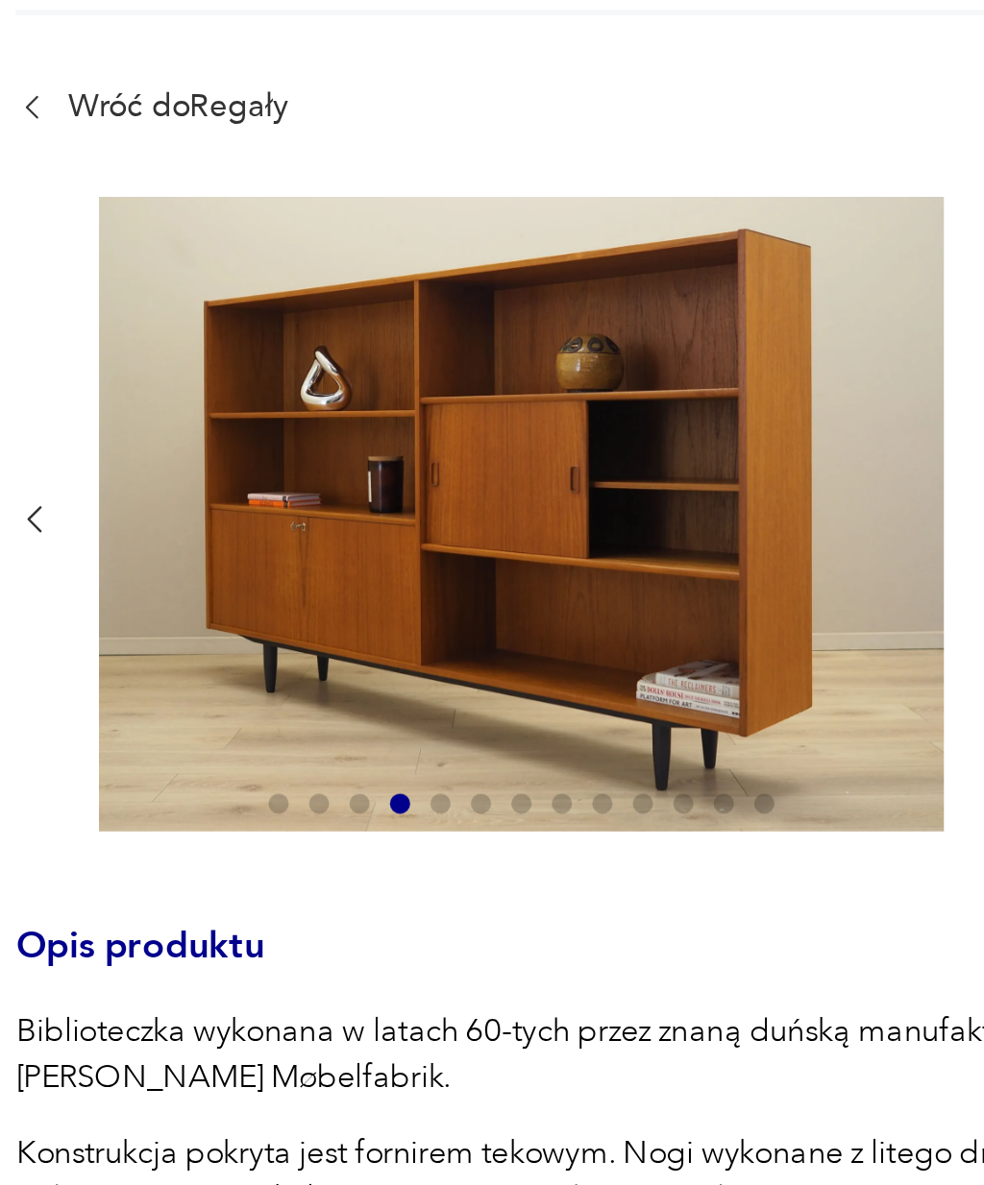
click at [88, 374] on icon "button" at bounding box center [95, 381] width 14 height 14
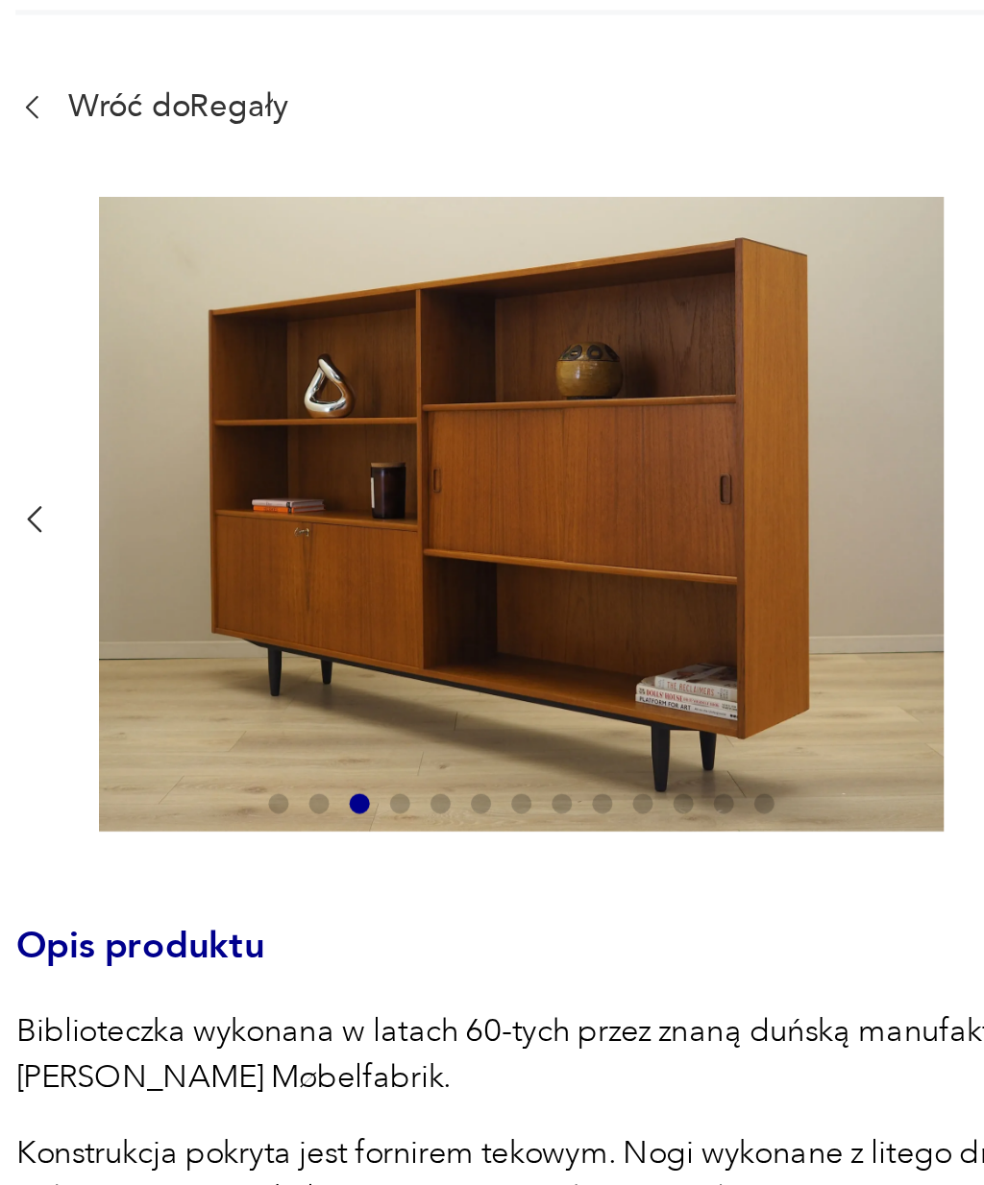
click at [88, 374] on icon "button" at bounding box center [95, 381] width 14 height 14
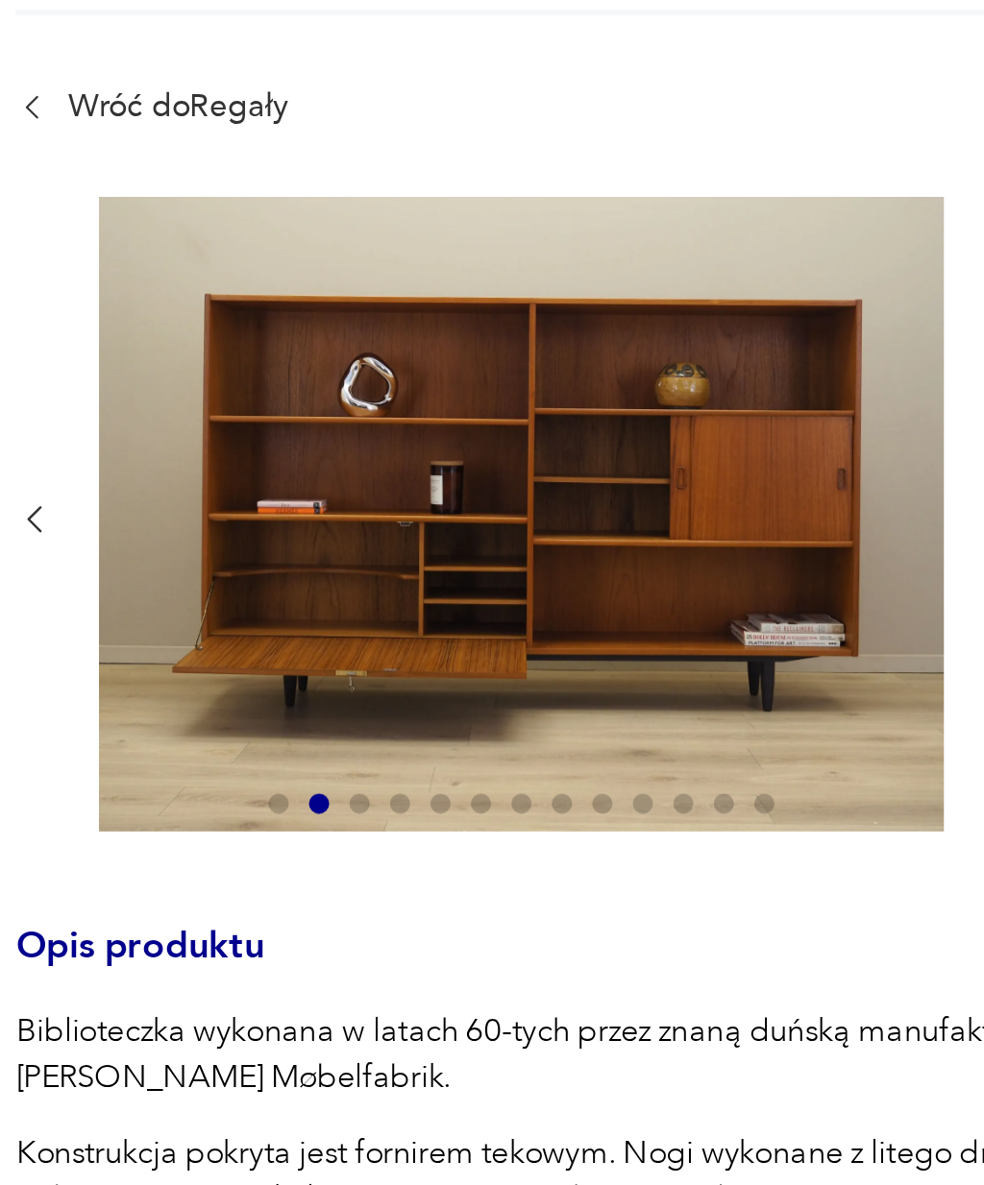
click at [88, 374] on icon "button" at bounding box center [95, 381] width 14 height 14
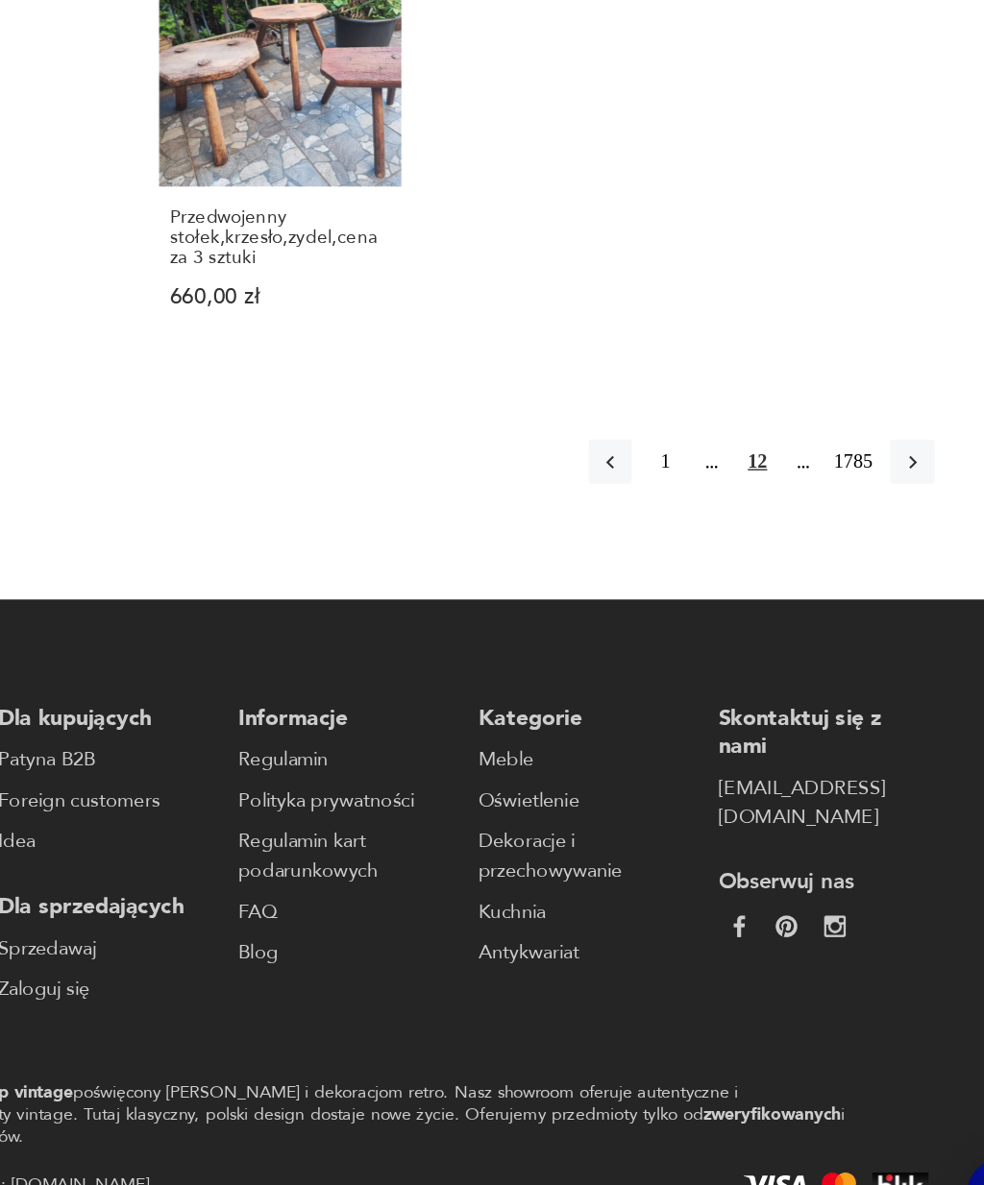
scroll to position [1998, 0]
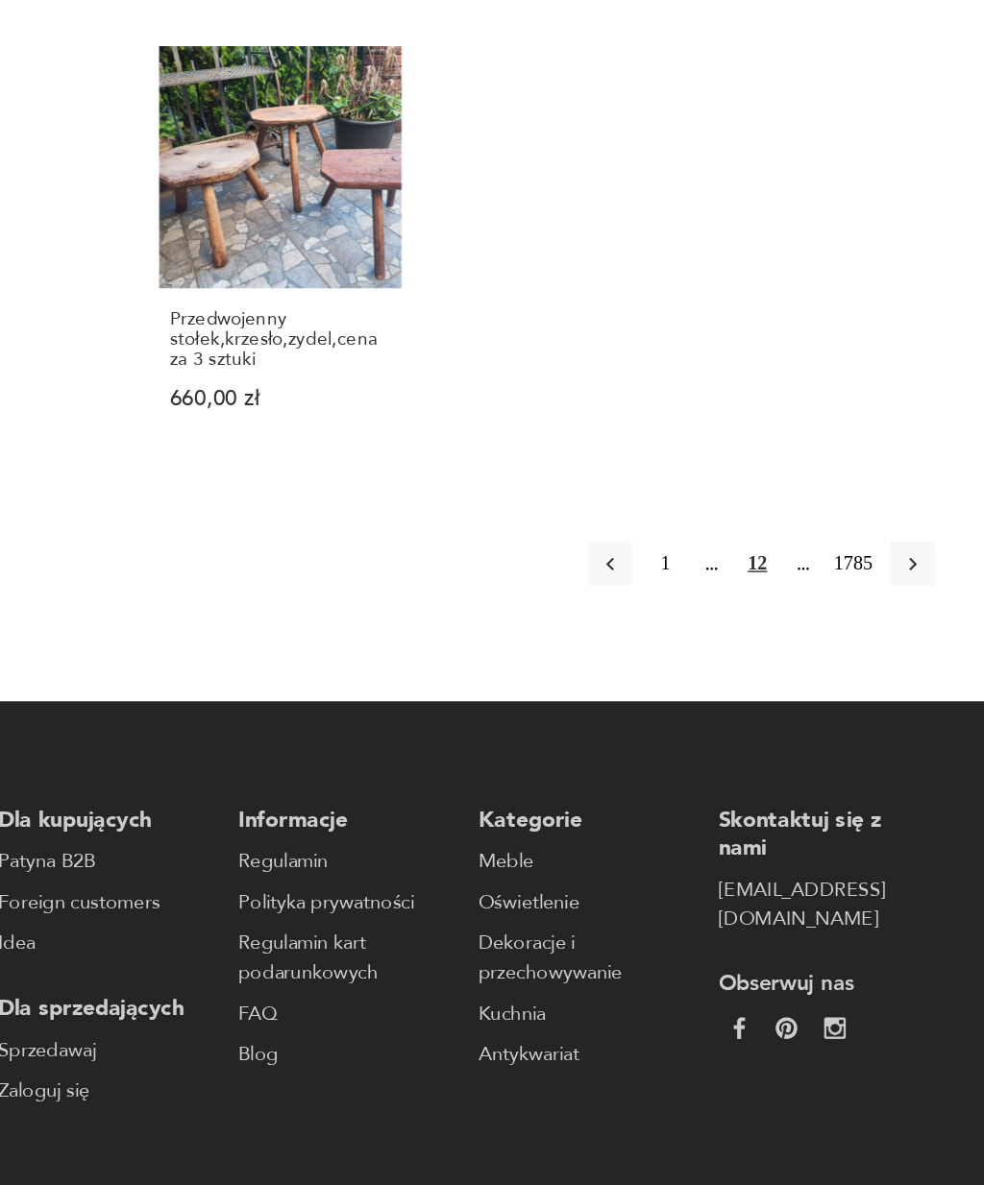
click at [871, 575] on icon "button" at bounding box center [879, 583] width 17 height 17
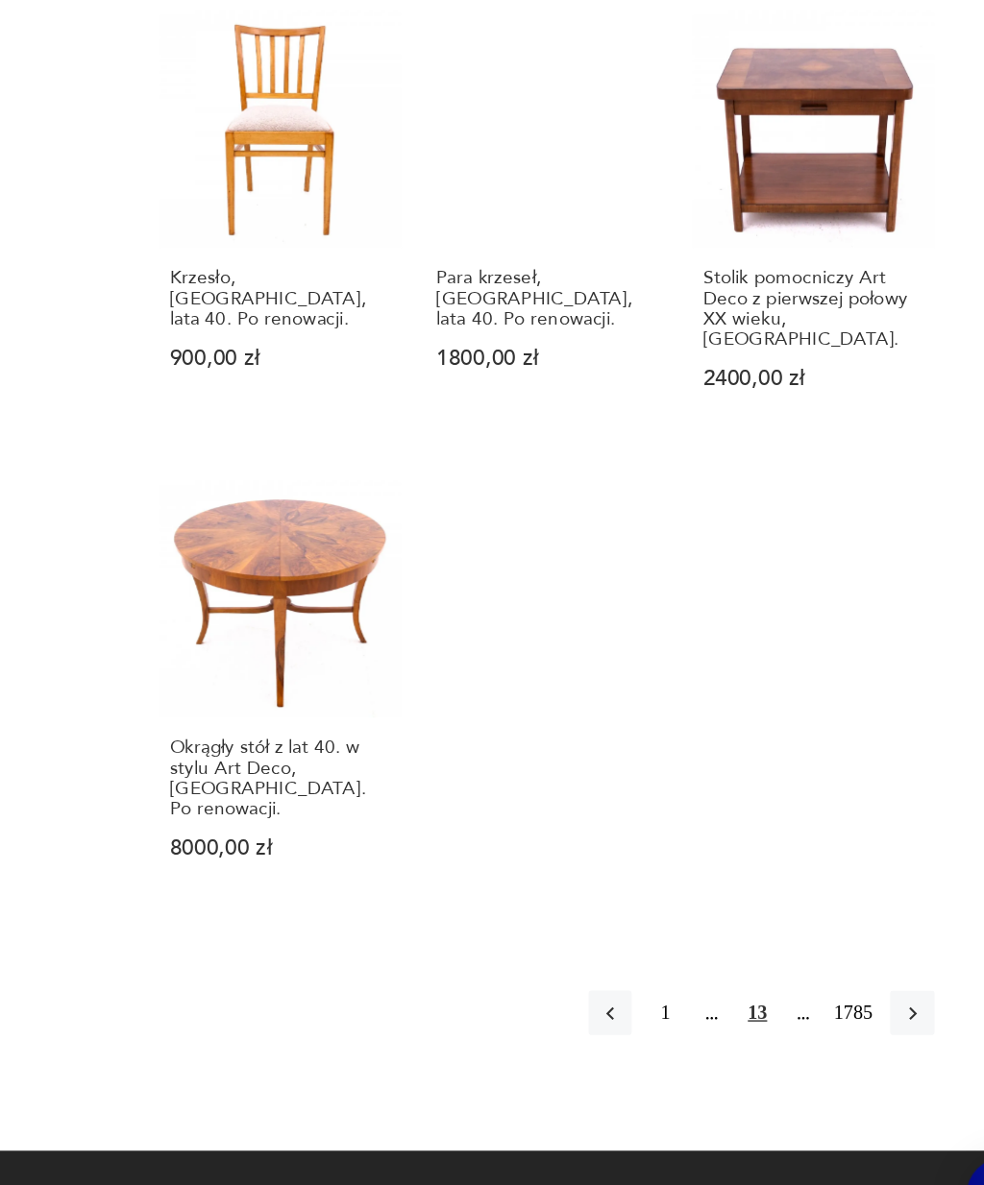
scroll to position [1607, 0]
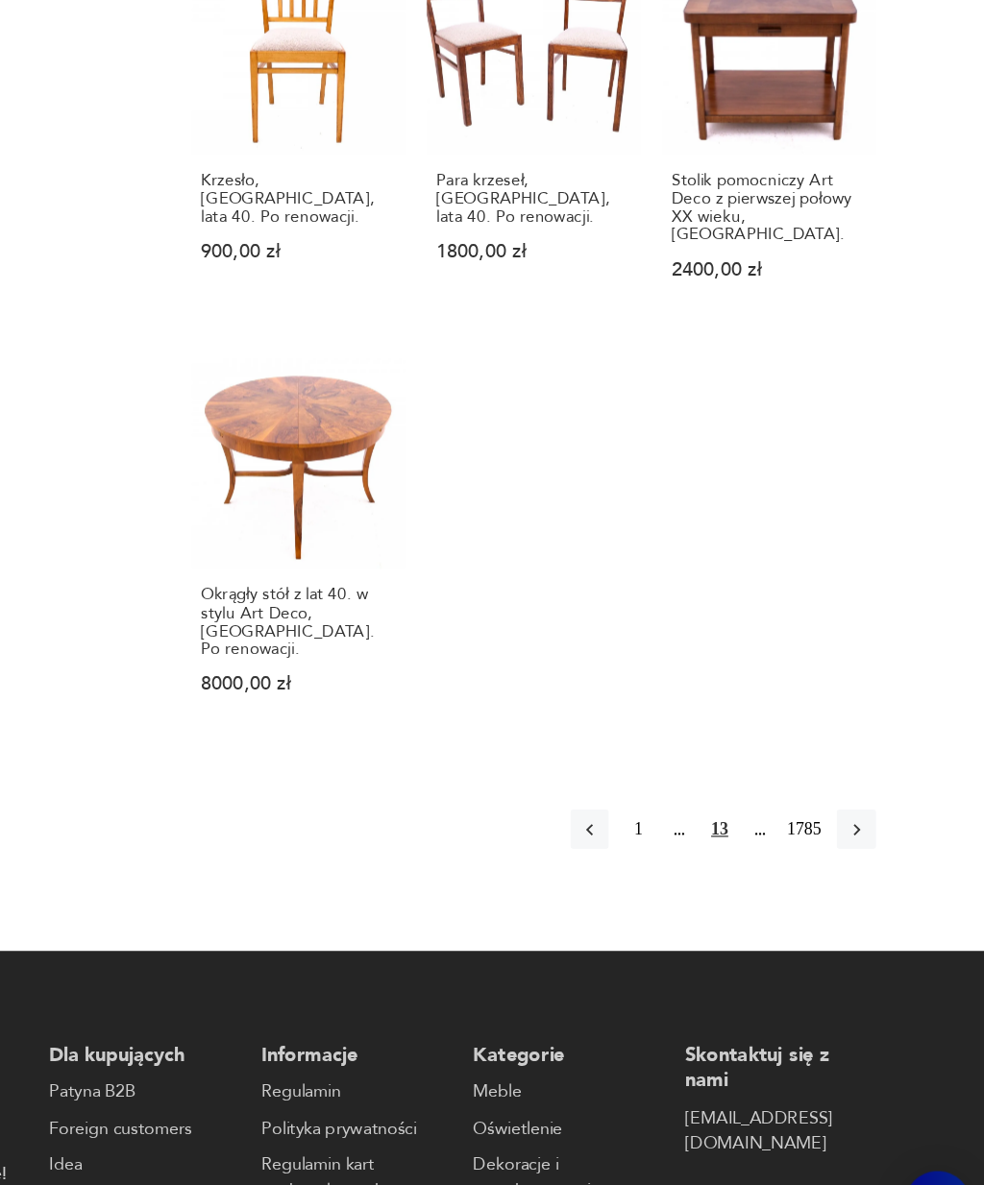
click at [871, 824] on icon "button" at bounding box center [879, 832] width 17 height 17
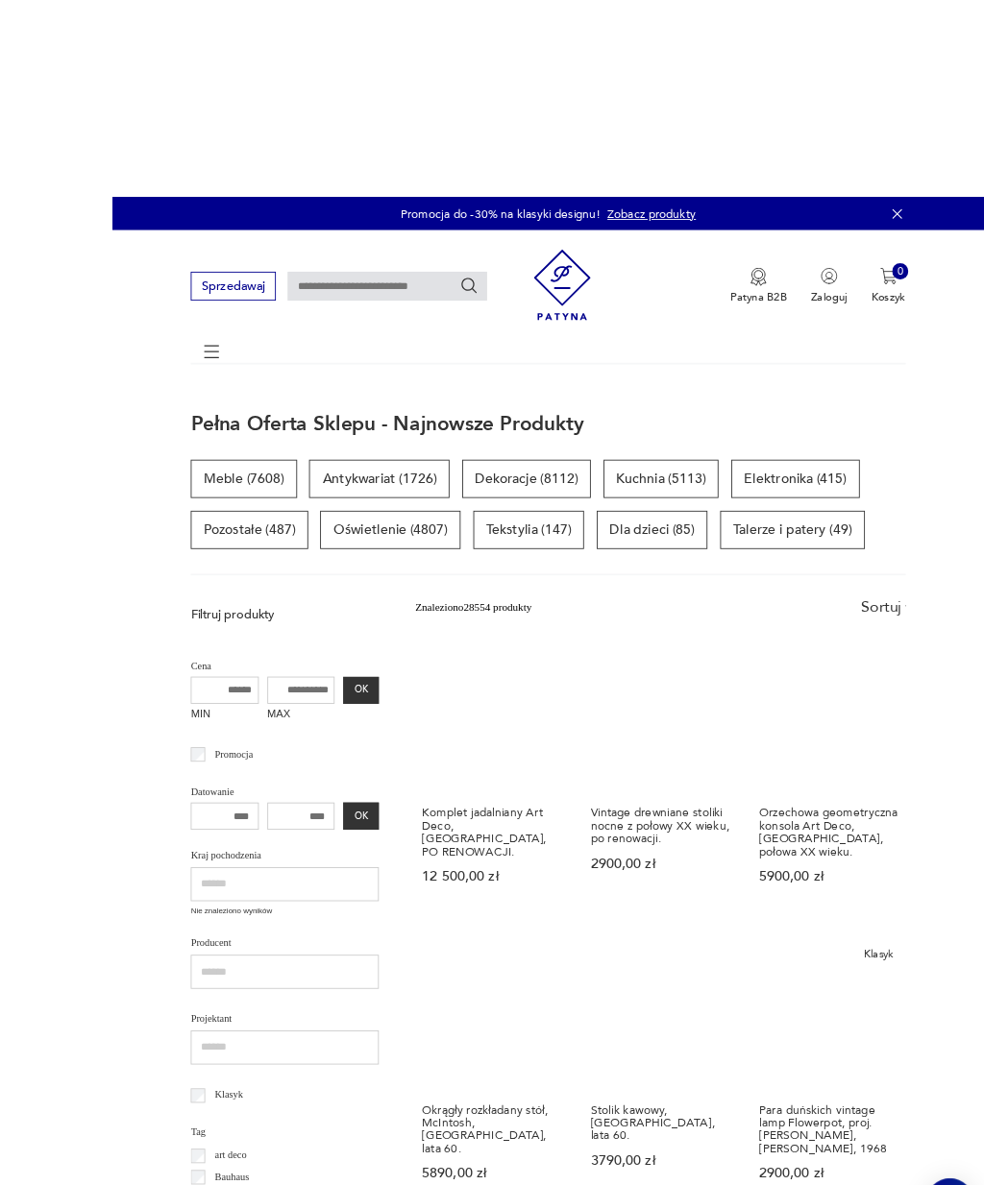
scroll to position [34, 0]
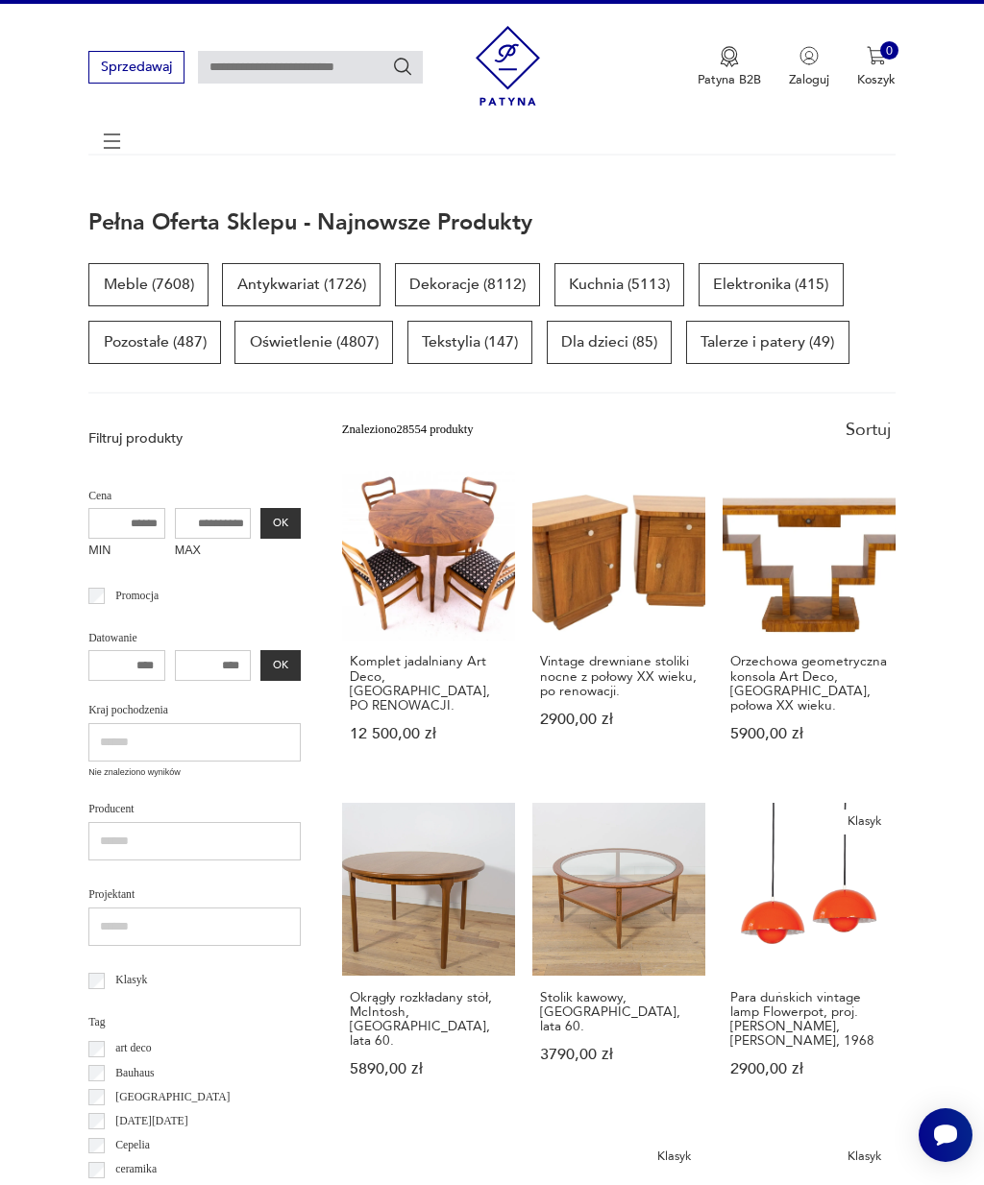
click at [482, 347] on p "Tekstylia (147)" at bounding box center [470, 342] width 126 height 43
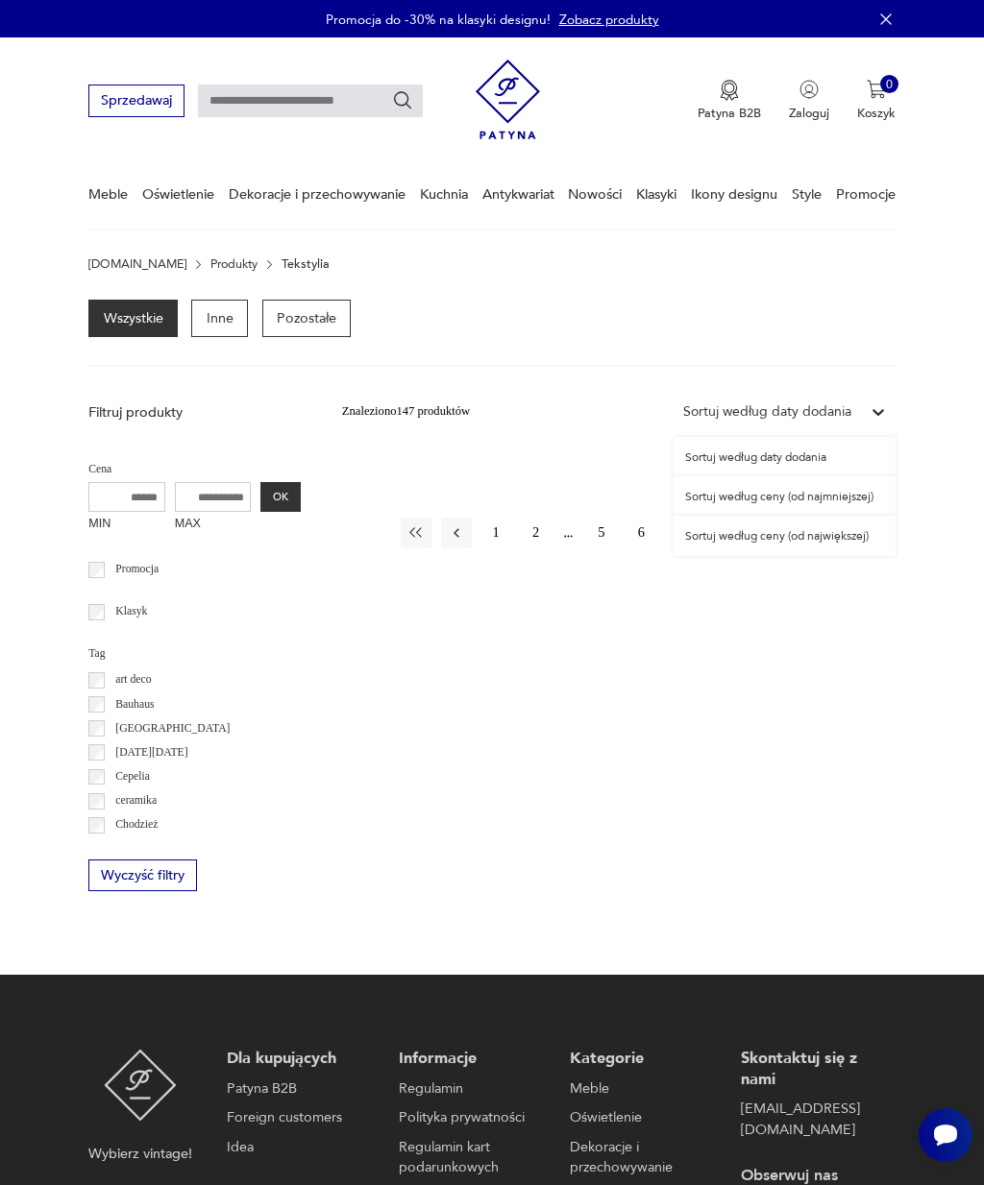
click at [929, 329] on section "Wszystkie Inne Pozostałe" at bounding box center [492, 334] width 984 height 68
click at [878, 37] on div "Promocja do -30% na klasyki designu! Zobacz produkty" at bounding box center [492, 19] width 984 height 38
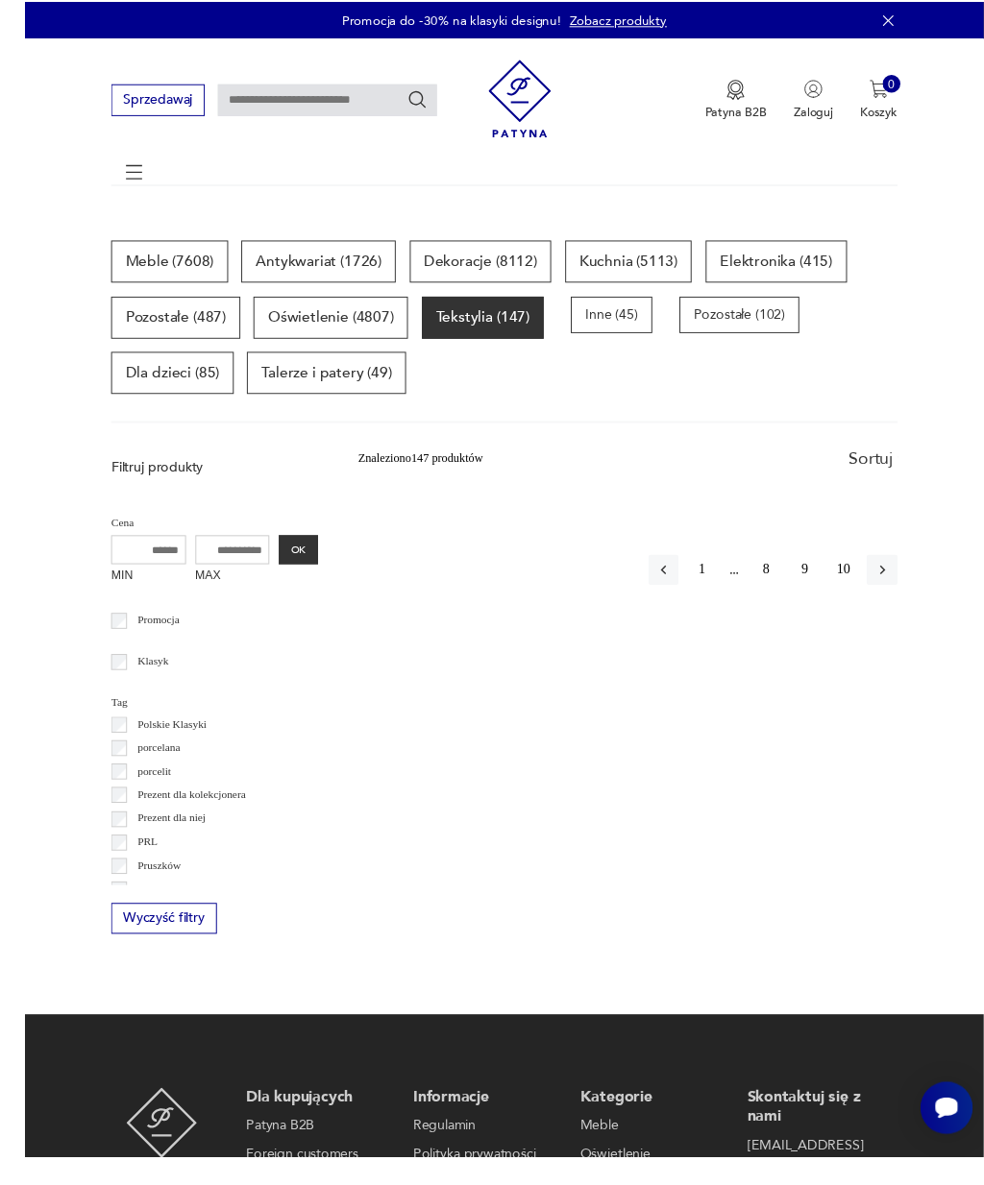
scroll to position [905, 0]
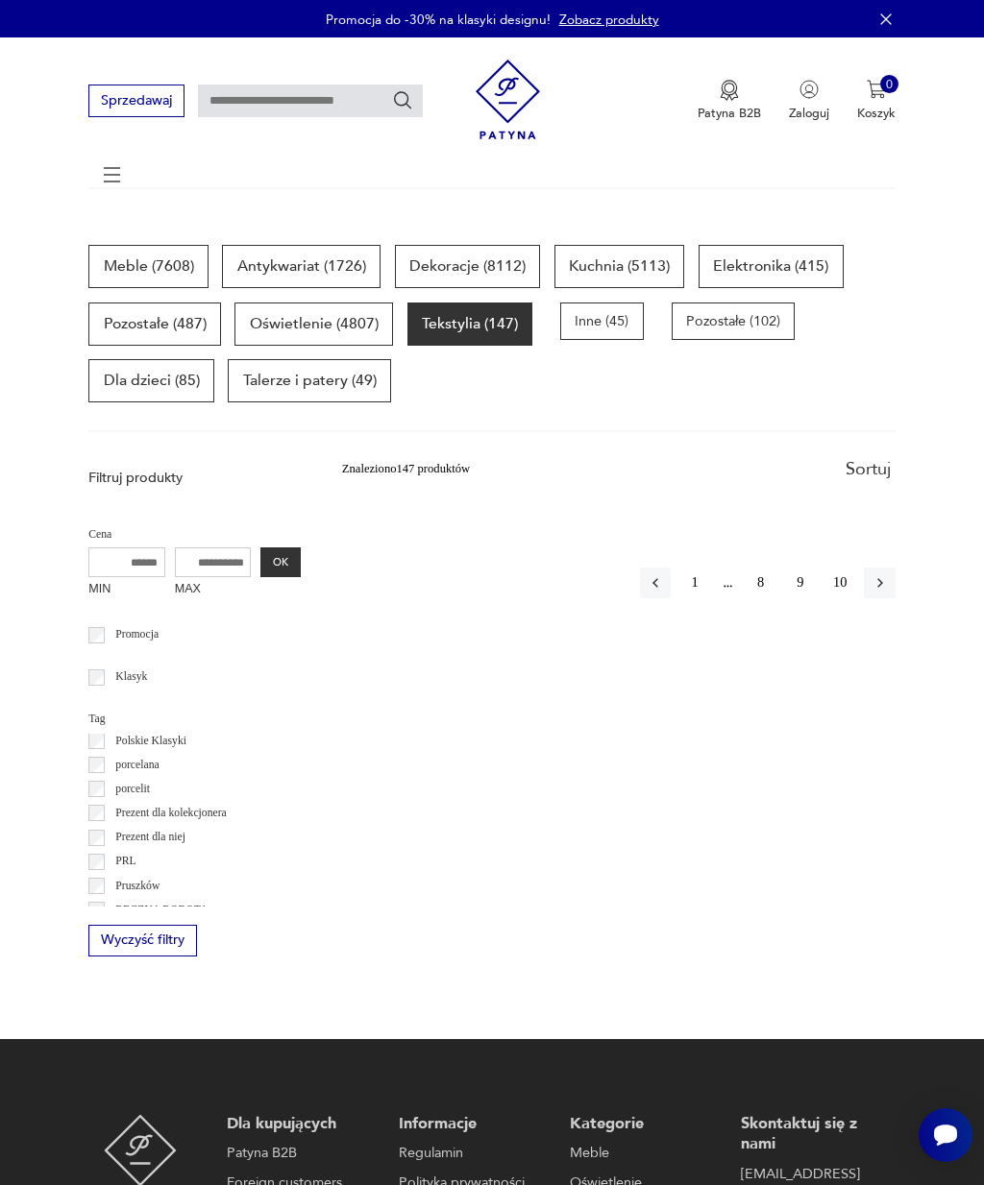
click at [661, 583] on icon "button" at bounding box center [654, 582] width 17 height 17
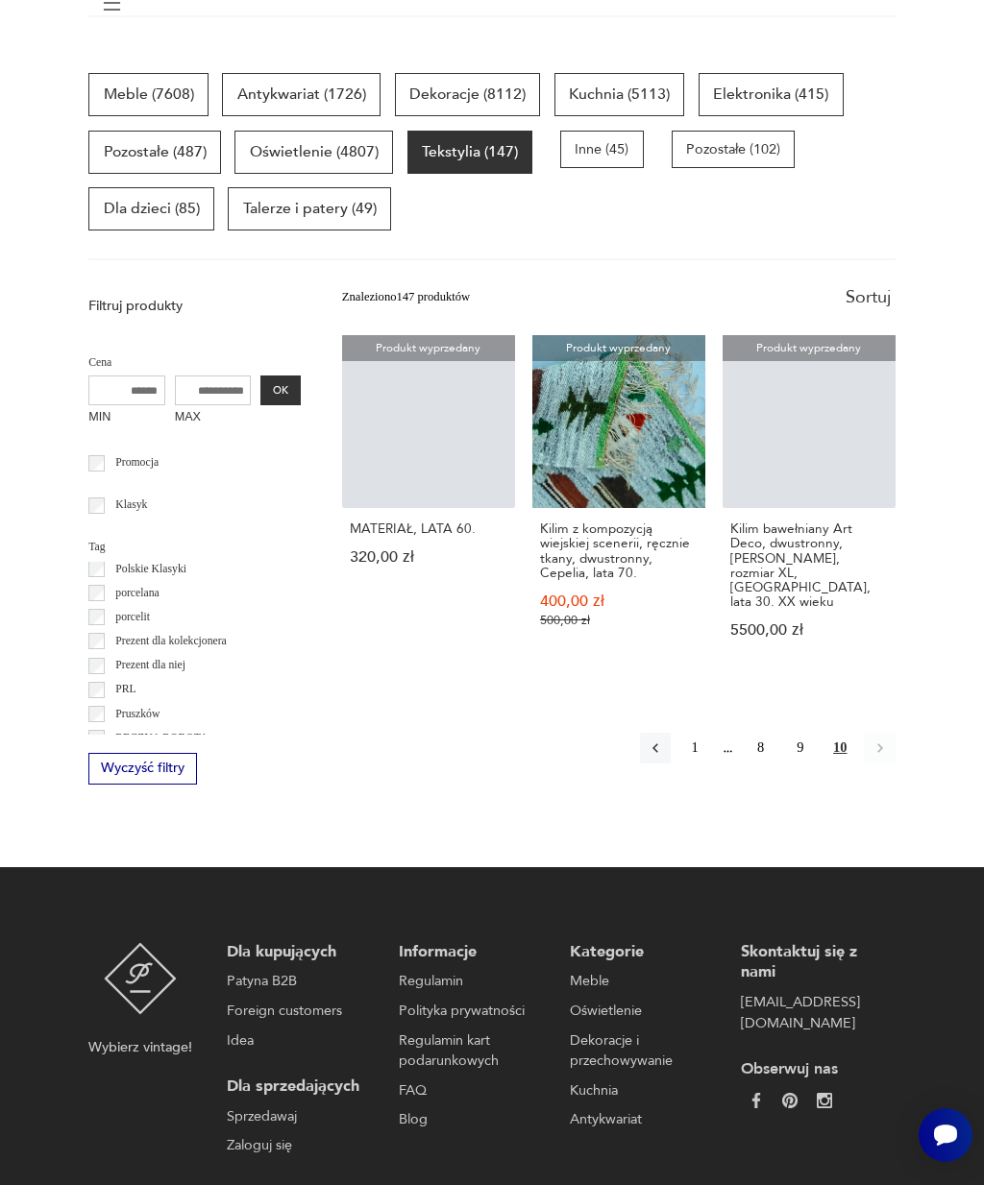
scroll to position [171, 0]
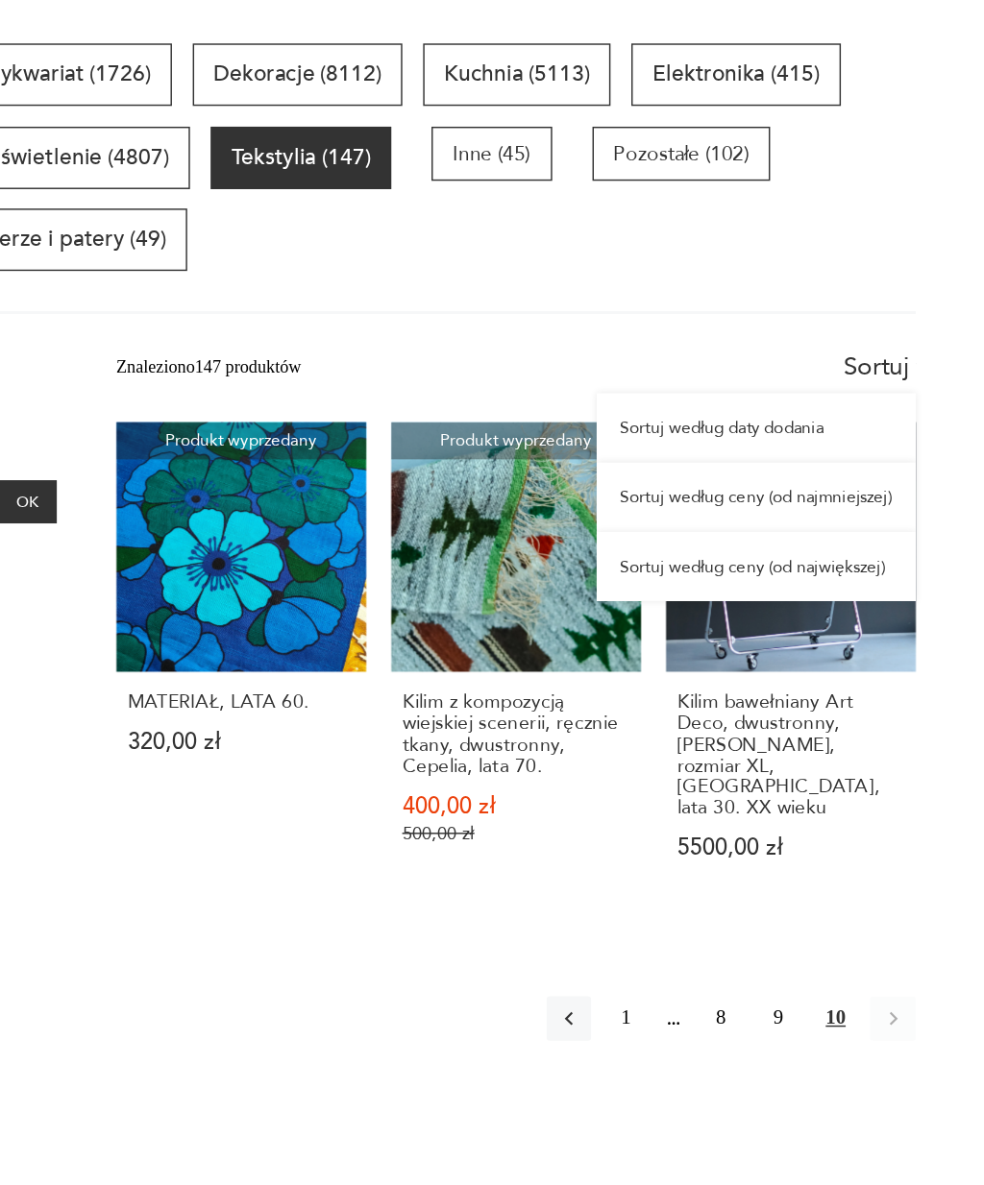
click at [674, 316] on div "Sortuj według daty dodania" at bounding box center [784, 340] width 221 height 48
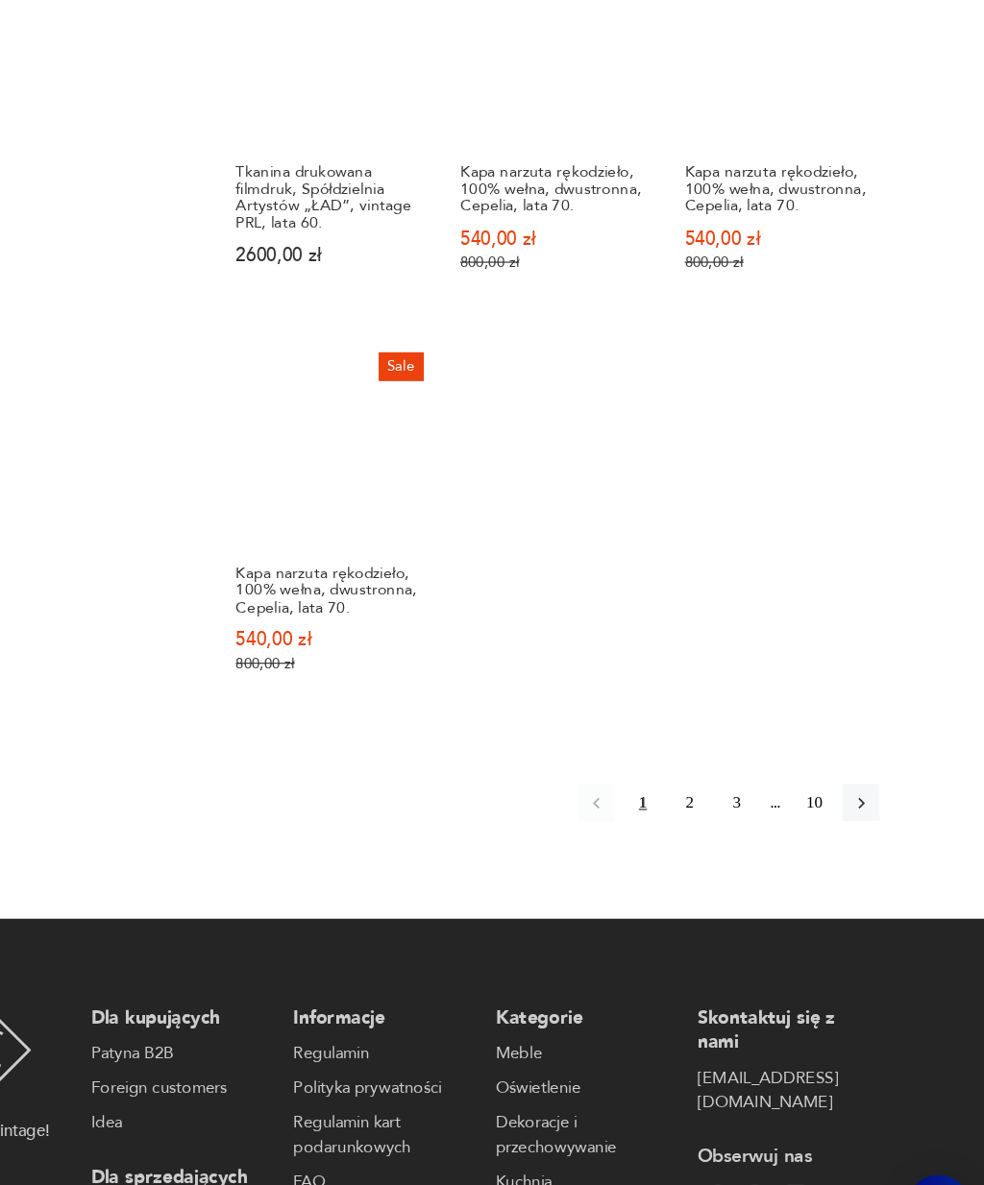
scroll to position [1785, 0]
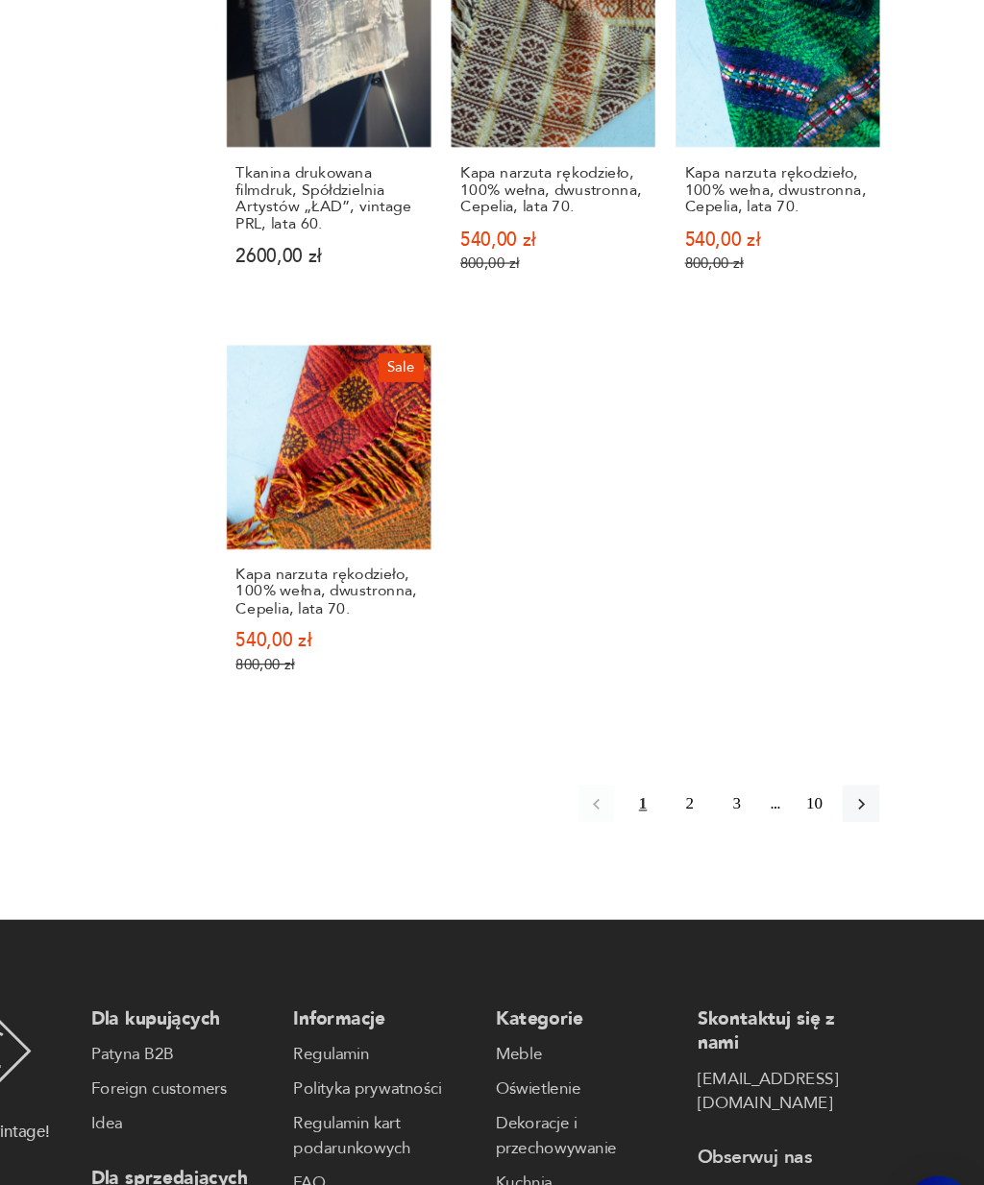
click at [719, 777] on button "2" at bounding box center [734, 792] width 31 height 31
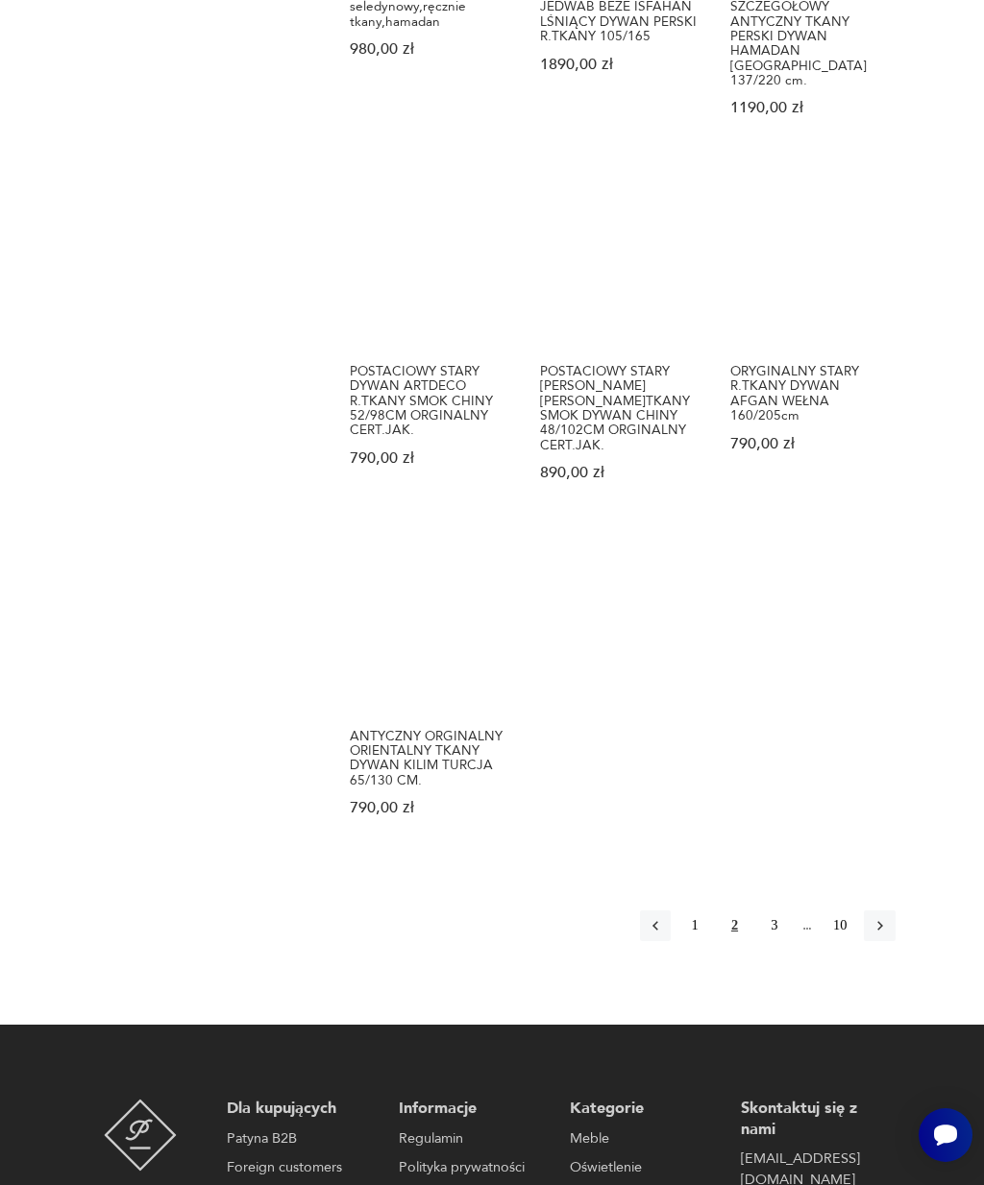
scroll to position [1744, 0]
